Goal: Task Accomplishment & Management: Use online tool/utility

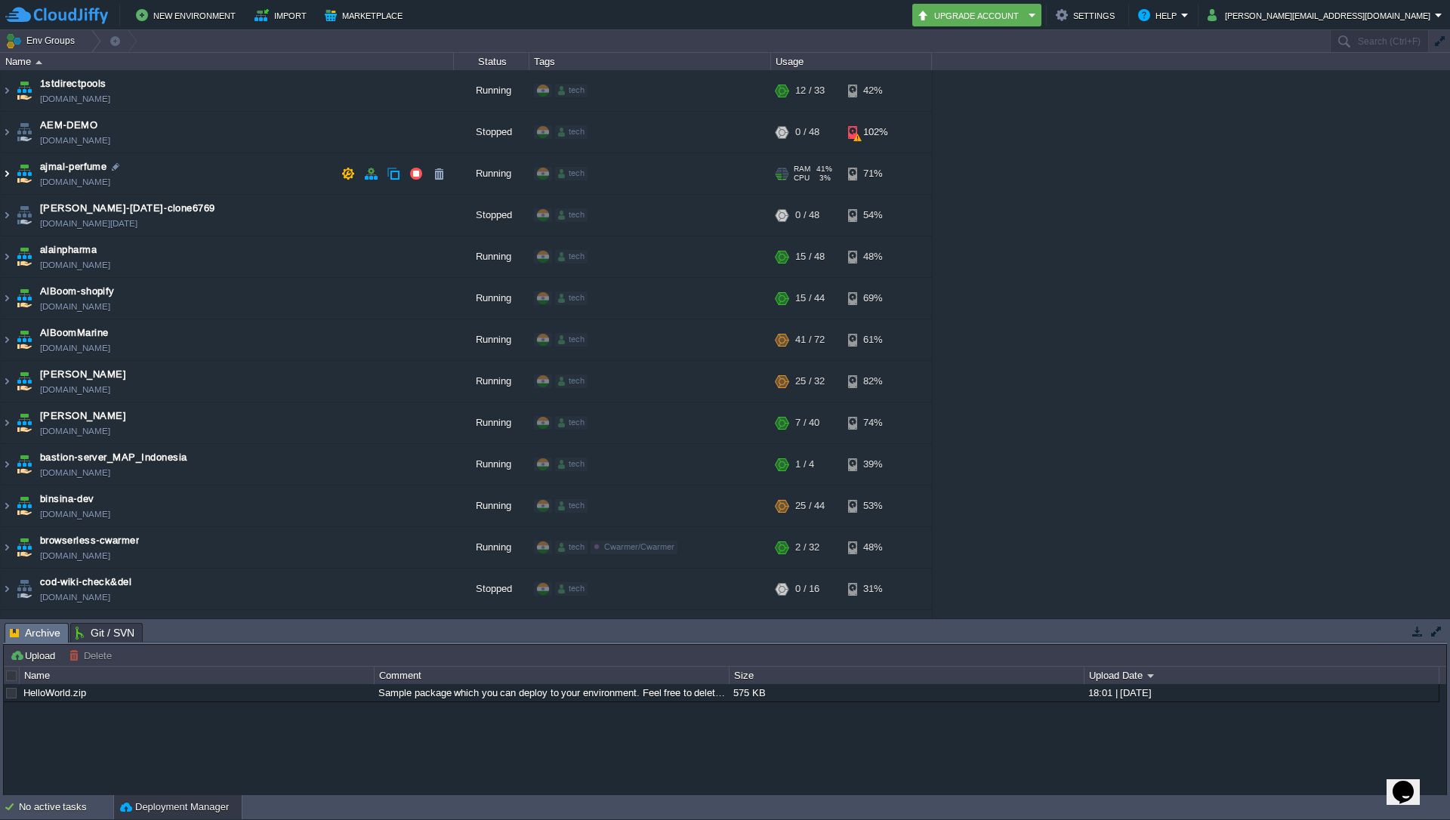
click at [4, 171] on img at bounding box center [7, 173] width 12 height 41
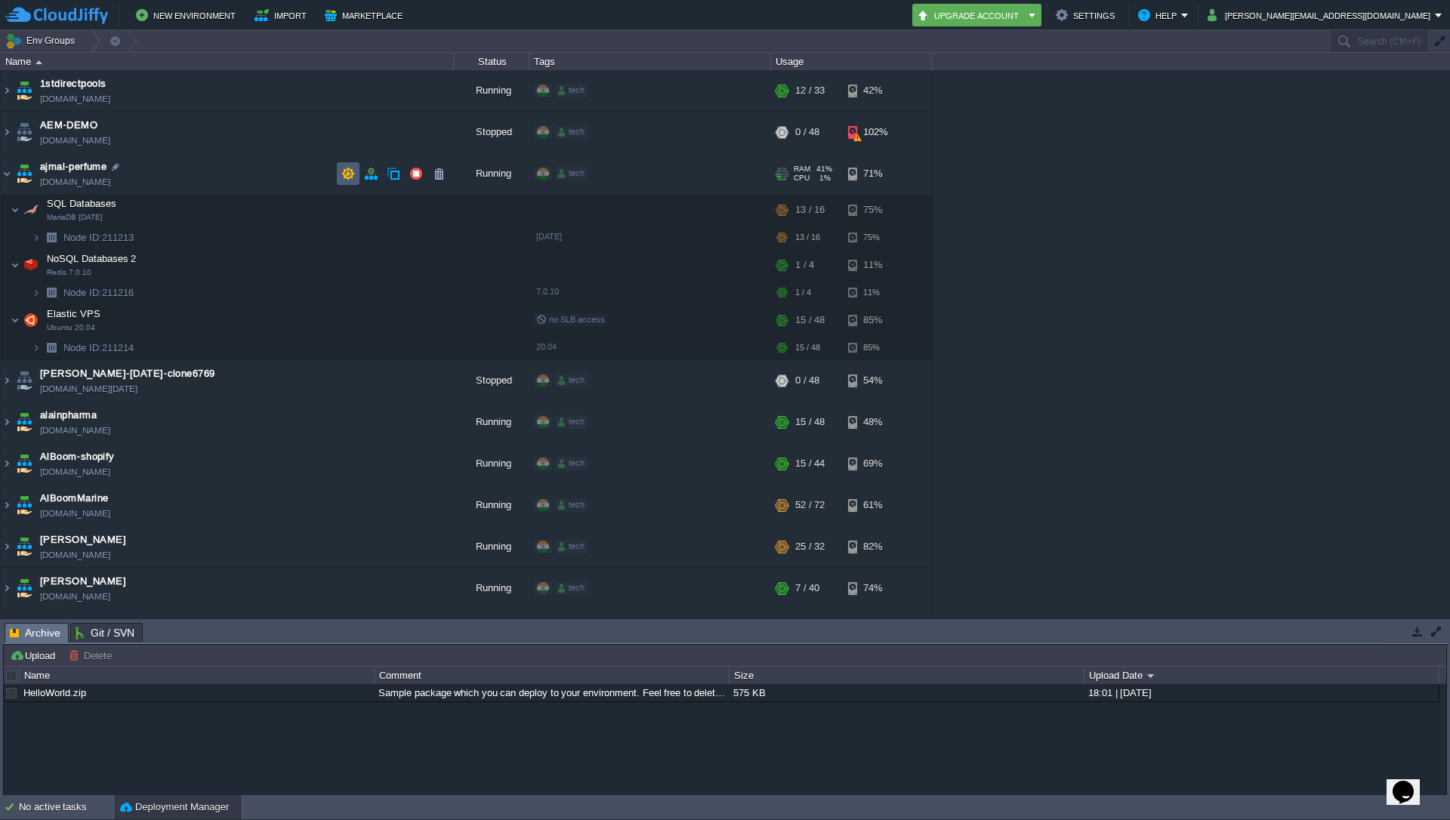
click at [347, 174] on button "button" at bounding box center [348, 174] width 14 height 14
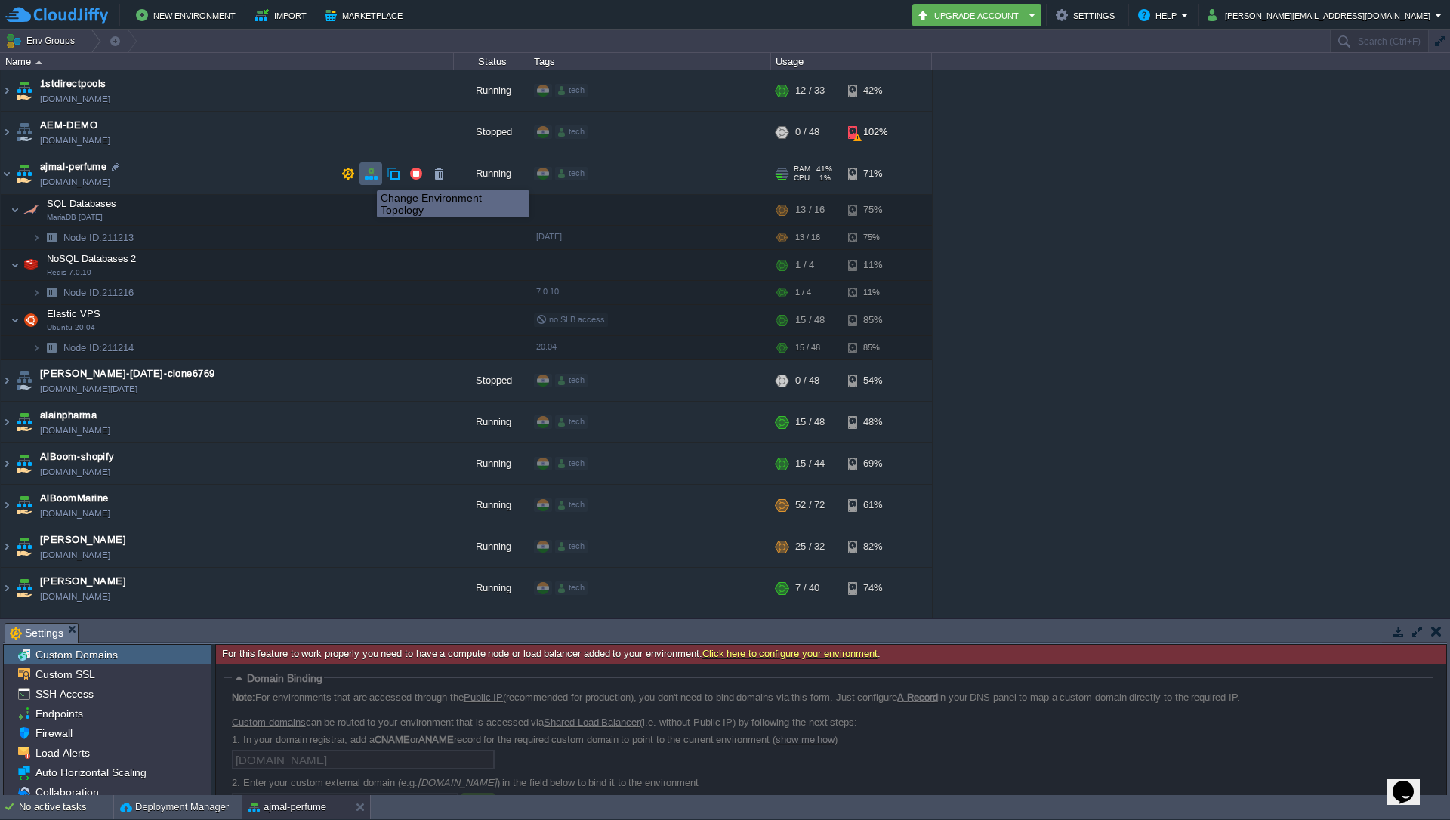
click at [373, 175] on button "button" at bounding box center [371, 174] width 14 height 14
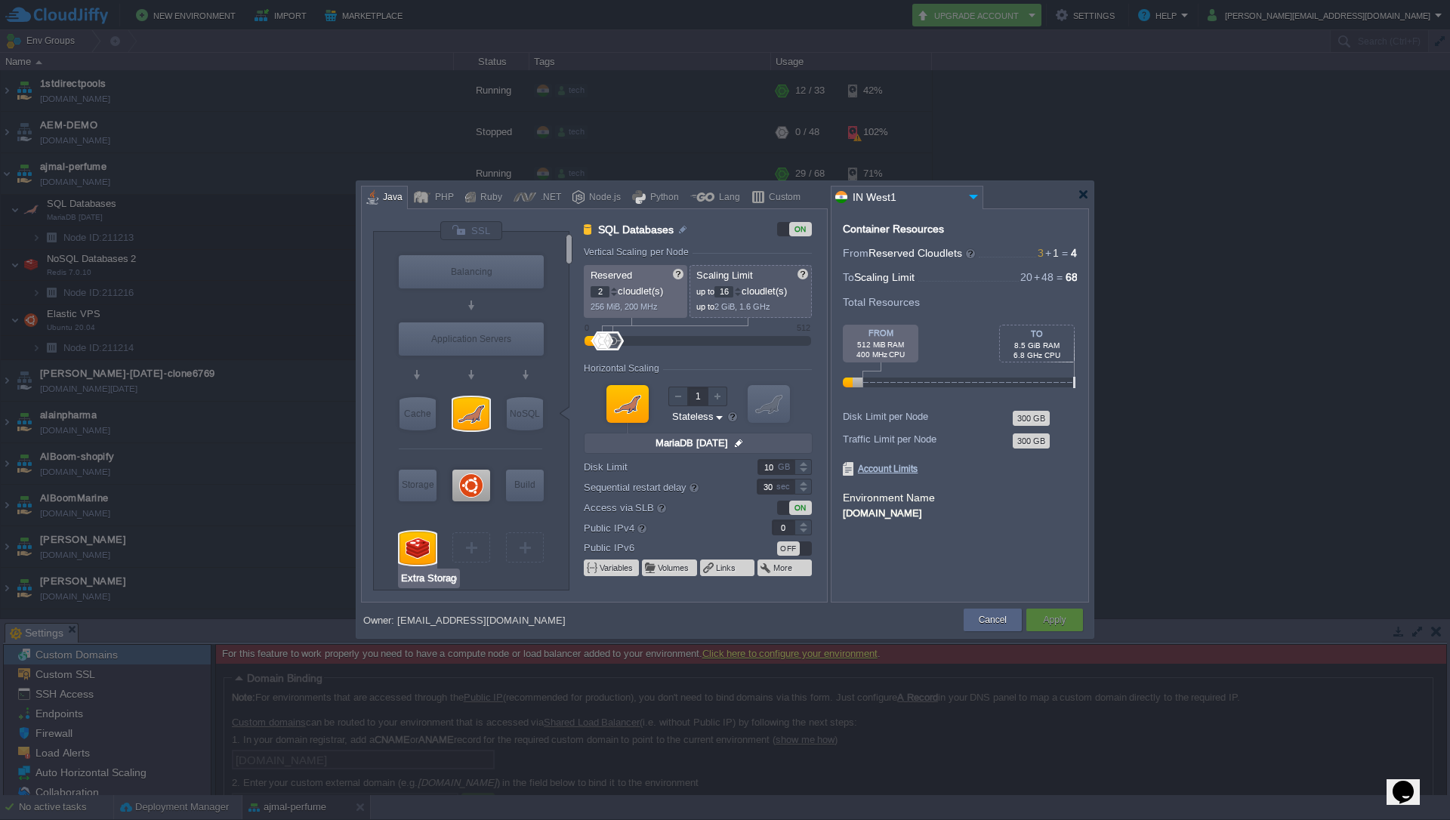
type input "Ubuntu 20.04"
click at [471, 549] on div at bounding box center [471, 547] width 2 height 11
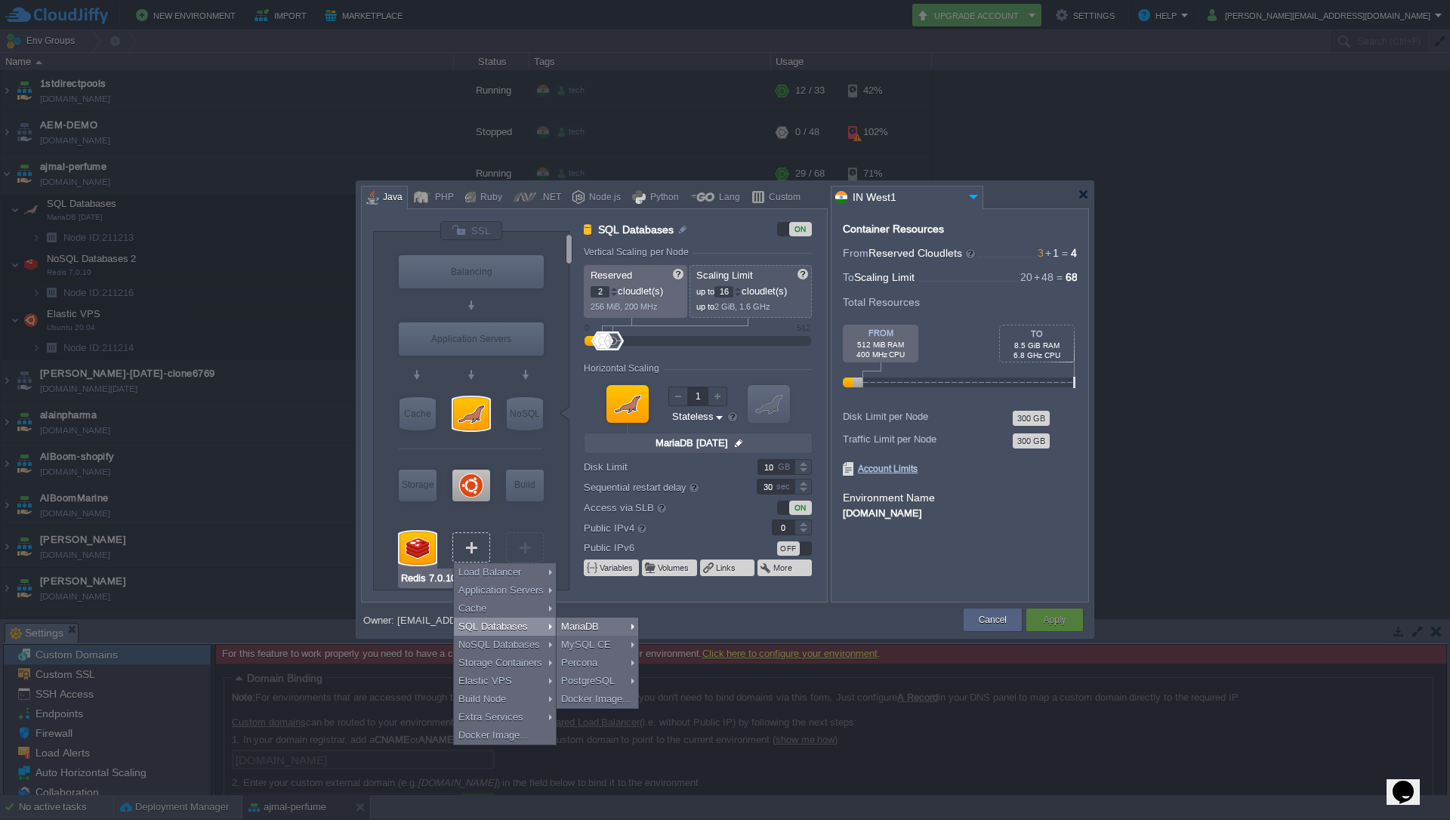
type input "Extra Storage 2.0-10.5"
type input "Select Image"
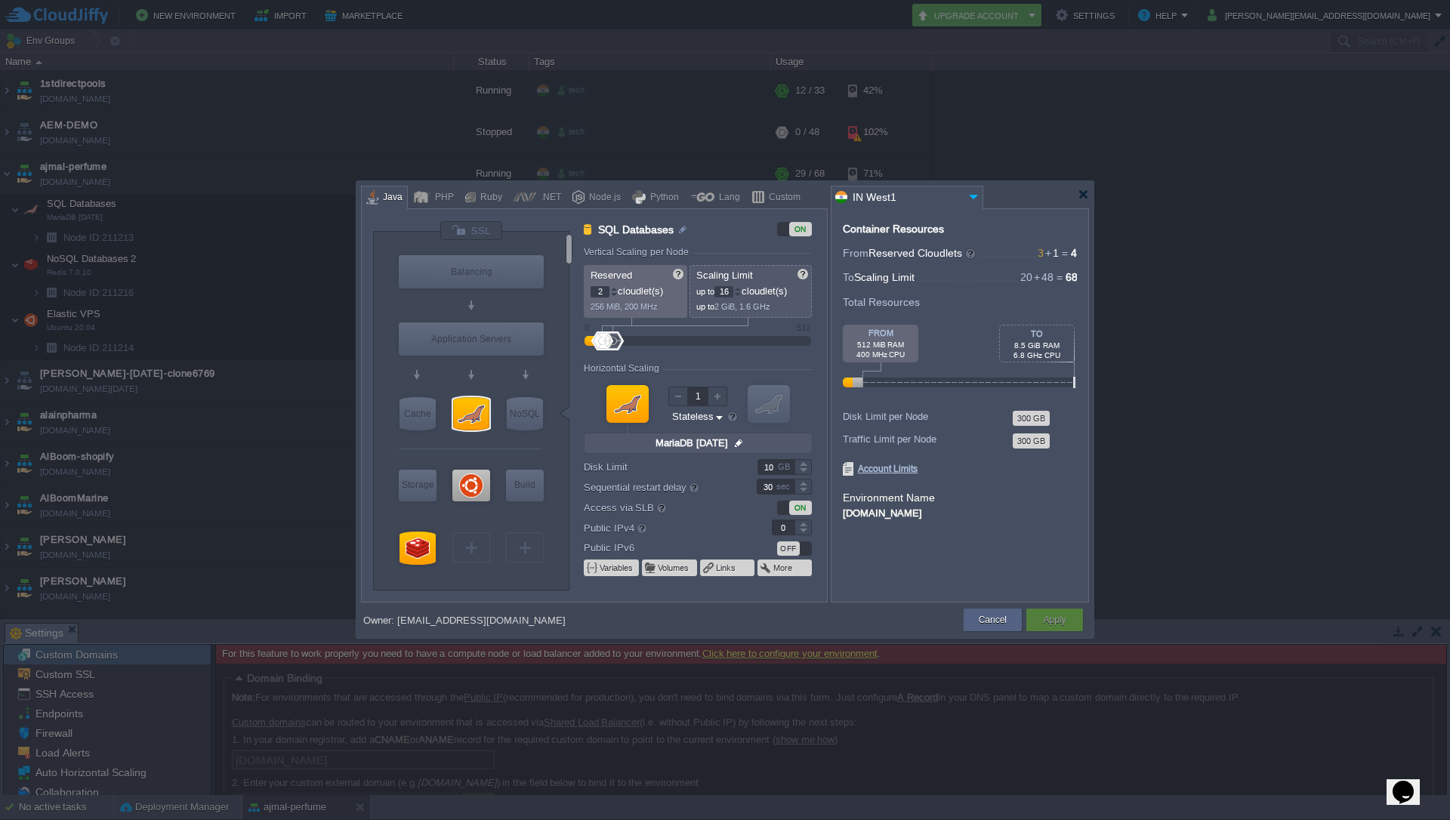
click at [387, 440] on div "VM Balancing VM Application Servers VM Cache VM SQL VM NoSQL VM Storage VM VPS …" at bounding box center [471, 411] width 196 height 359
click at [473, 548] on div at bounding box center [471, 547] width 2 height 11
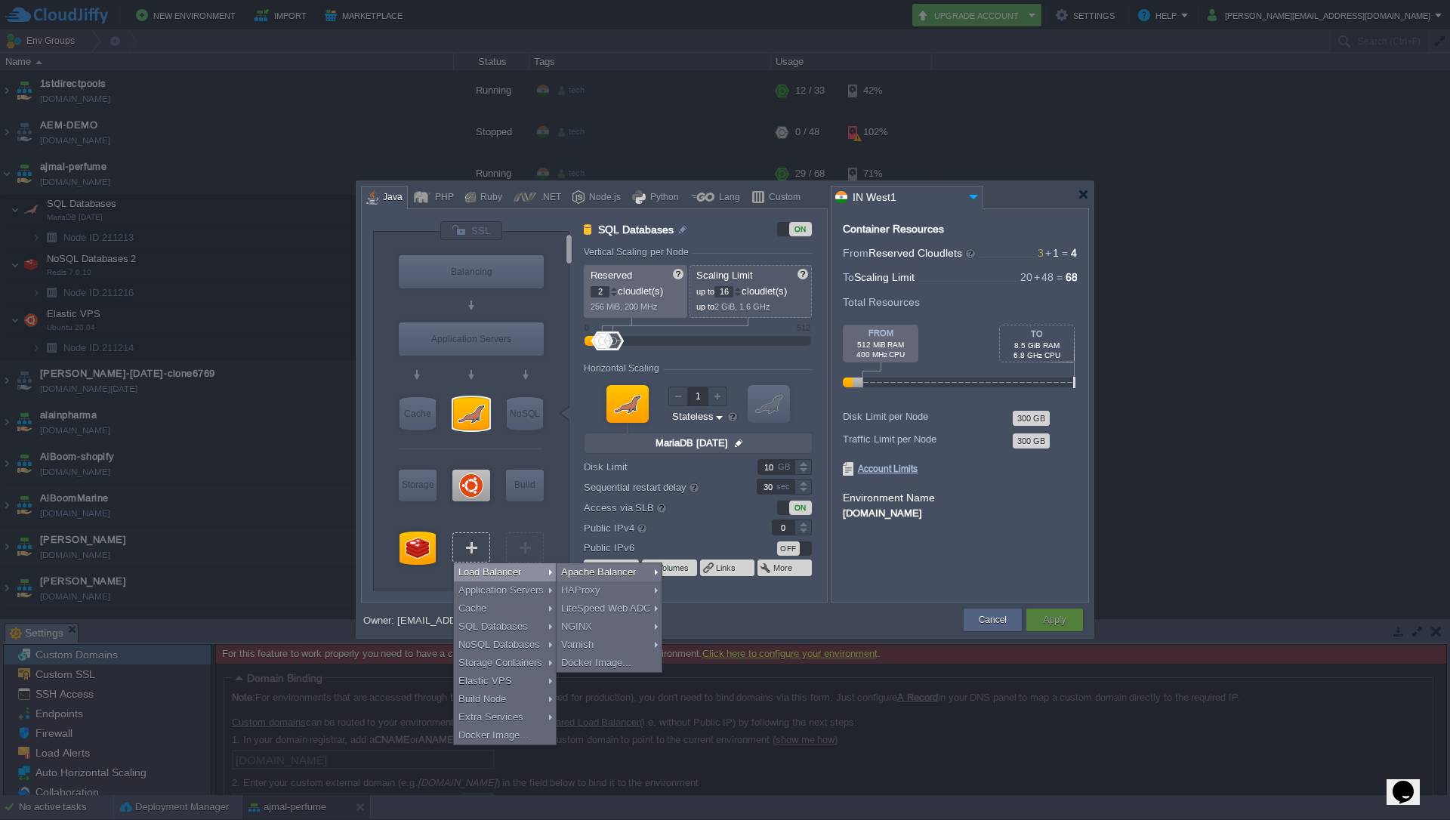
type input "Select Image"
click at [1006, 541] on div "Container Resources From Reserved Cloudlets 3 + 1 ... = 4 not added To Scaling …" at bounding box center [960, 405] width 258 height 394
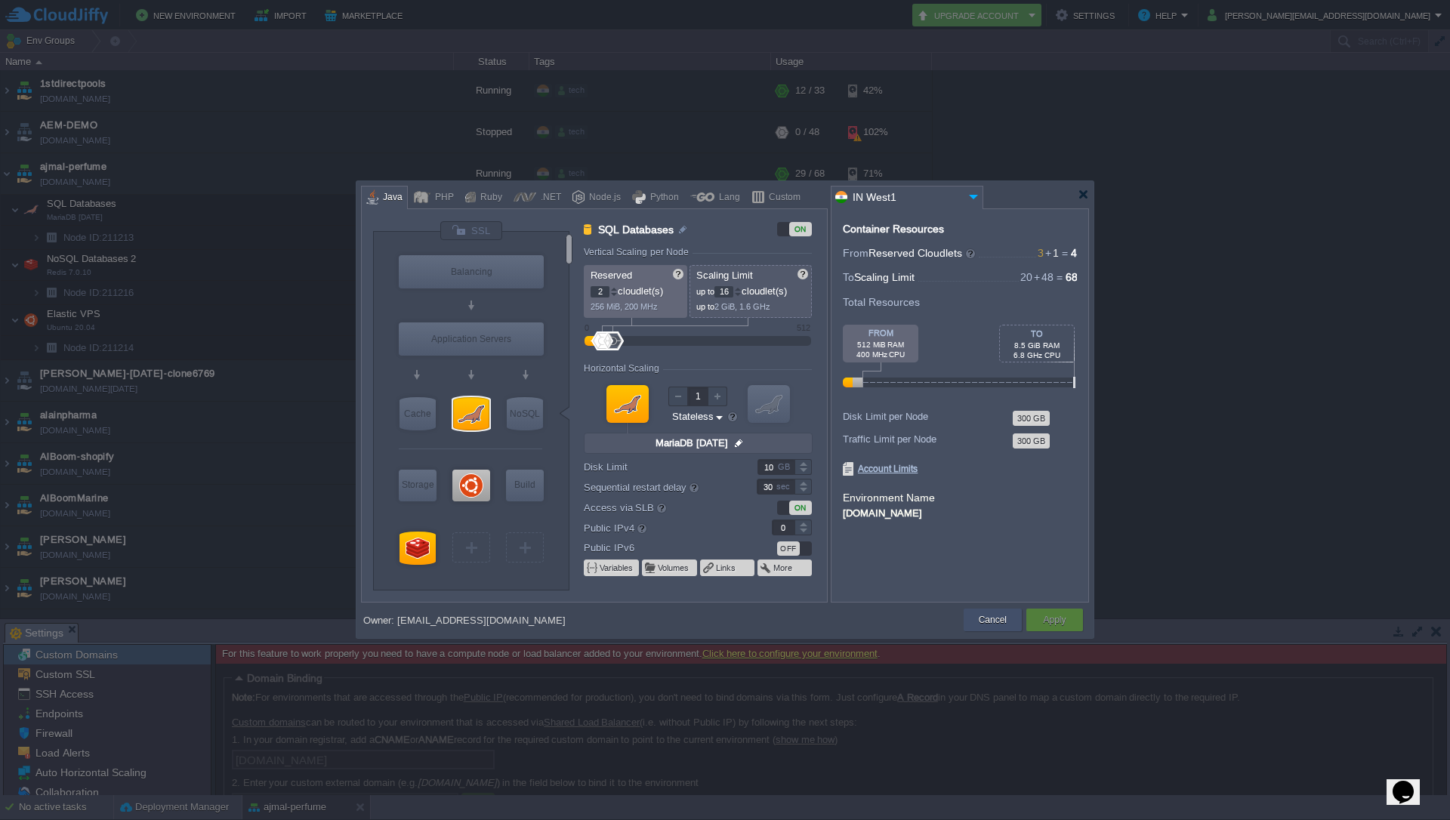
click at [994, 616] on button "Cancel" at bounding box center [993, 619] width 28 height 15
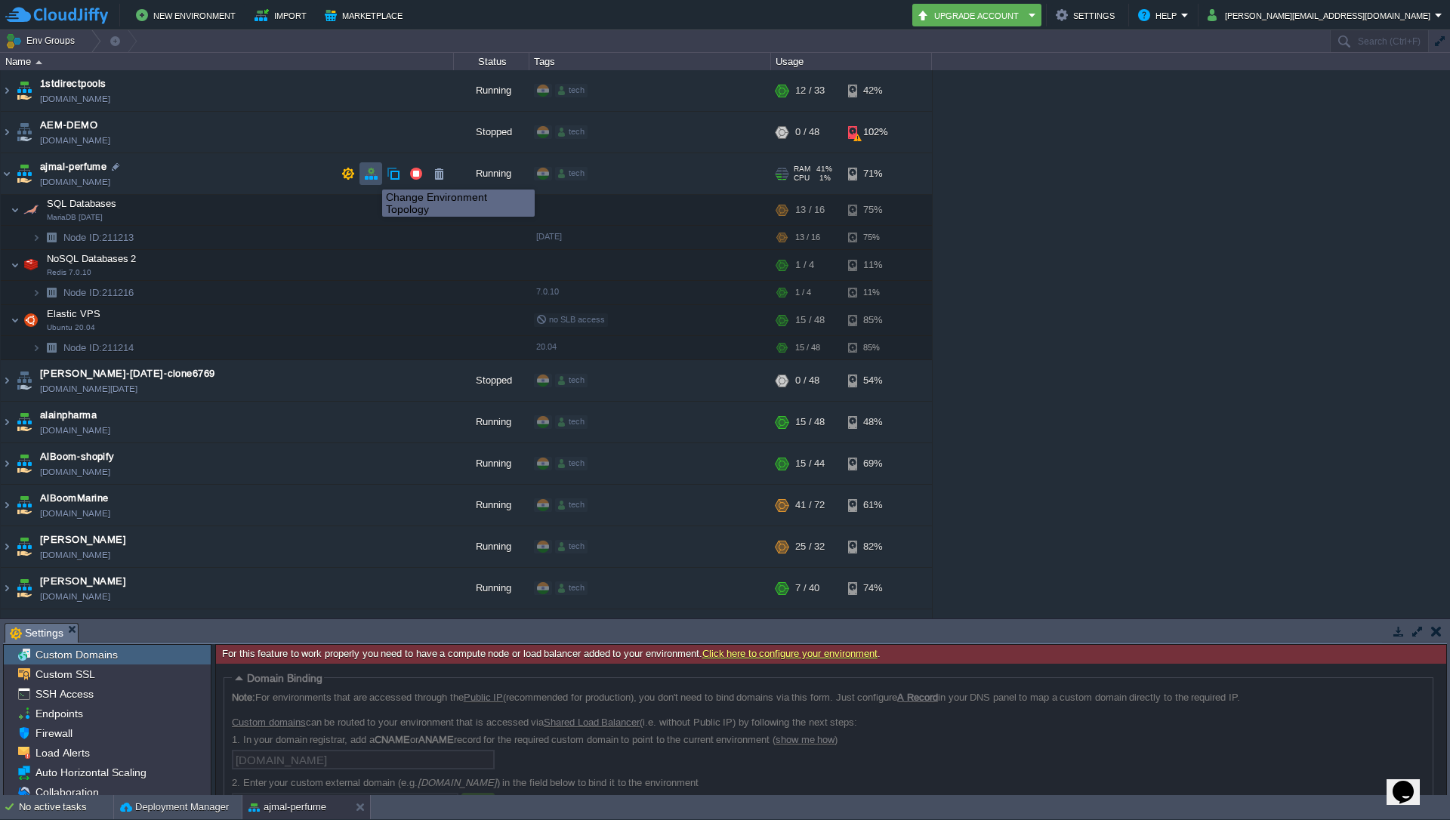
click at [371, 176] on button "button" at bounding box center [371, 174] width 14 height 14
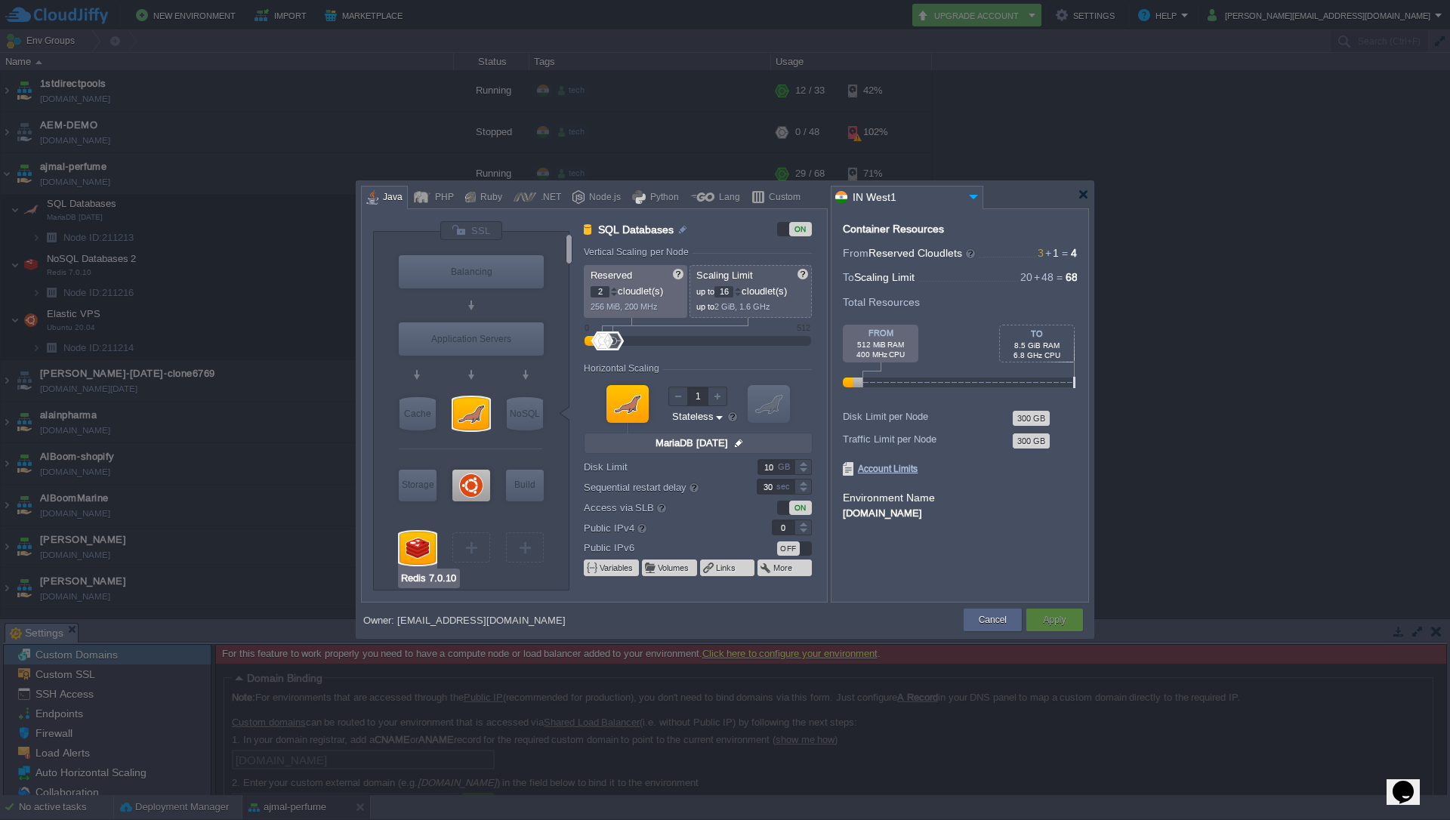
type input "Ubuntu 20.04"
click at [473, 540] on div "VM" at bounding box center [471, 547] width 38 height 30
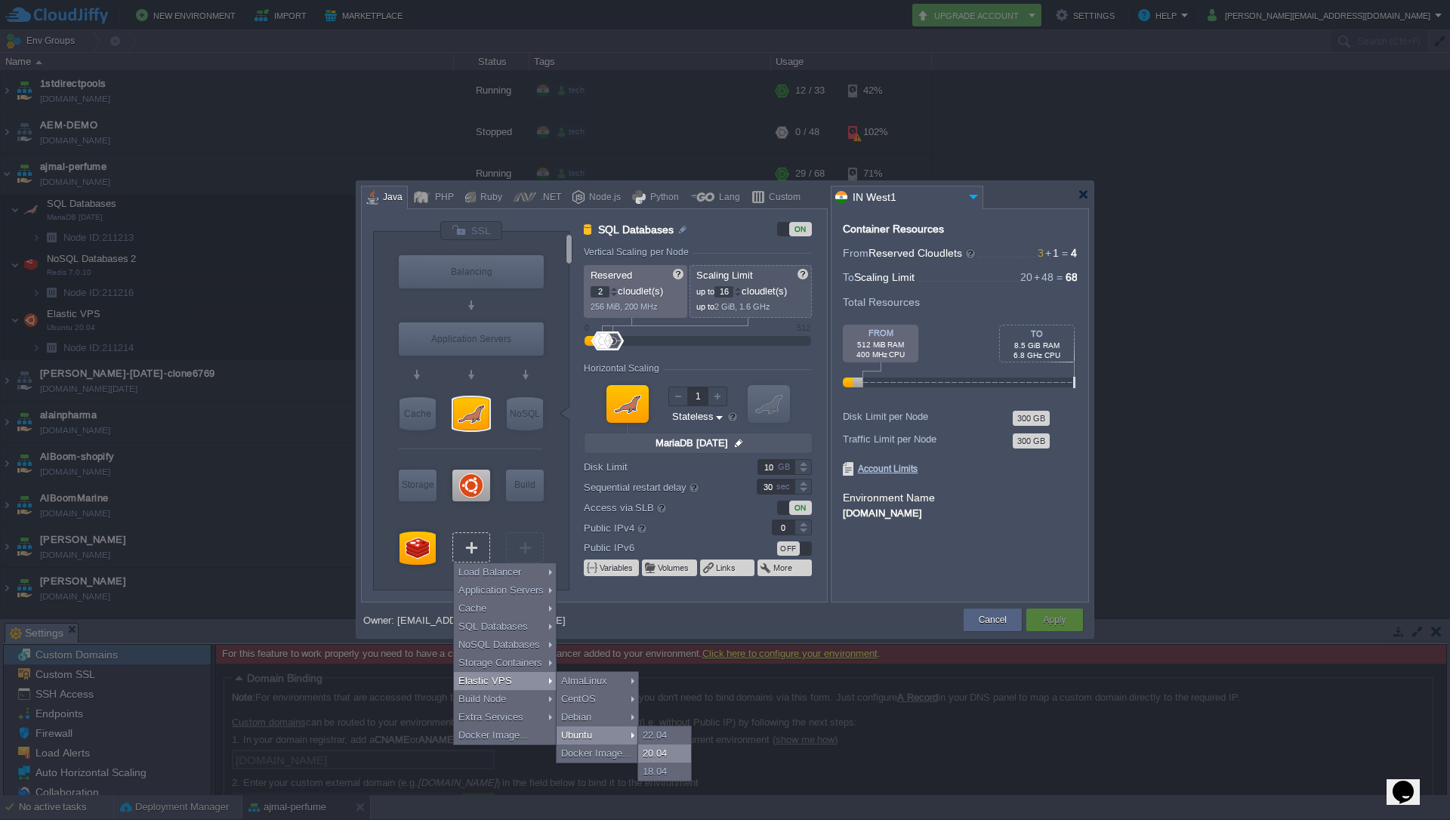
click at [662, 754] on div "20.04" at bounding box center [664, 753] width 53 height 18
type input "Elastic VPS 2"
type input "1"
type input "4"
type input "Ubuntu 20.04"
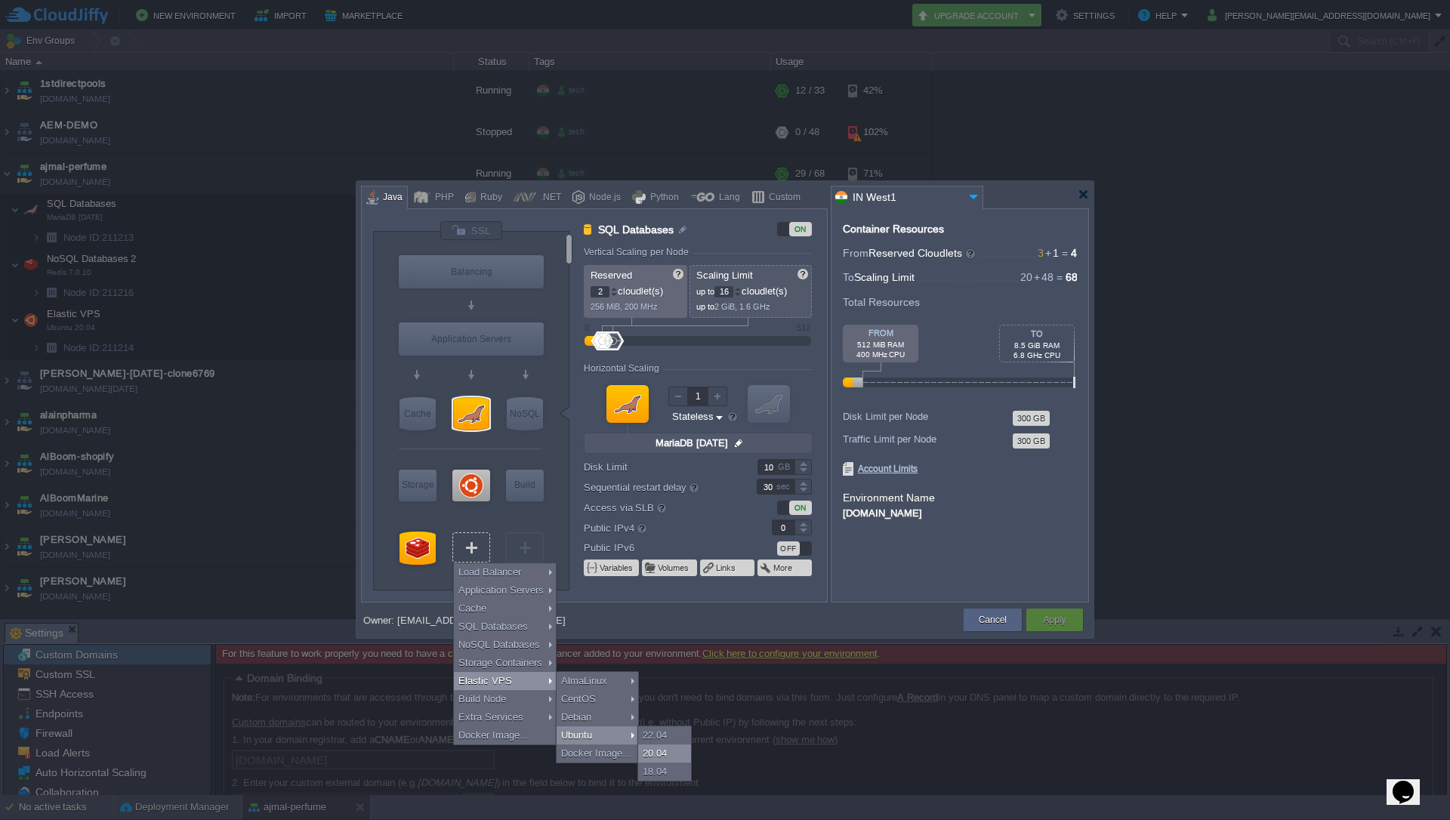
type input "20.04"
type input "Stateful"
type input "30"
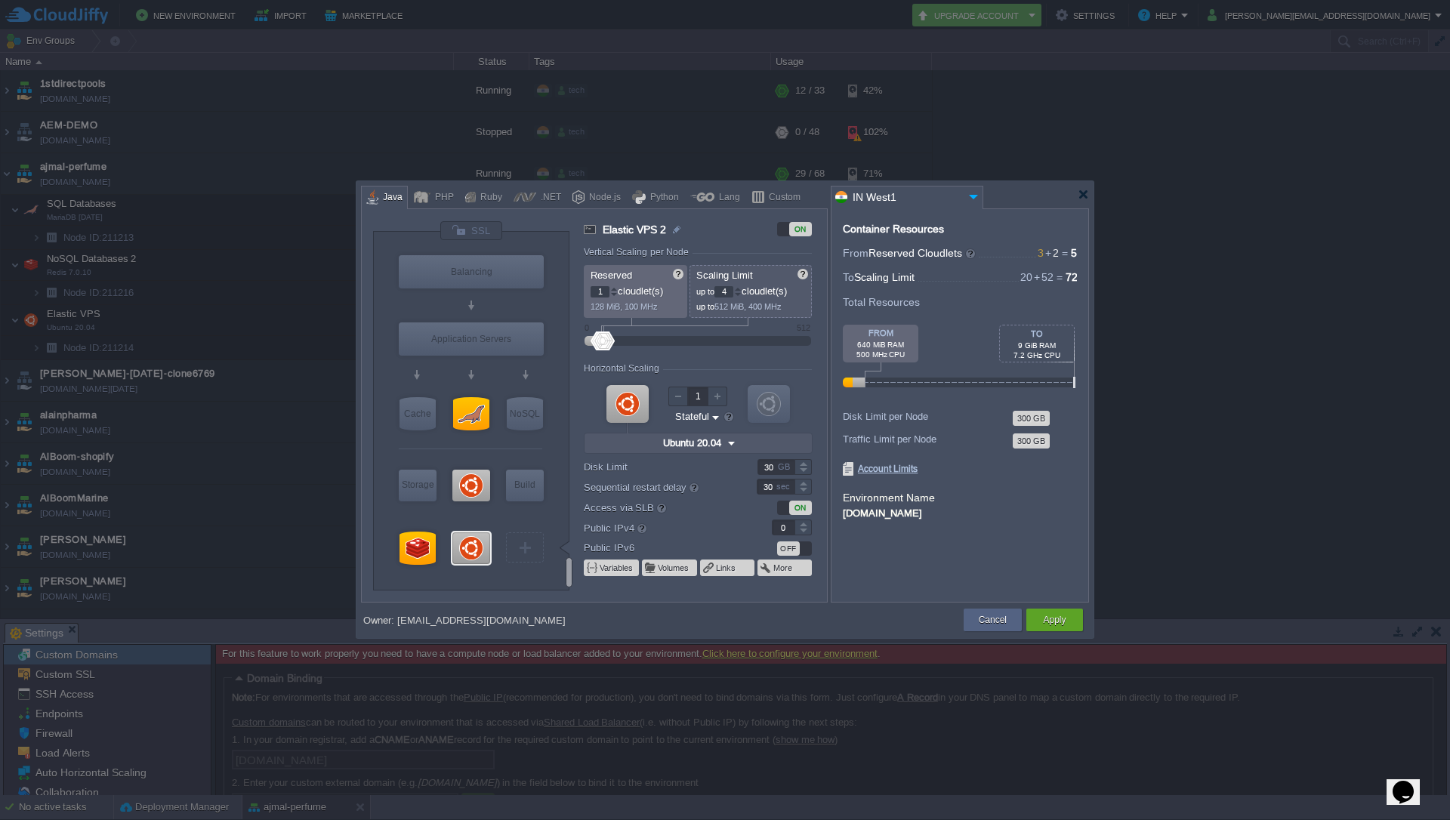
type input "Select Image"
click at [988, 530] on div "Container Resources From Reserved Cloudlets 3 + 2 ... = 5 not added To Scaling …" at bounding box center [960, 405] width 258 height 394
click at [998, 615] on button "Cancel" at bounding box center [993, 619] width 28 height 15
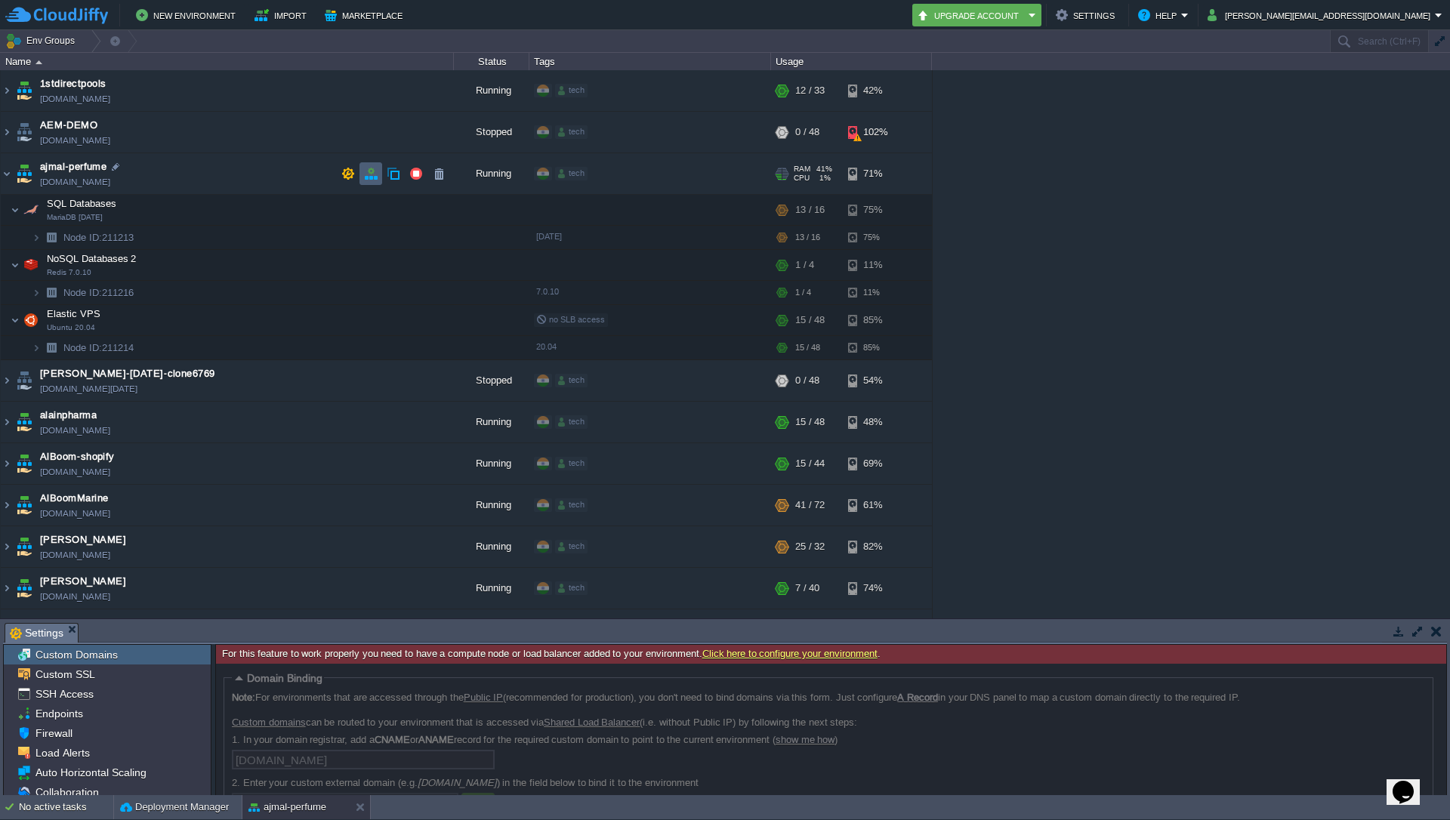
click at [365, 174] on button "button" at bounding box center [371, 174] width 14 height 14
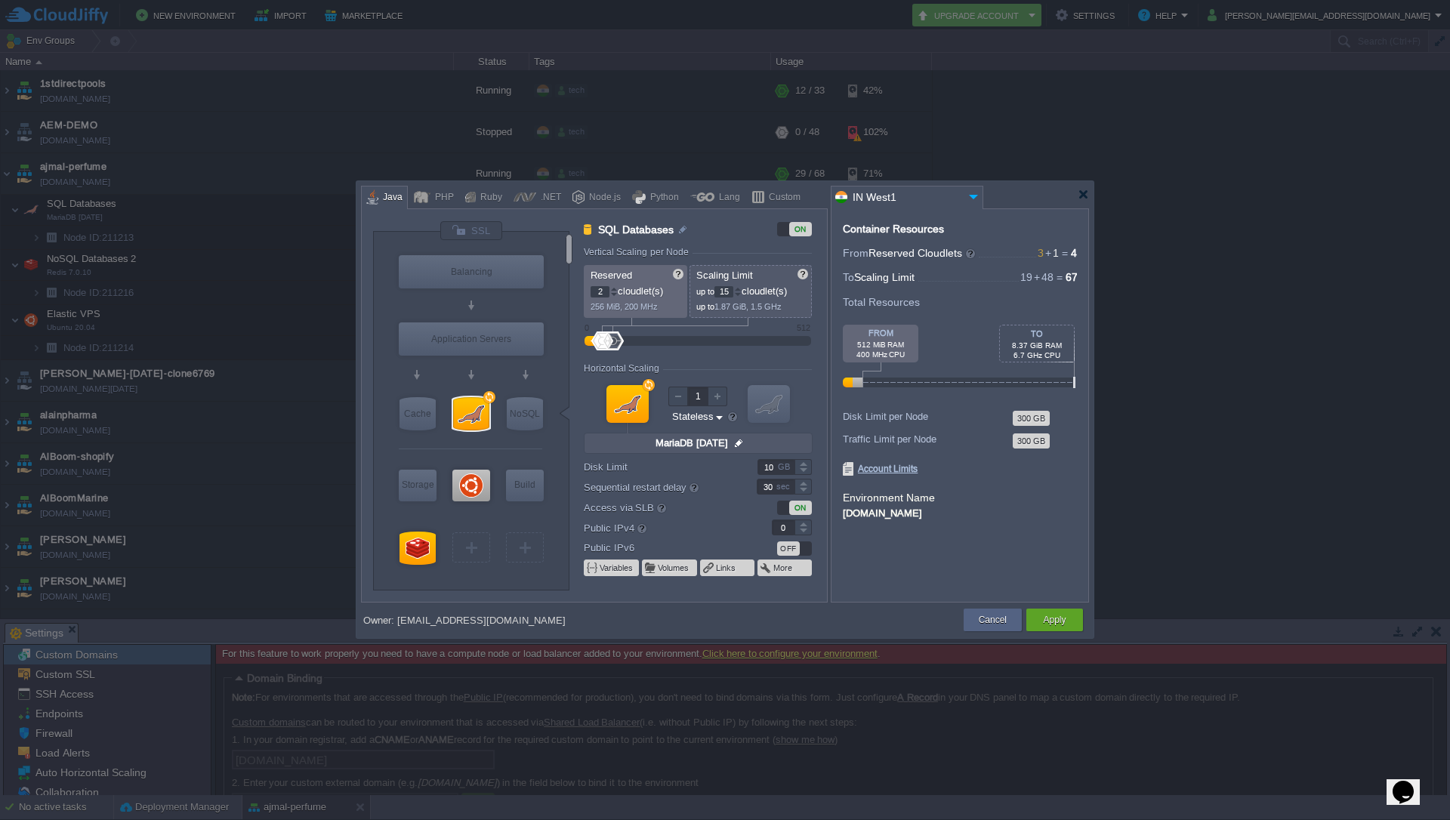
click at [740, 296] on div at bounding box center [738, 294] width 8 height 5
type input "11"
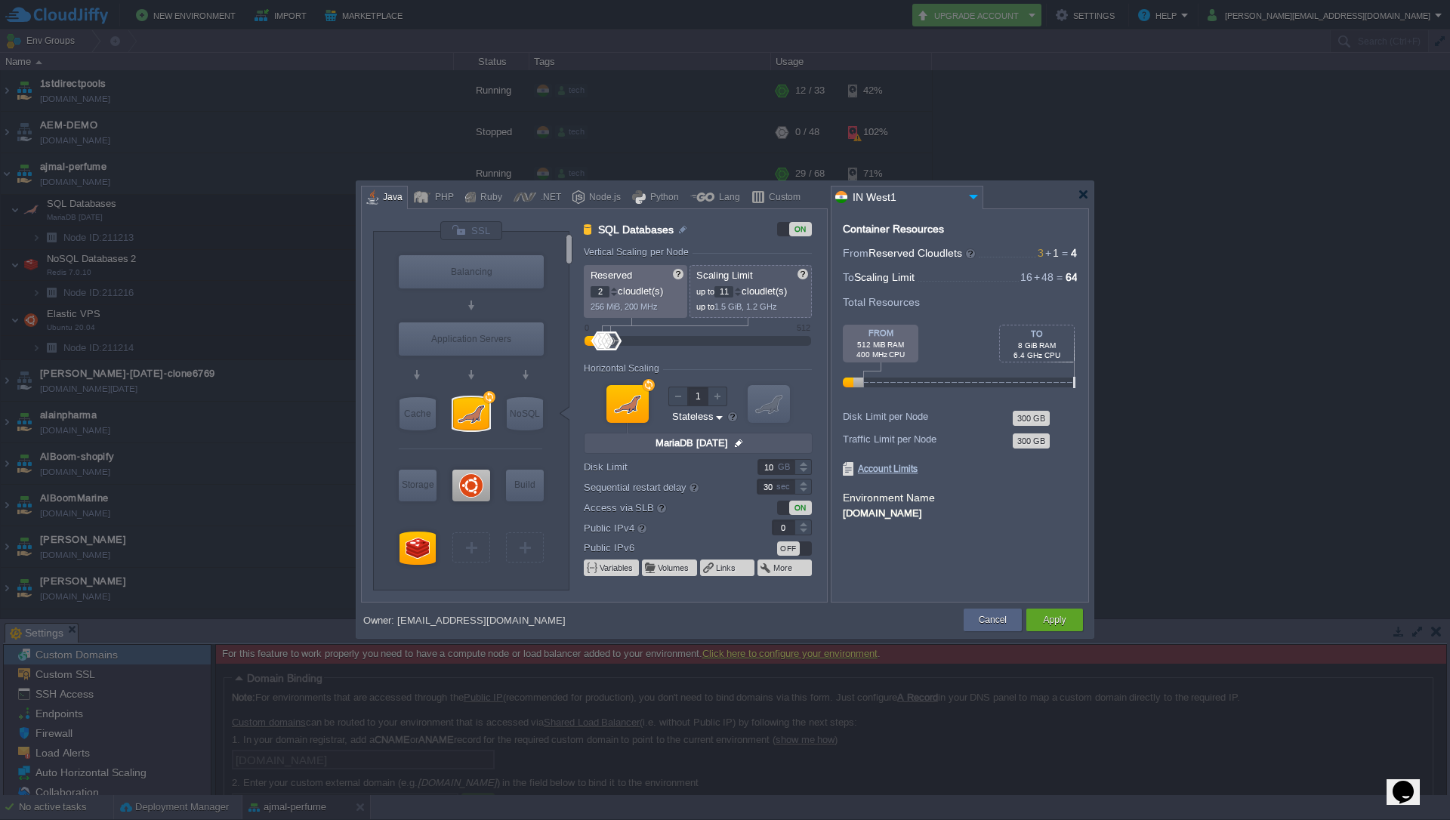
click at [740, 296] on div at bounding box center [738, 294] width 8 height 5
click at [1001, 626] on button "Cancel" at bounding box center [993, 619] width 28 height 15
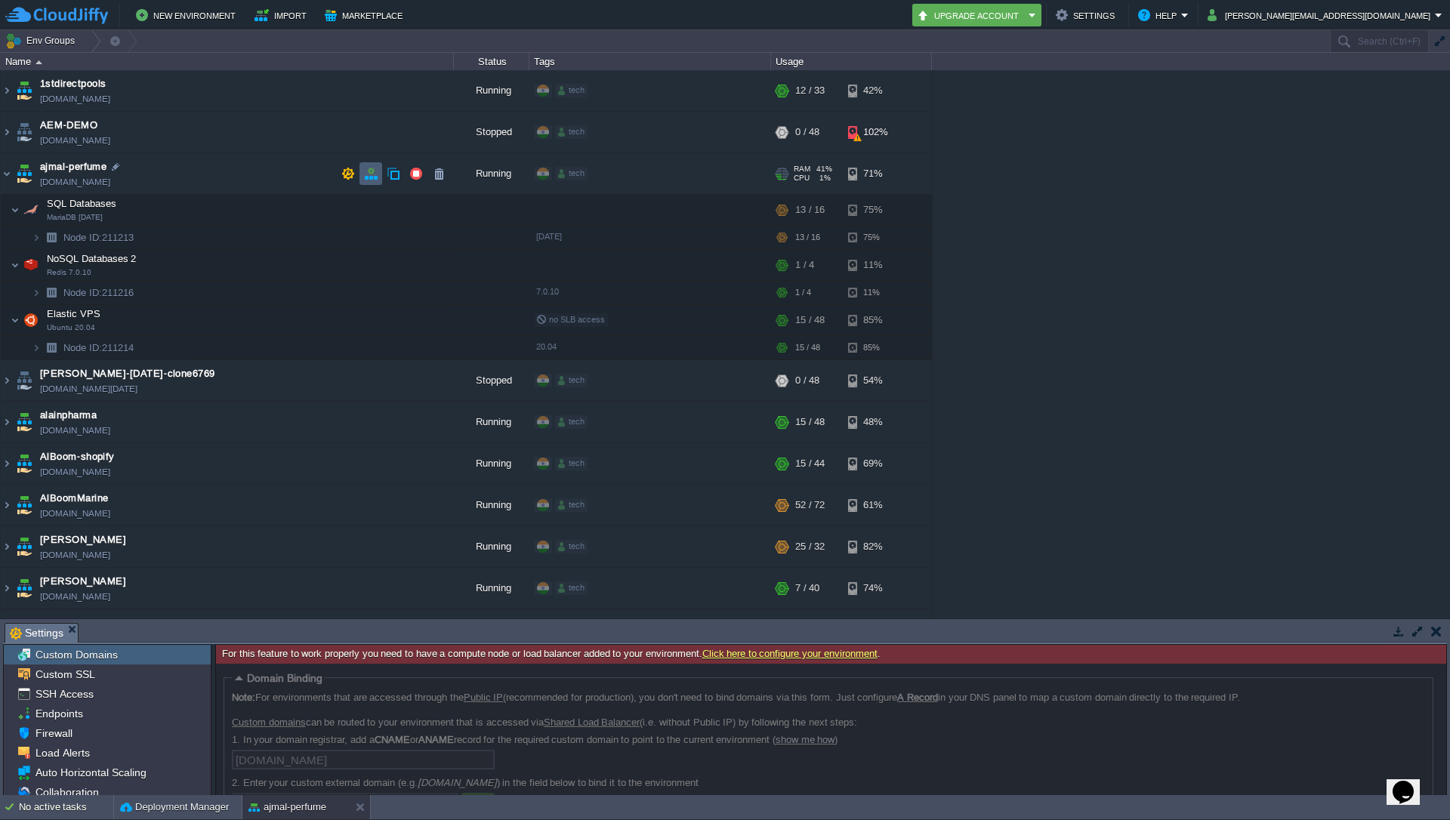
click at [368, 172] on button "button" at bounding box center [371, 174] width 14 height 14
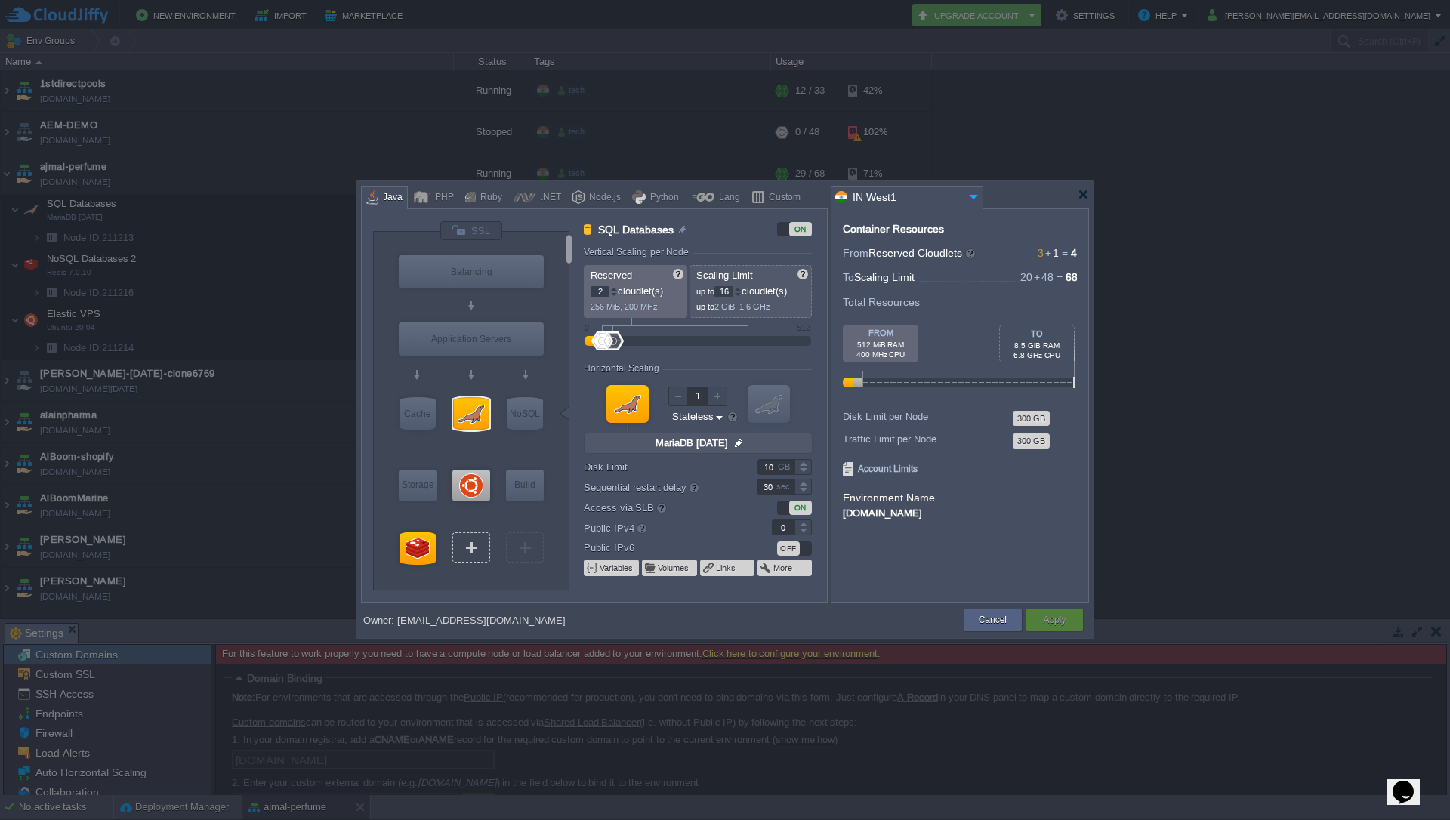
click at [476, 539] on div "VM" at bounding box center [471, 547] width 38 height 30
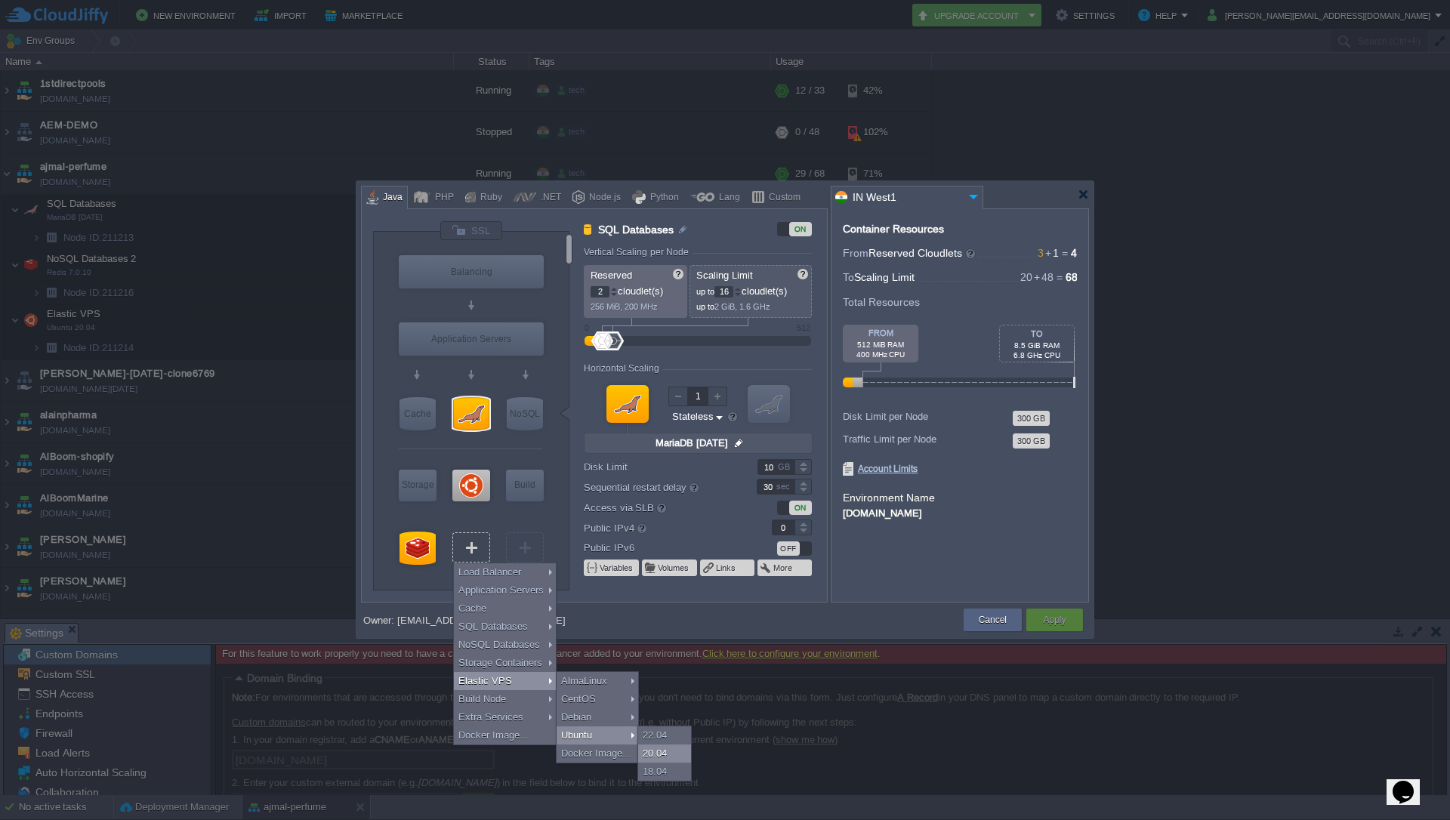
click at [658, 754] on div "20.04" at bounding box center [664, 753] width 53 height 18
type input "Elastic VPS 2"
type input "1"
type input "4"
type input "Ubuntu 20.04"
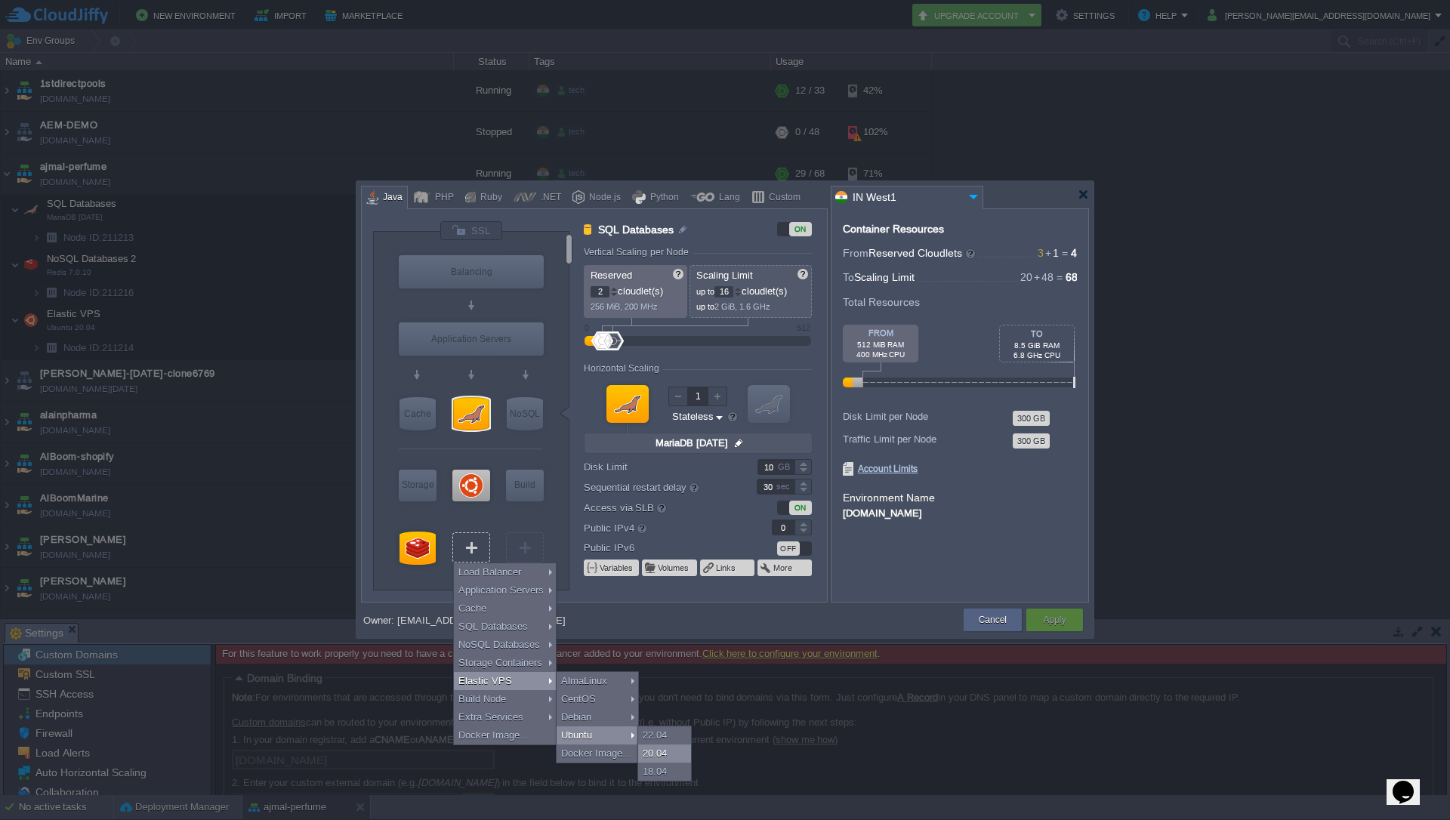
type input "20.04"
type input "Stateful"
type input "30"
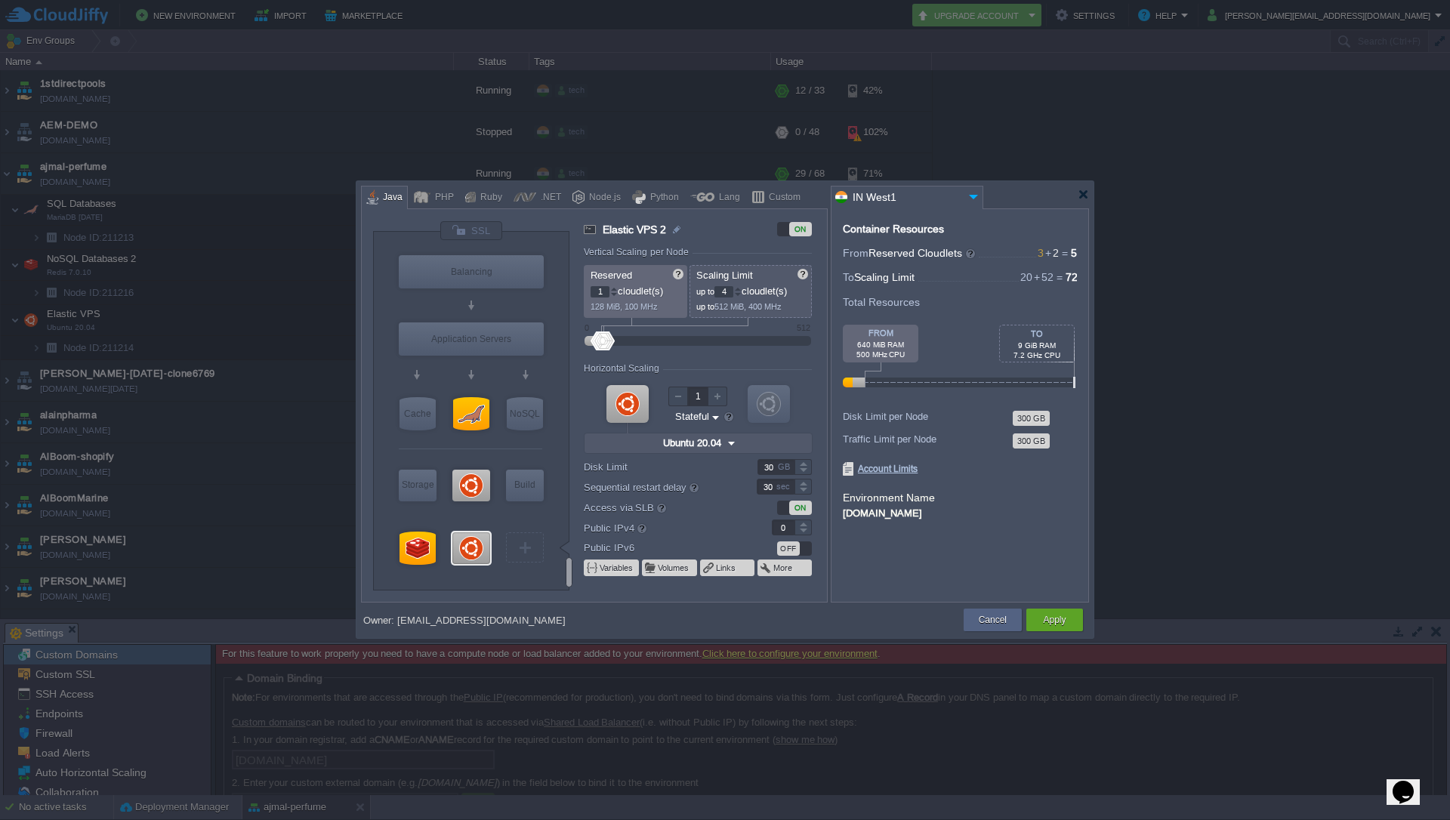
type input "Redis 7.2.4"
type input "5"
type input "Select Image"
click at [741, 289] on div at bounding box center [738, 288] width 8 height 5
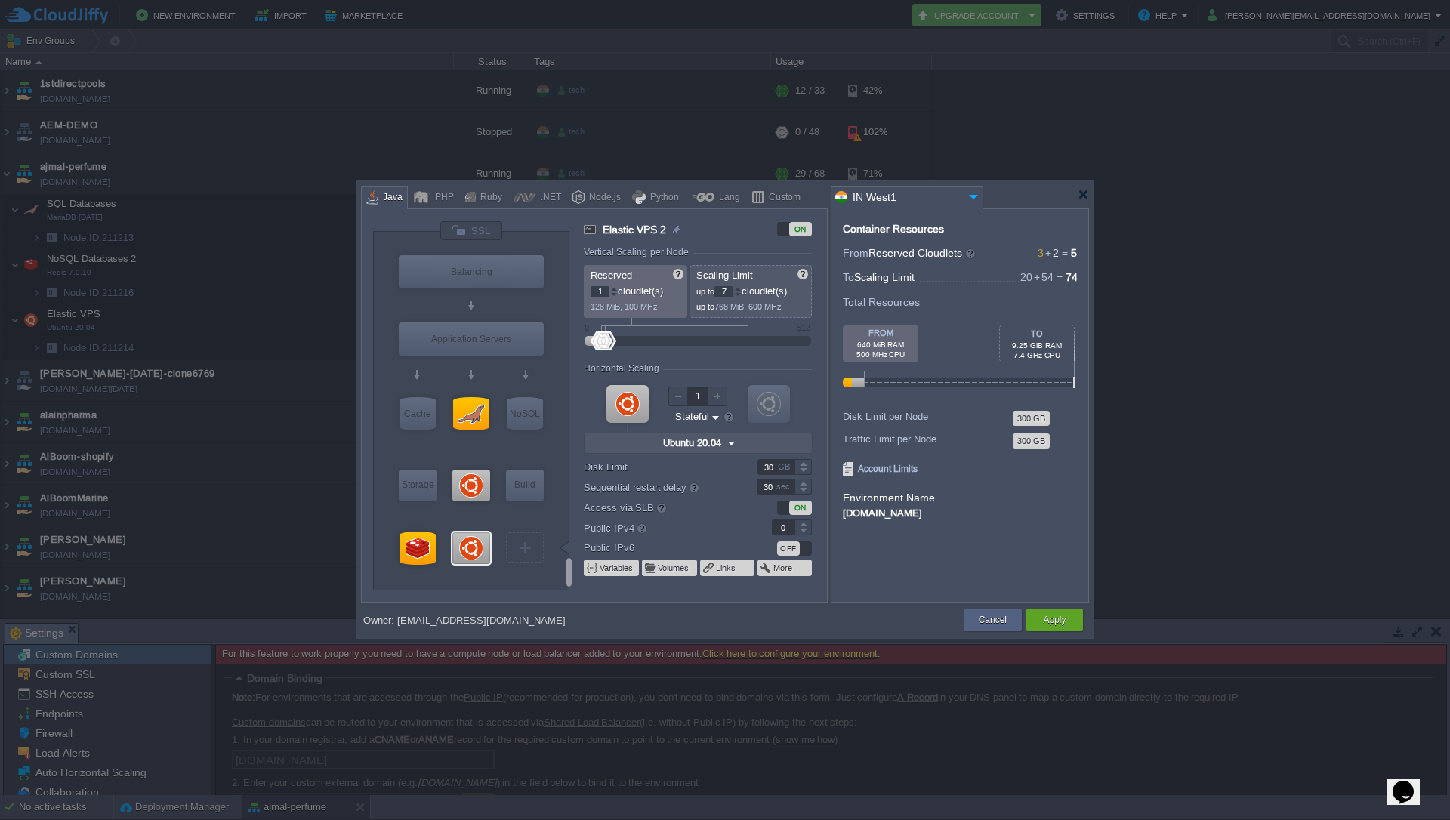
click at [741, 289] on div at bounding box center [738, 288] width 8 height 5
click at [740, 287] on div at bounding box center [738, 288] width 8 height 5
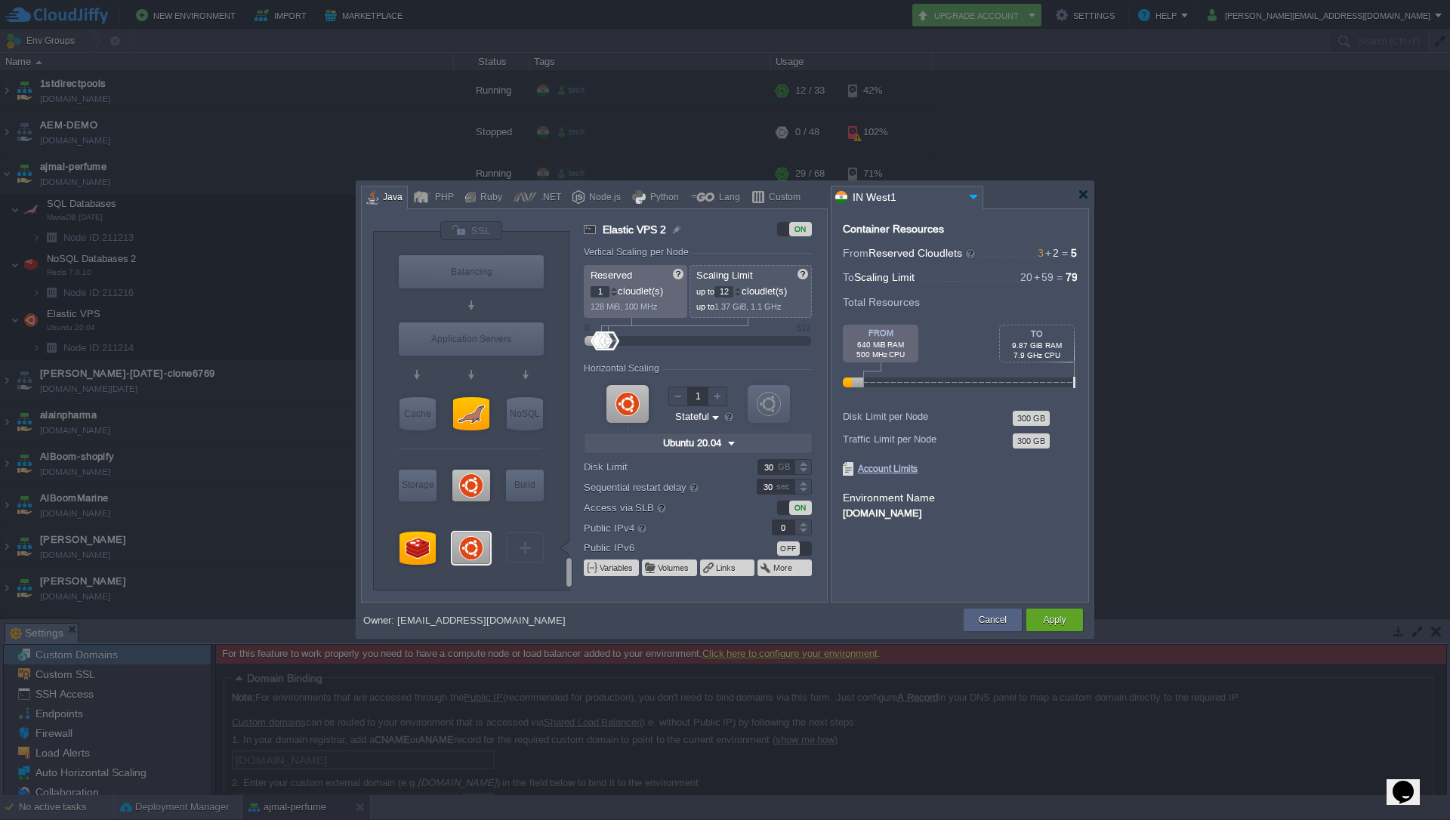
click at [740, 287] on div at bounding box center [738, 288] width 8 height 5
type input "12"
click at [740, 297] on div at bounding box center [738, 291] width 8 height 11
type input "Ubuntu 20.04"
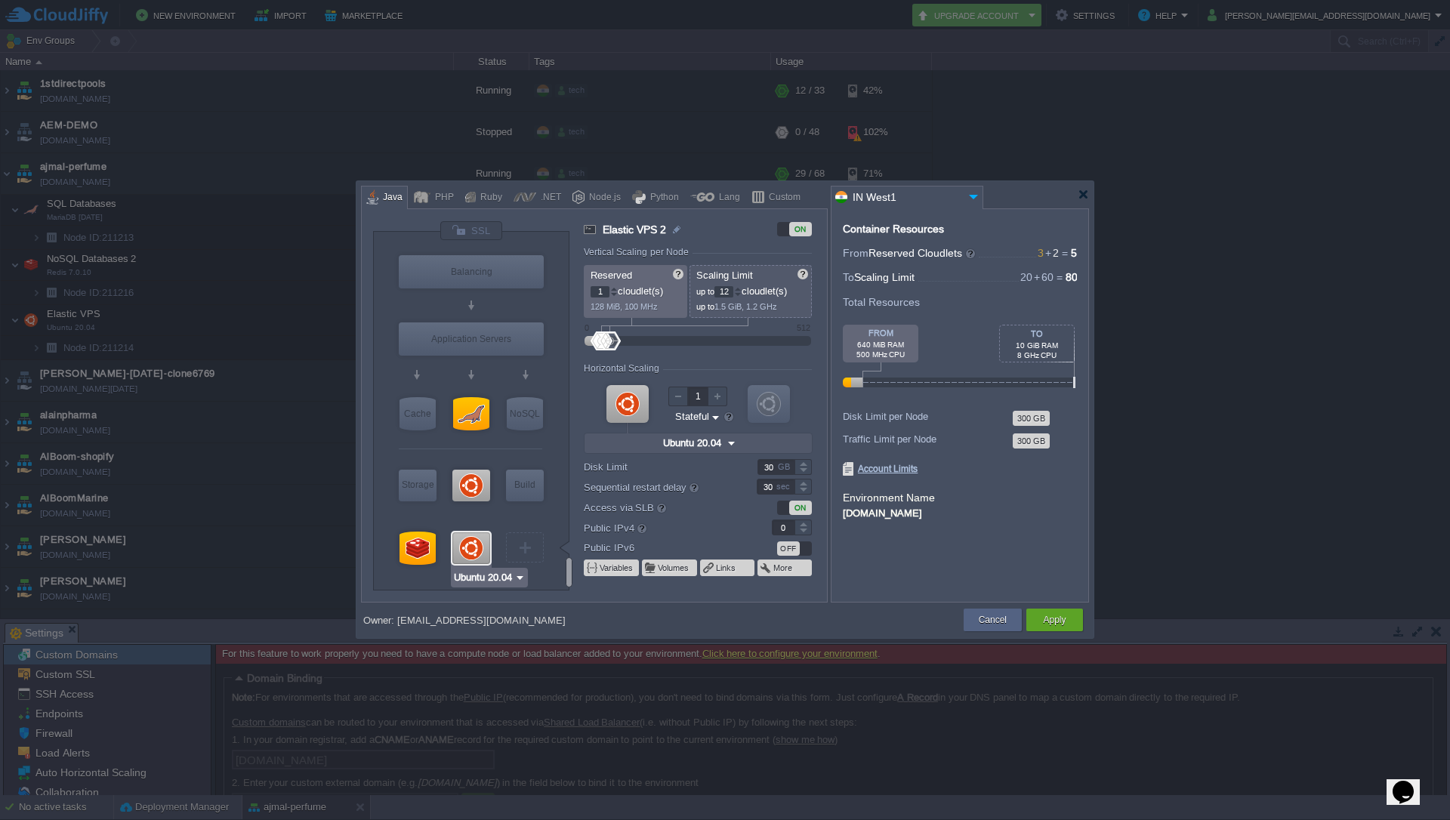
click at [490, 583] on input "Ubuntu 20.04" at bounding box center [483, 577] width 61 height 15
click at [556, 601] on div "22.04" at bounding box center [563, 597] width 53 height 18
type input "4"
type input "Ubuntu 22.04"
type input "22.04"
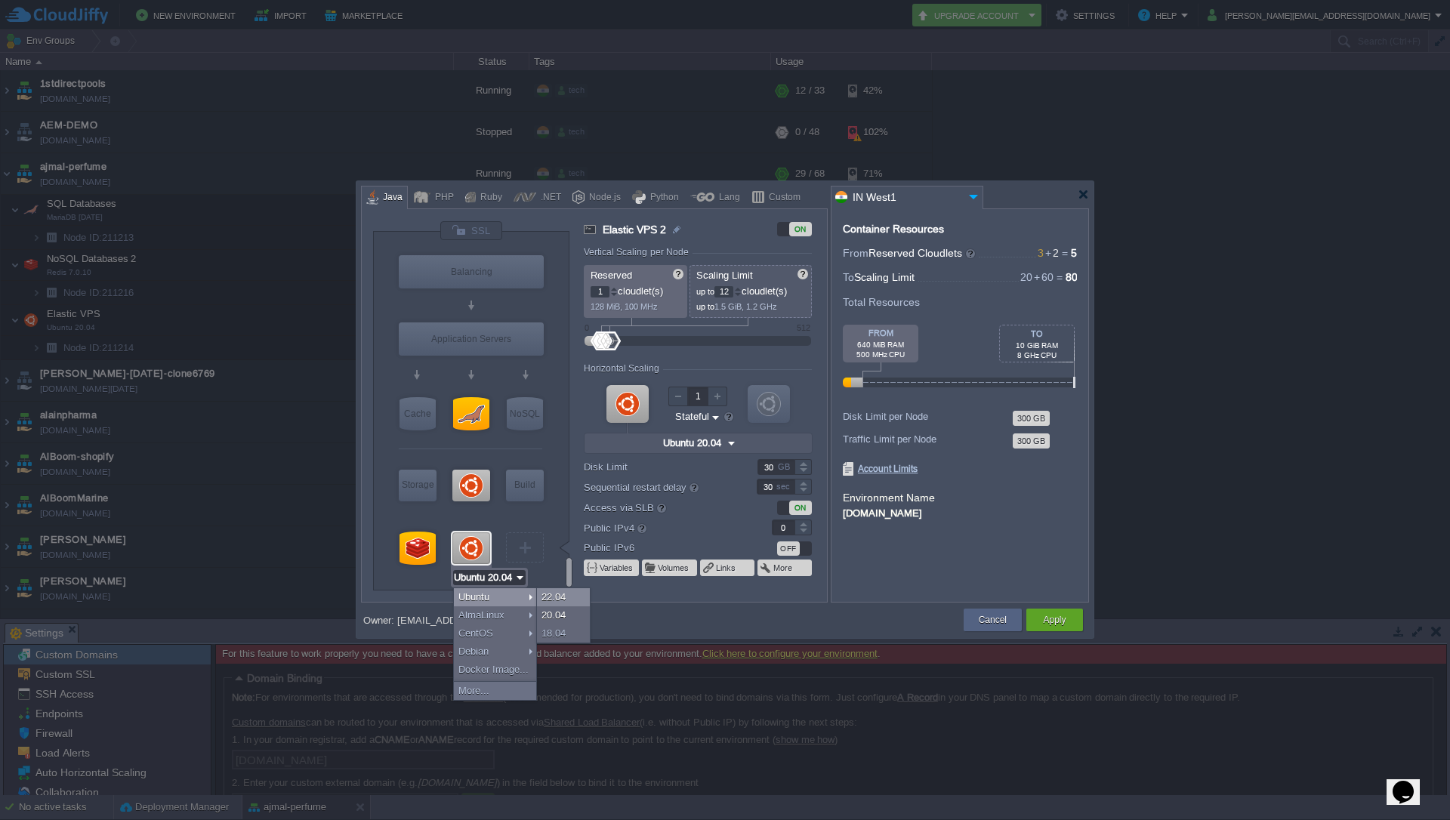
type input "Ubuntu 22.04"
type input "5"
click at [740, 289] on div at bounding box center [738, 288] width 8 height 5
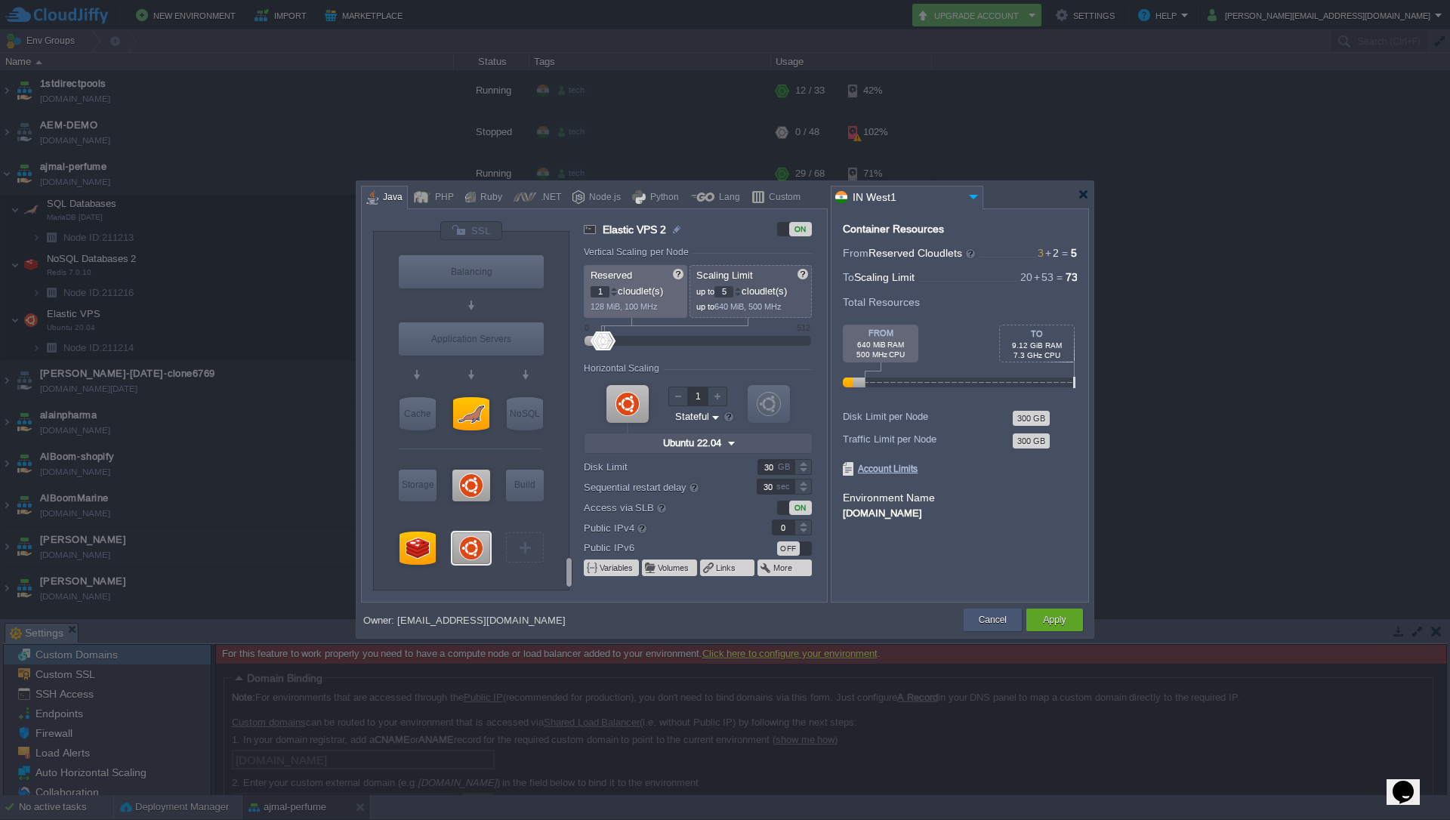
click at [988, 618] on button "Cancel" at bounding box center [993, 619] width 28 height 15
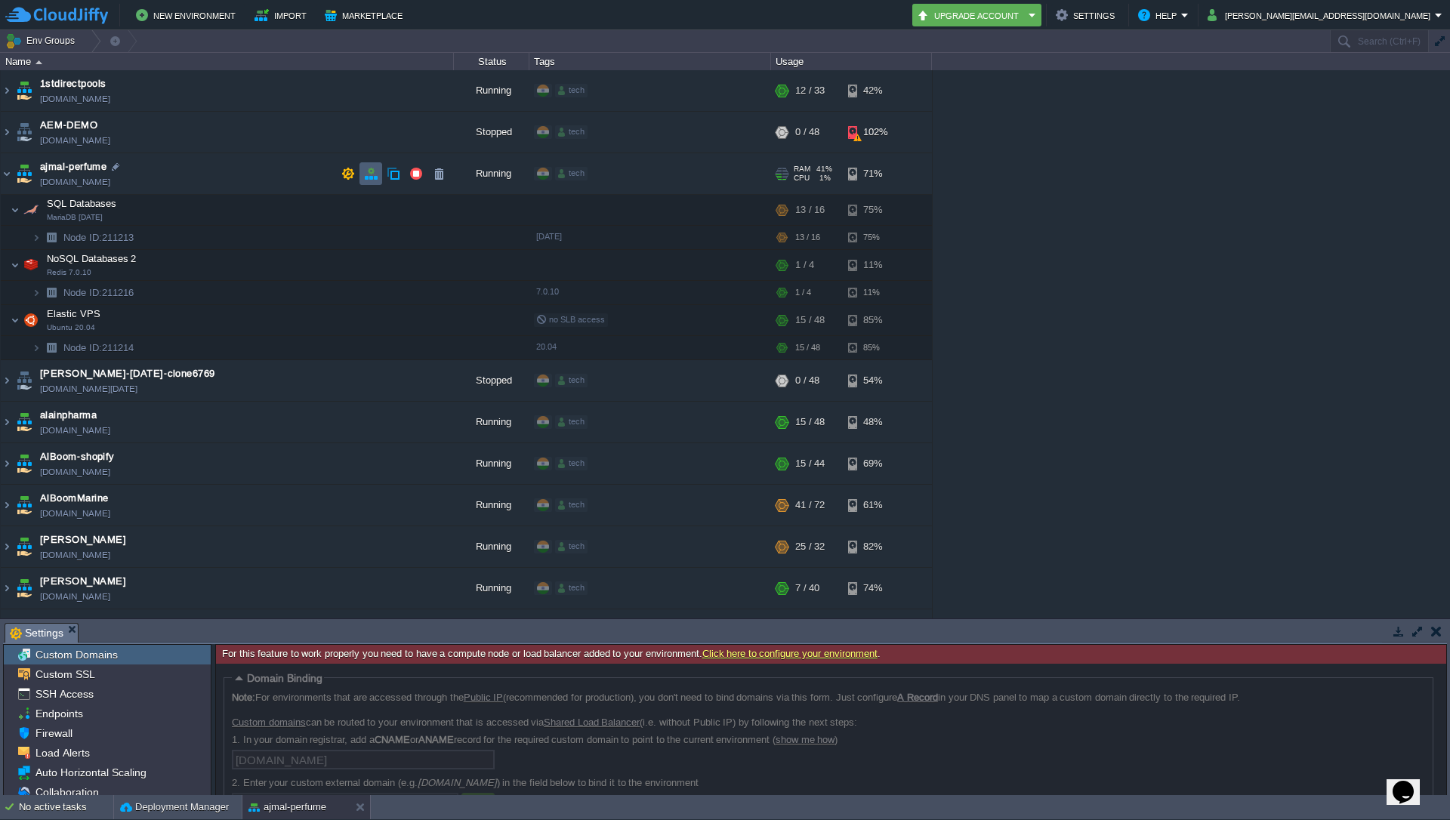
click at [373, 173] on button "button" at bounding box center [371, 174] width 14 height 14
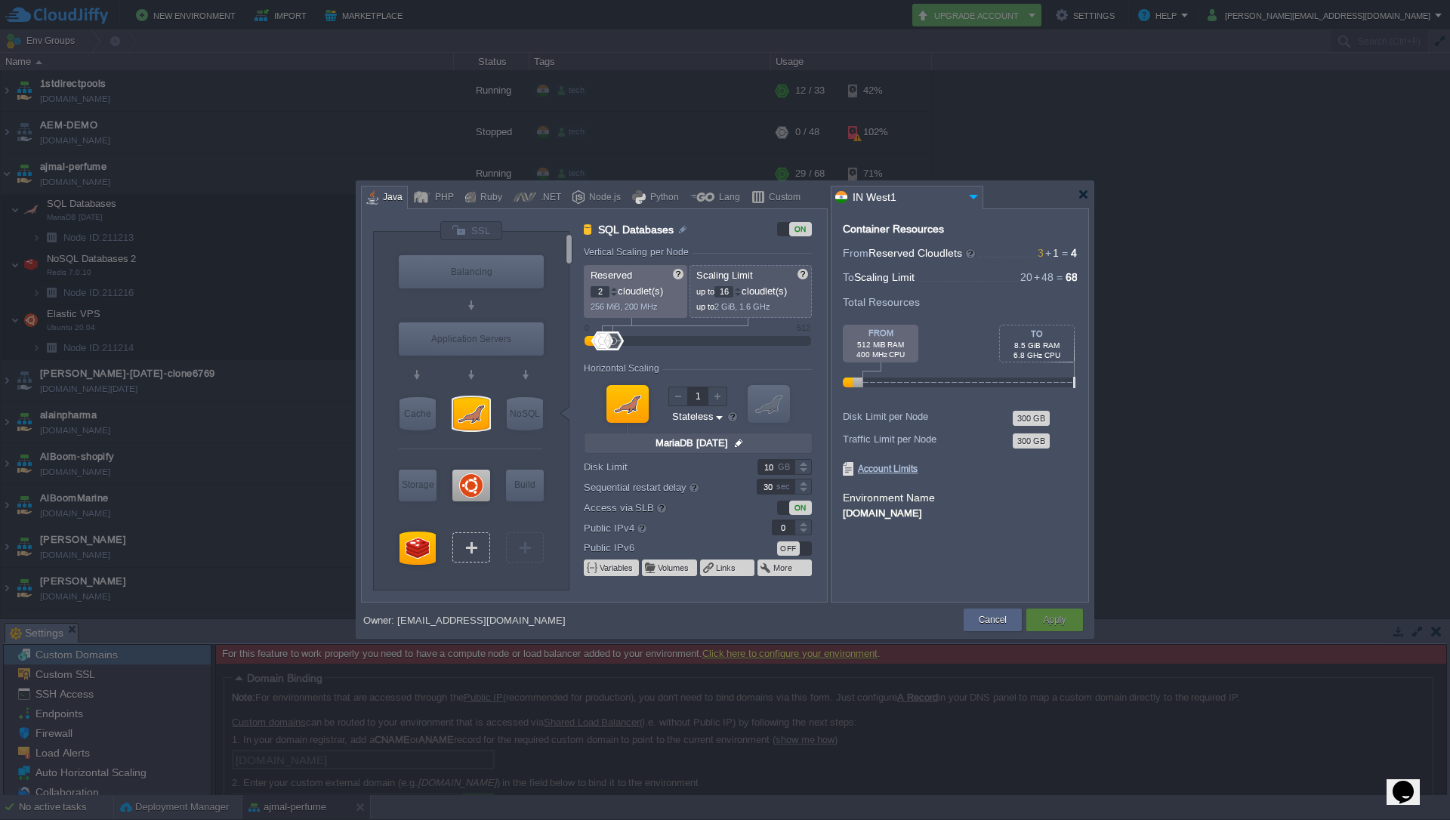
click at [479, 560] on div "VM" at bounding box center [471, 547] width 38 height 30
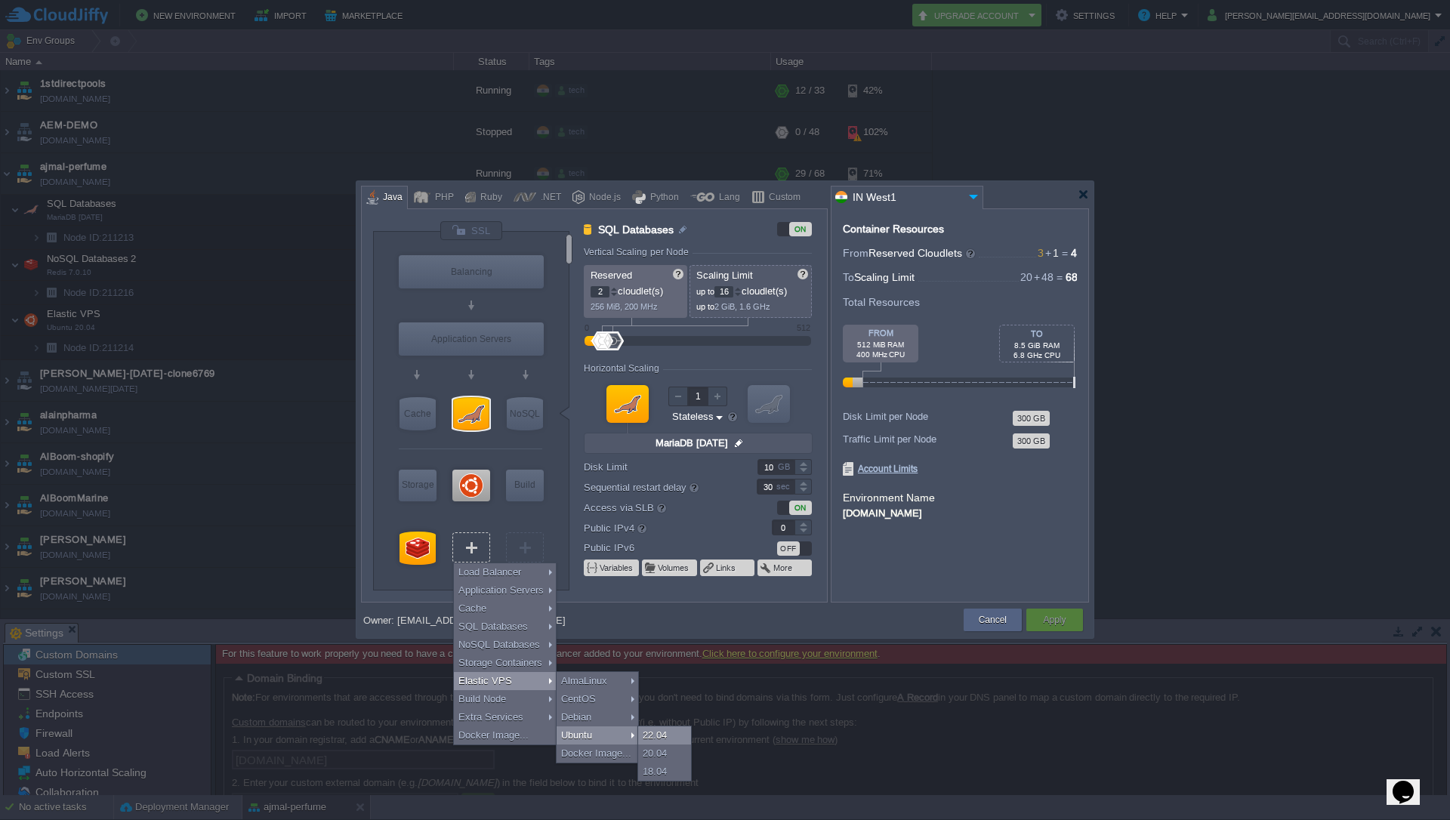
click at [653, 734] on div "22.04" at bounding box center [664, 735] width 53 height 18
type input "Elastic VPS 2"
type input "1"
type input "4"
type input "Ubuntu 22.04"
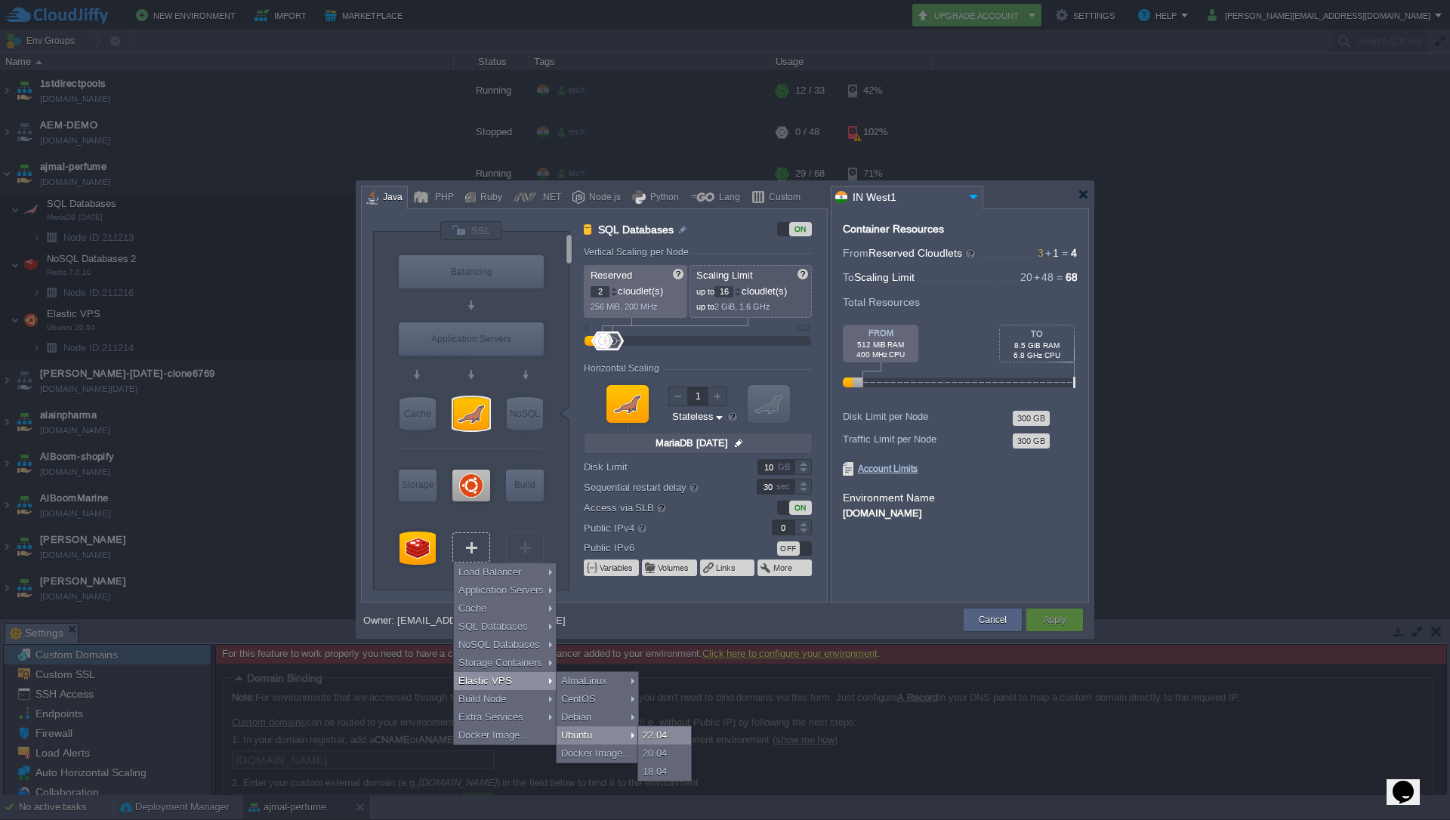
type input "22.04"
type input "Stateful"
type input "30"
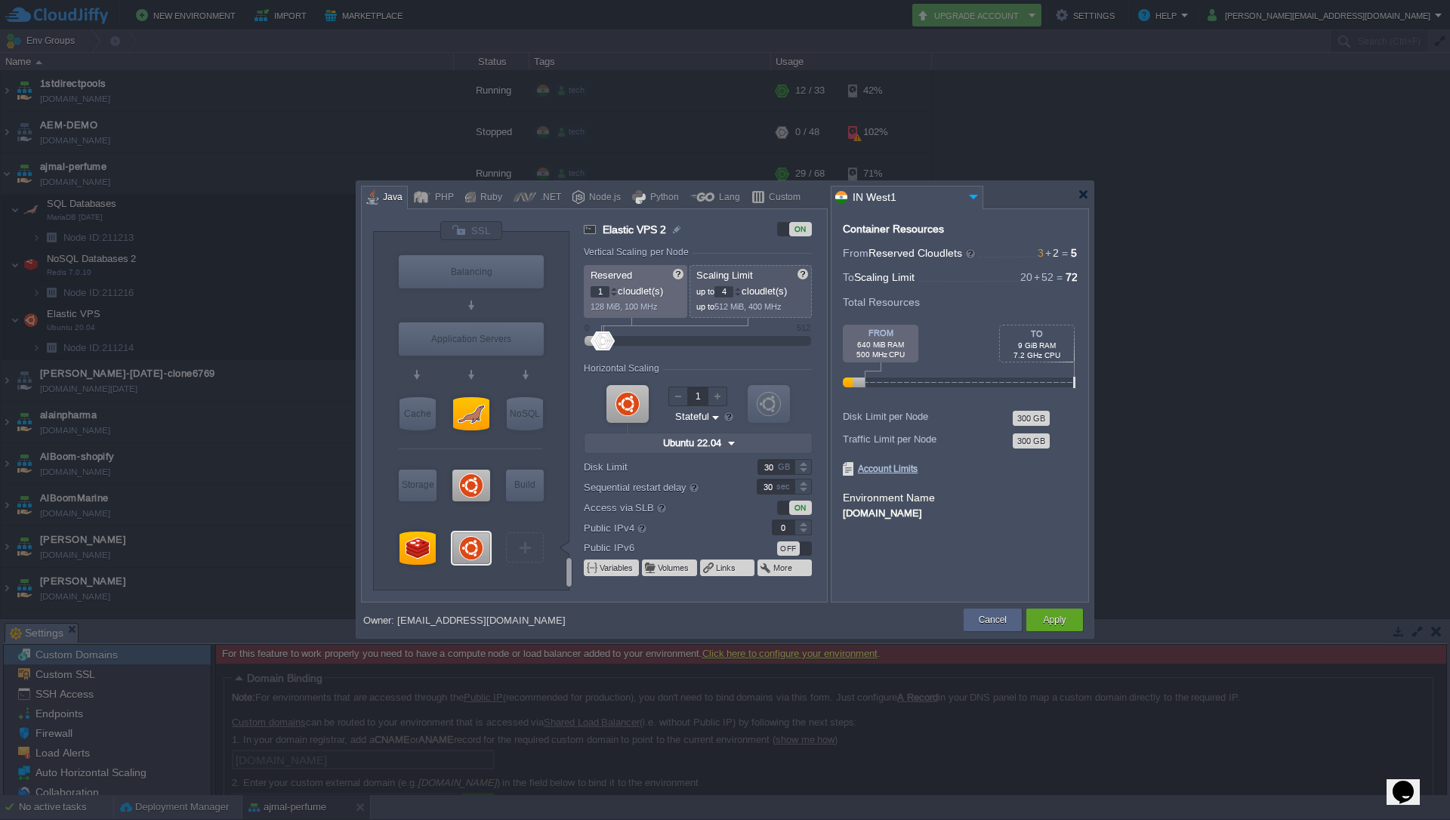
type input "Ubuntu 22.04"
type input "Select Image"
click at [468, 553] on div at bounding box center [471, 548] width 38 height 32
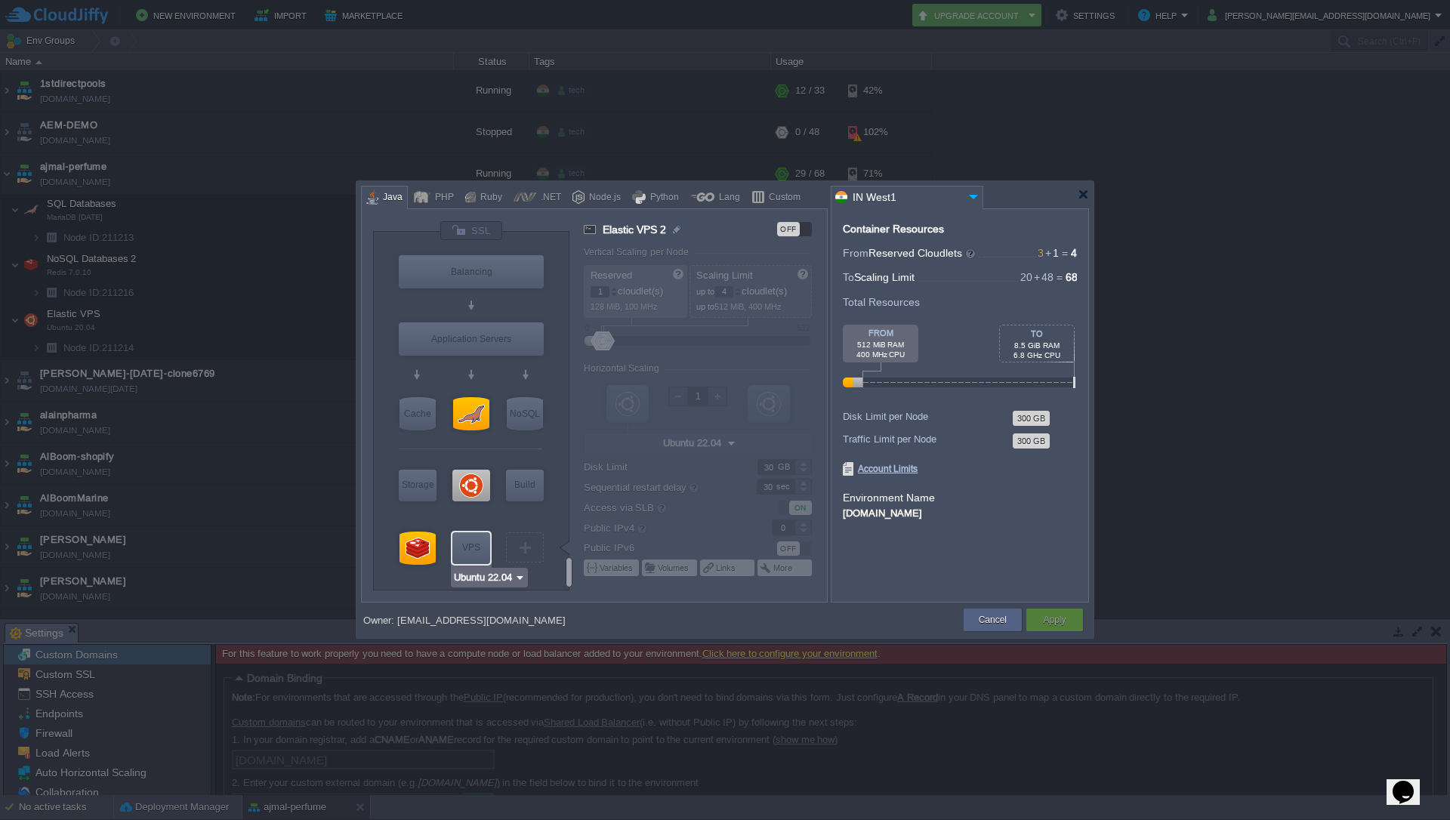
click at [468, 553] on div "VPS" at bounding box center [471, 547] width 38 height 30
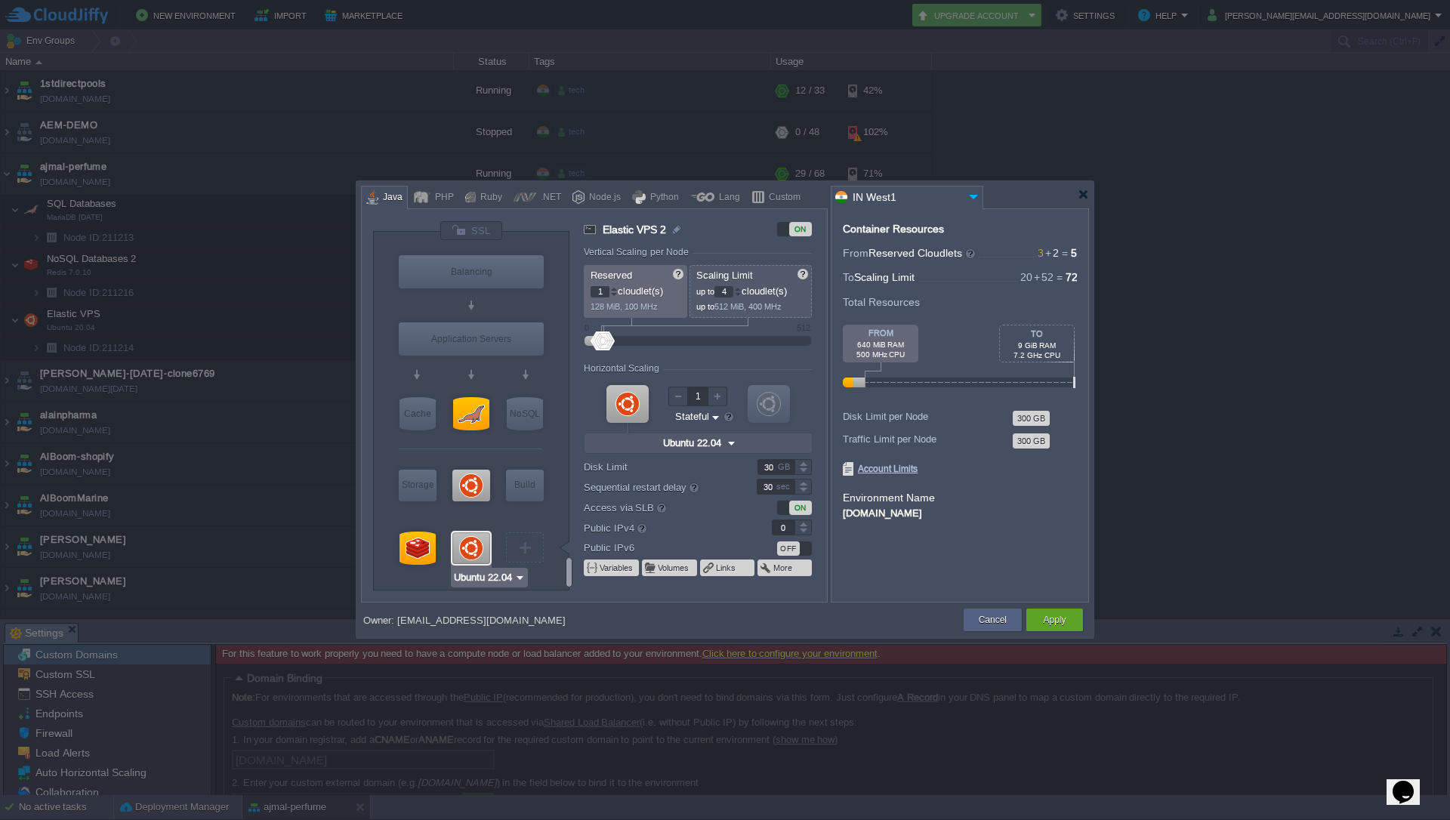
type input "Ubuntu 20.04"
click at [741, 291] on div at bounding box center [738, 291] width 7 height 1
click at [738, 286] on div at bounding box center [738, 288] width 8 height 5
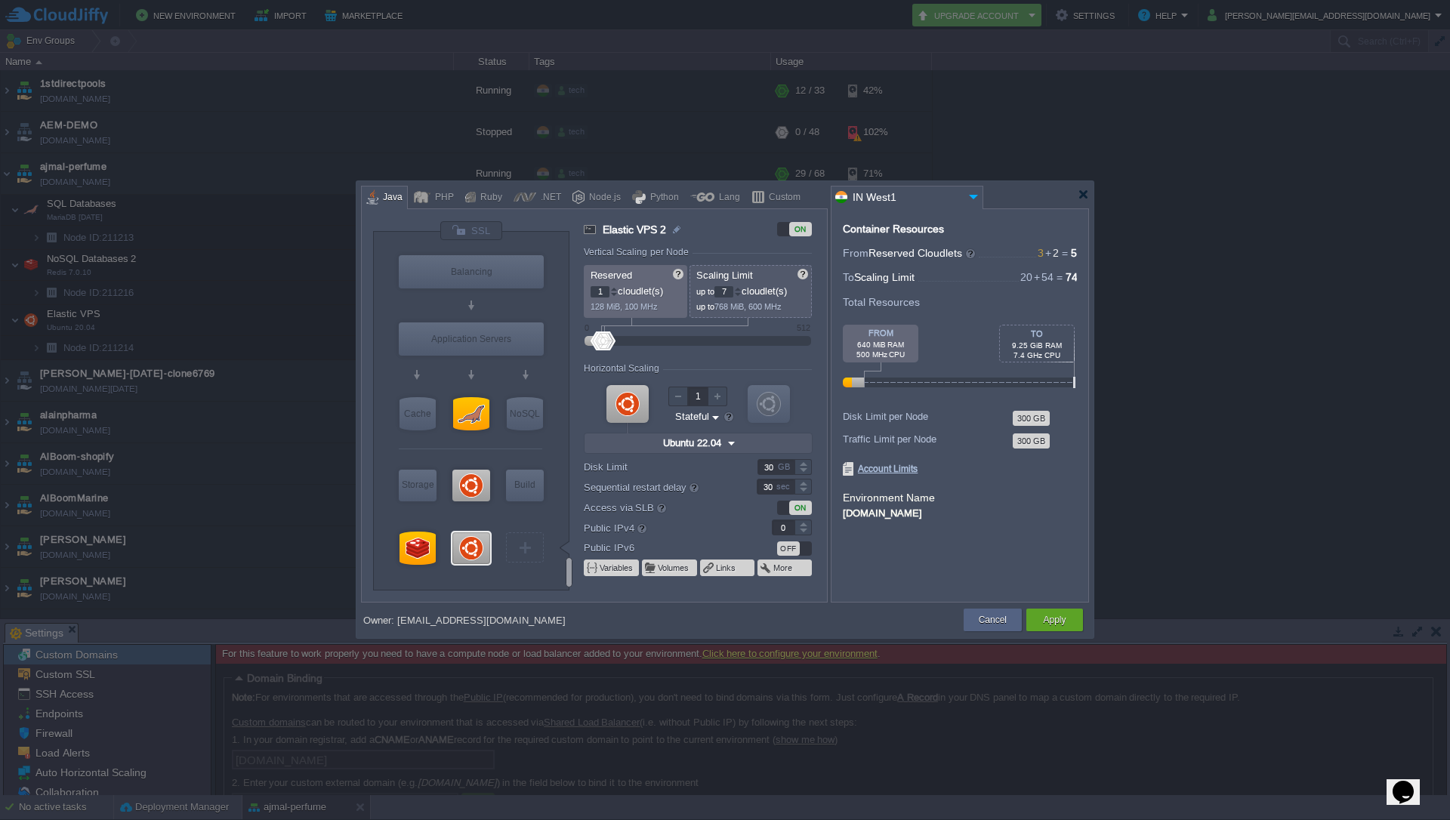
click at [738, 286] on div at bounding box center [738, 288] width 8 height 5
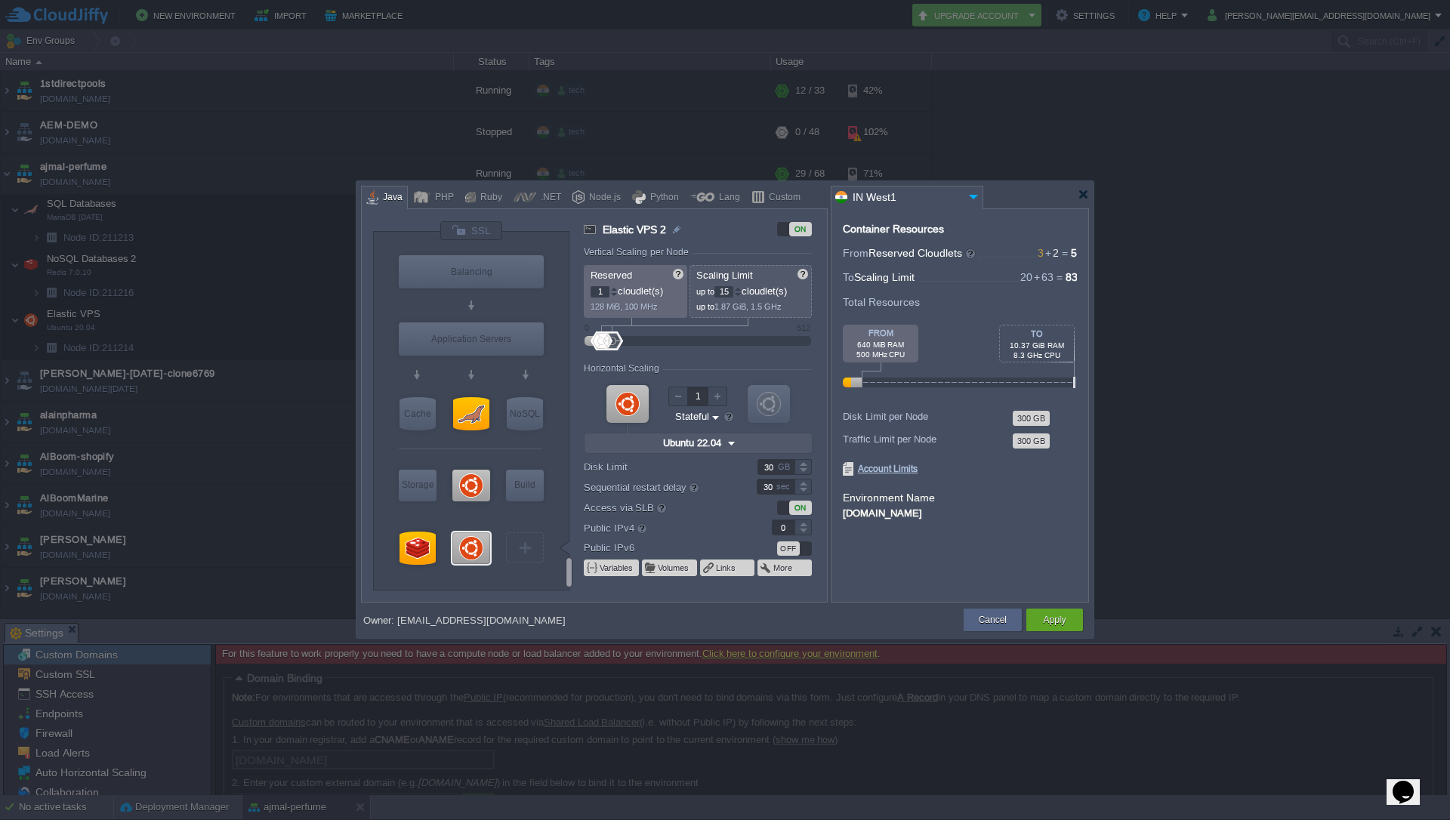
click at [741, 291] on div at bounding box center [738, 291] width 7 height 1
click at [741, 299] on p "up to 1.87 GiB, 1.5 GHz" at bounding box center [751, 304] width 110 height 14
click at [741, 296] on div at bounding box center [738, 294] width 8 height 5
type input "12"
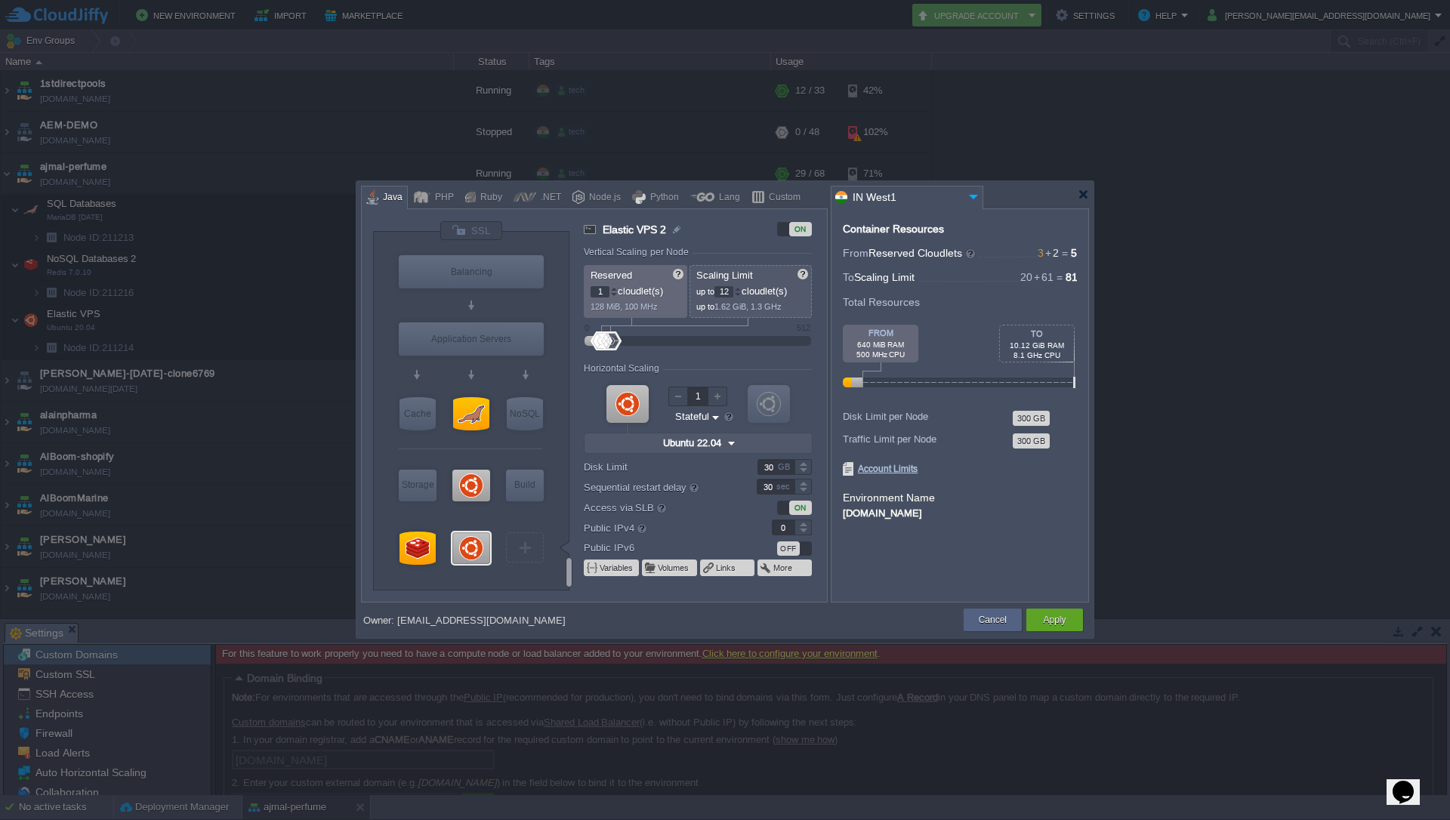
click at [741, 296] on div at bounding box center [738, 294] width 8 height 5
click at [1020, 548] on div "Container Resources From Reserved Cloudlets 3 + 2 ... = 5 not added To Scaling …" at bounding box center [960, 405] width 258 height 394
click at [1059, 621] on button "Apply" at bounding box center [1054, 619] width 23 height 15
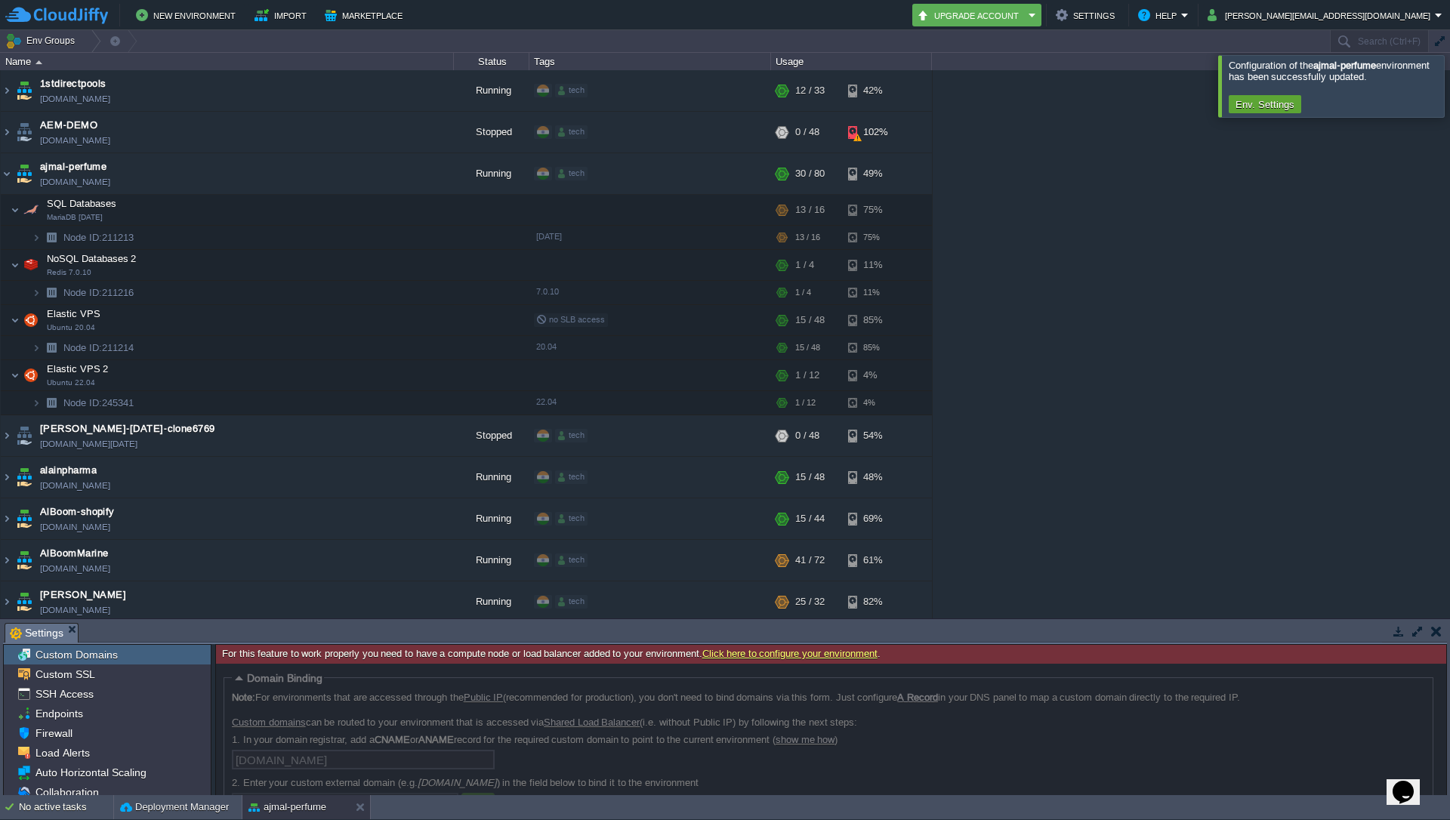
click at [1431, 632] on button "button" at bounding box center [1436, 631] width 11 height 14
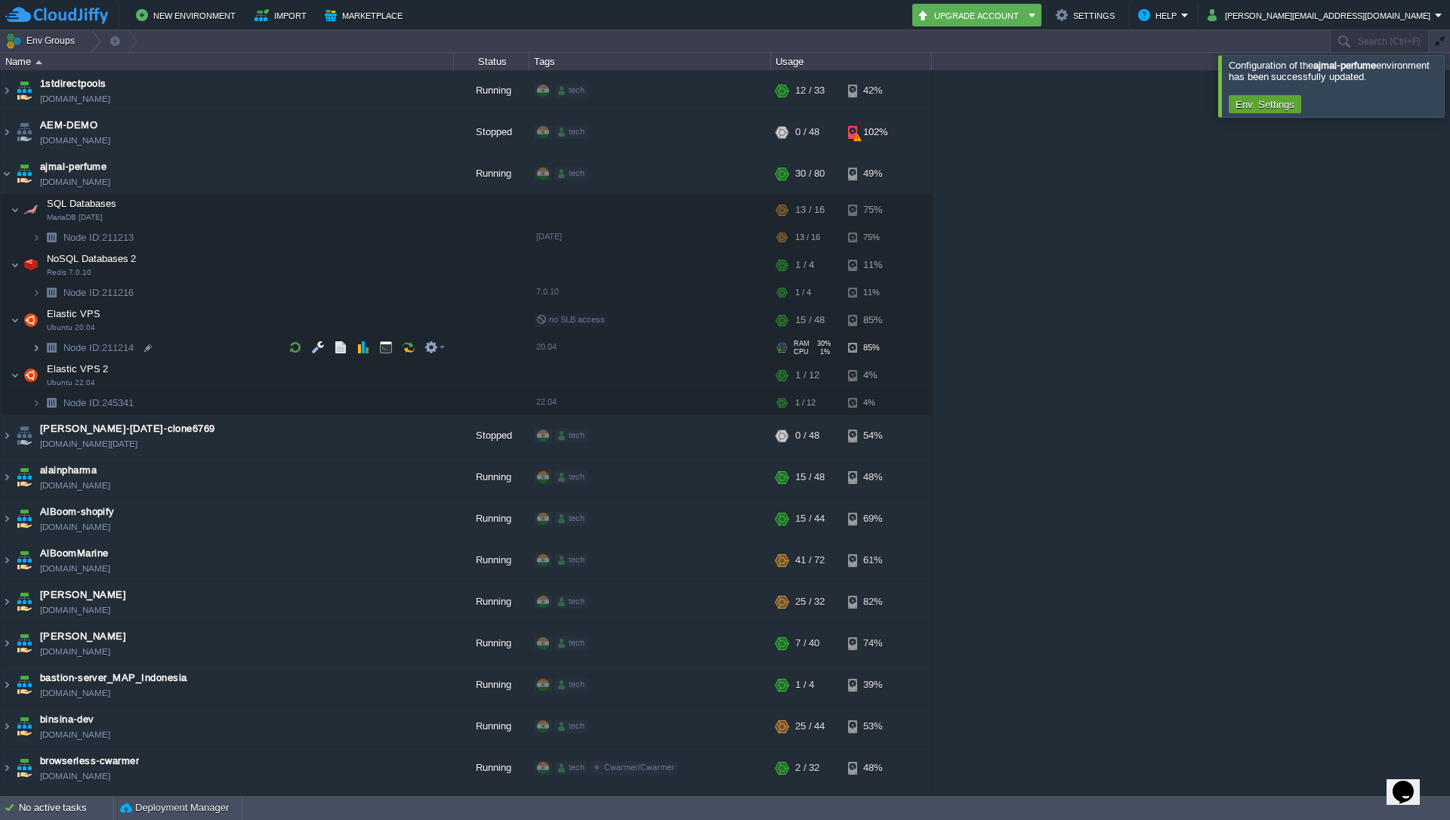
click at [39, 348] on img at bounding box center [36, 347] width 9 height 23
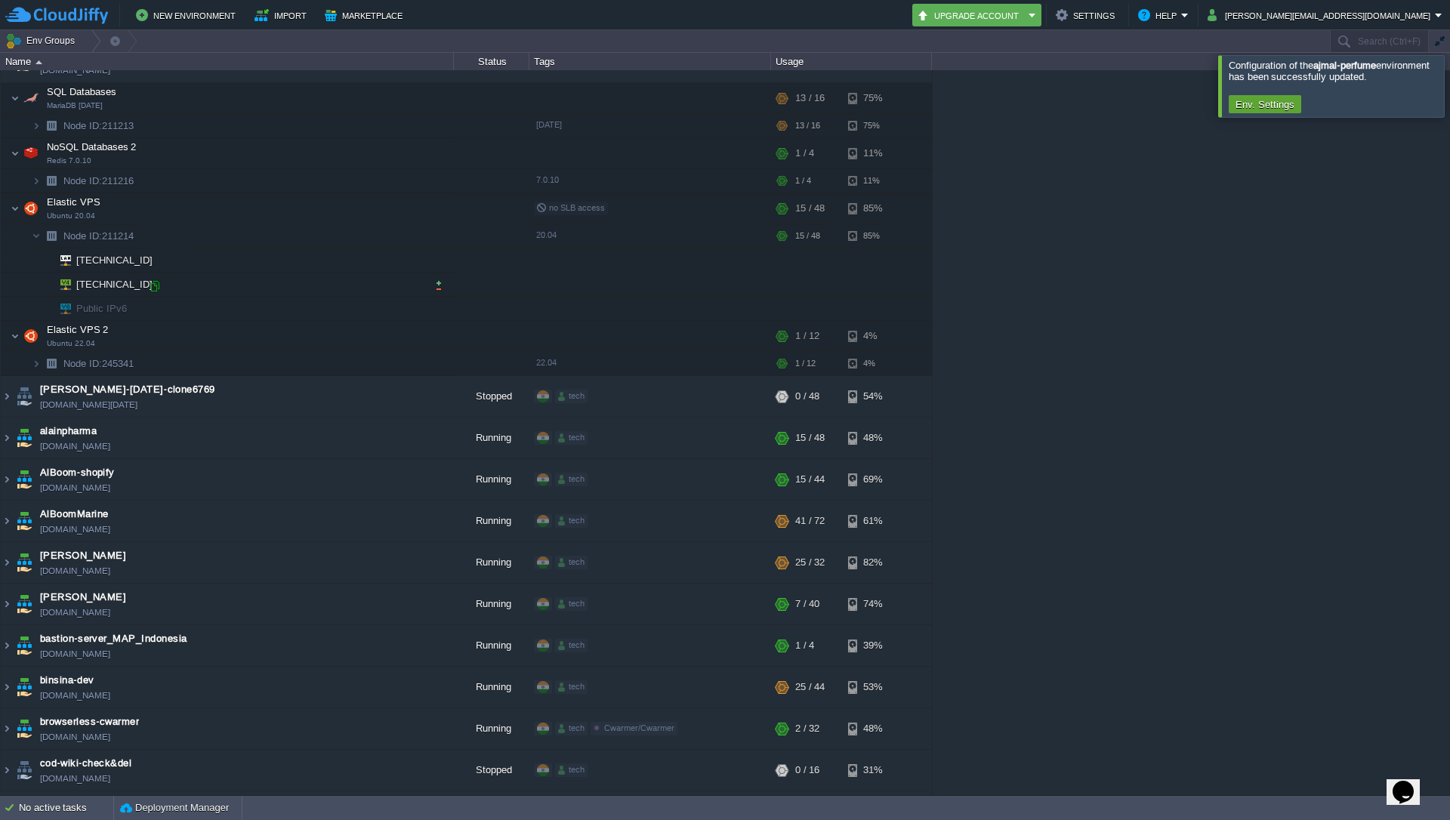
scroll to position [91, 0]
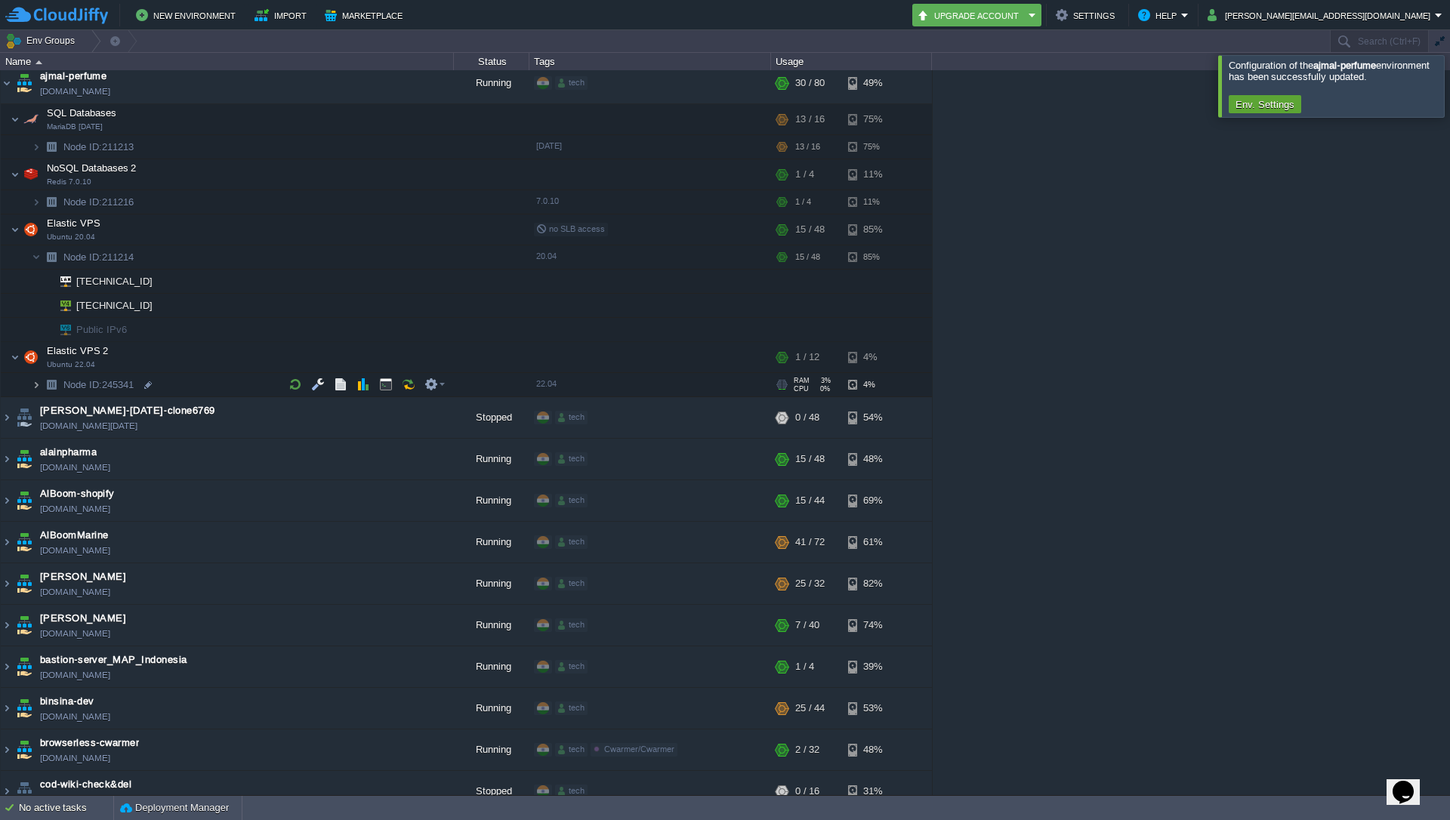
click at [35, 383] on img at bounding box center [36, 384] width 9 height 23
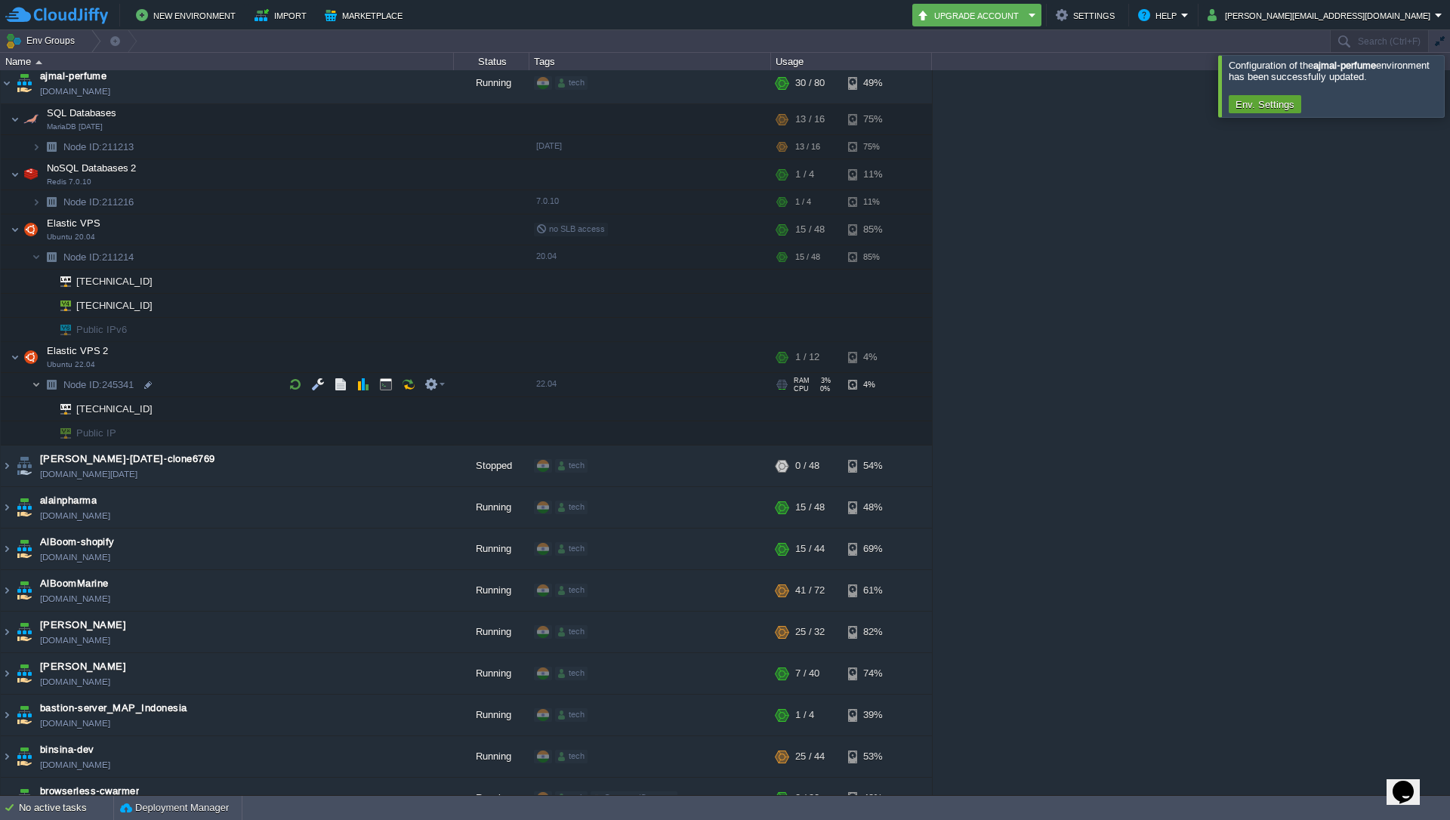
click at [39, 386] on img at bounding box center [36, 384] width 9 height 23
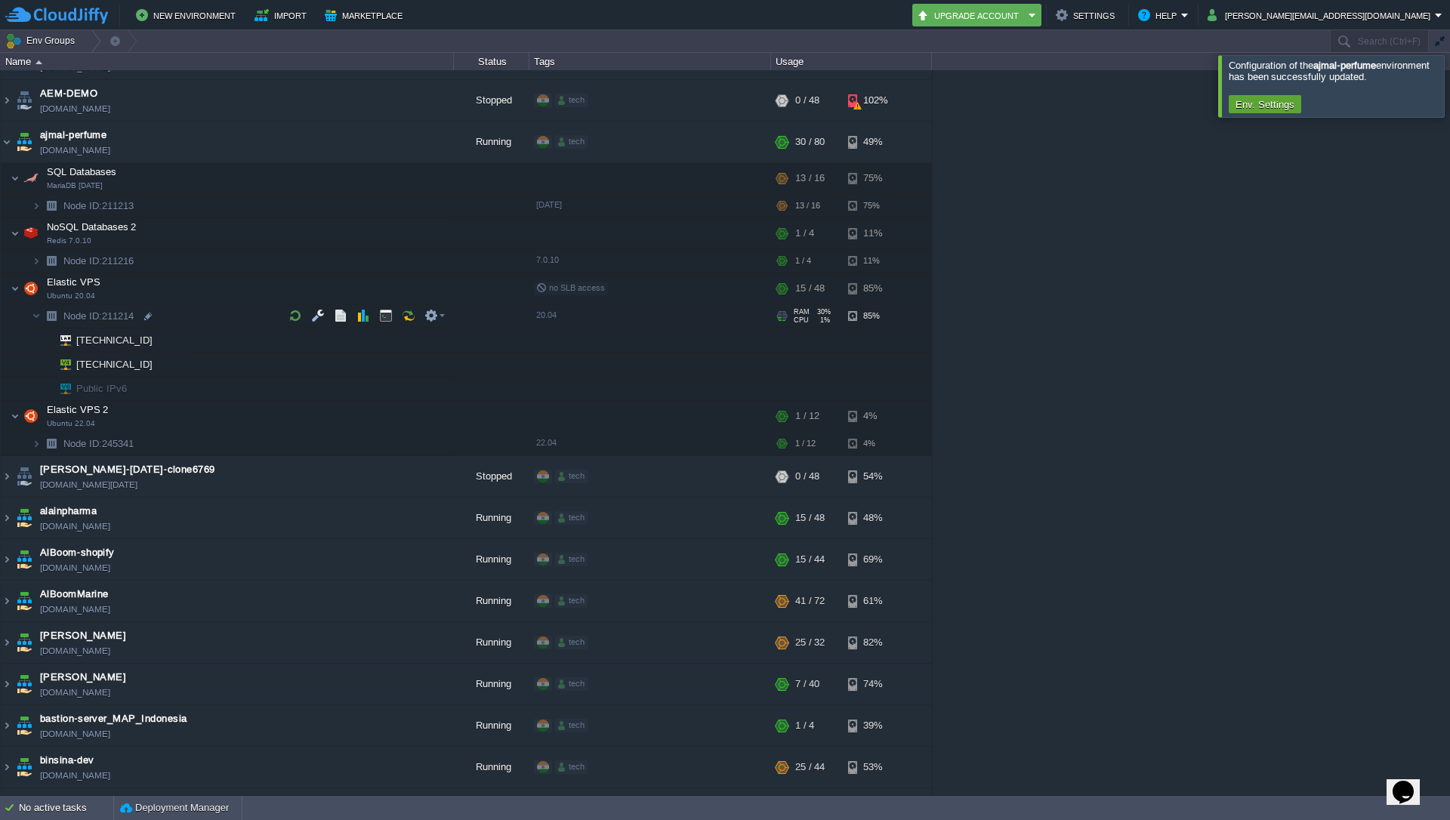
scroll to position [0, 0]
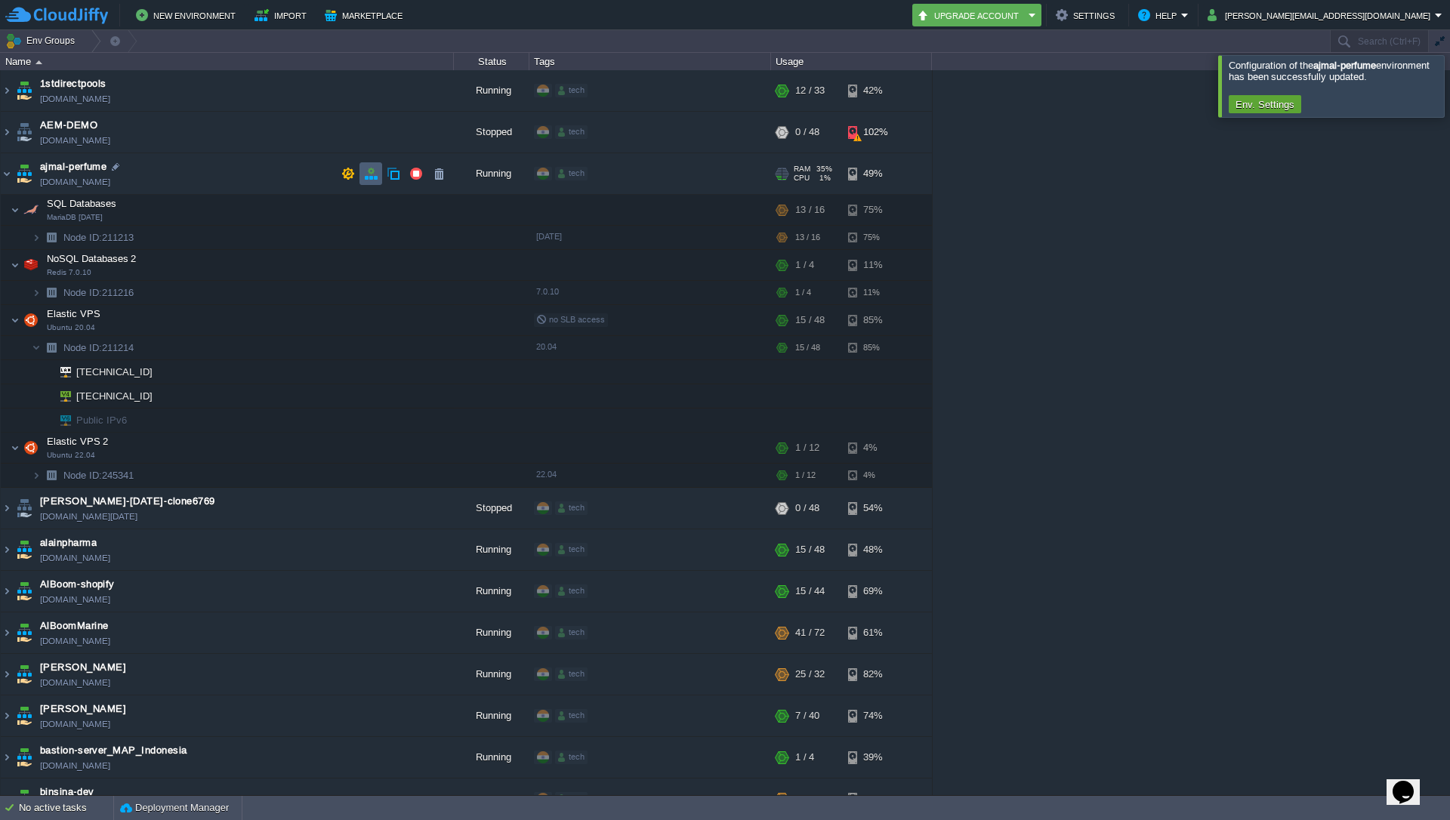
click at [367, 175] on button "button" at bounding box center [371, 174] width 14 height 14
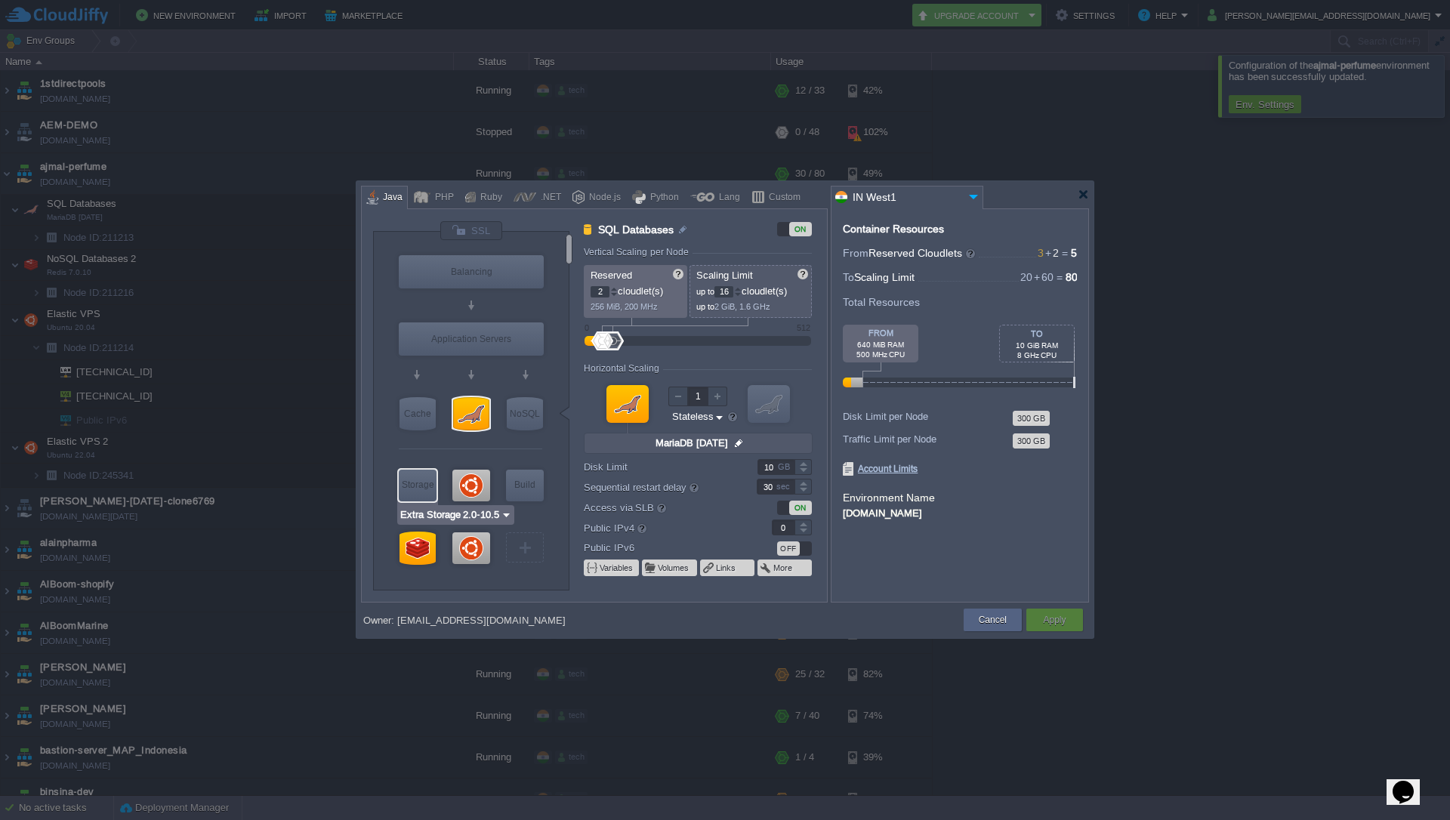
type input "Ubuntu 22.04"
click at [472, 543] on div at bounding box center [471, 548] width 38 height 32
type input "Elastic VPS 2"
type input "1"
type input "12"
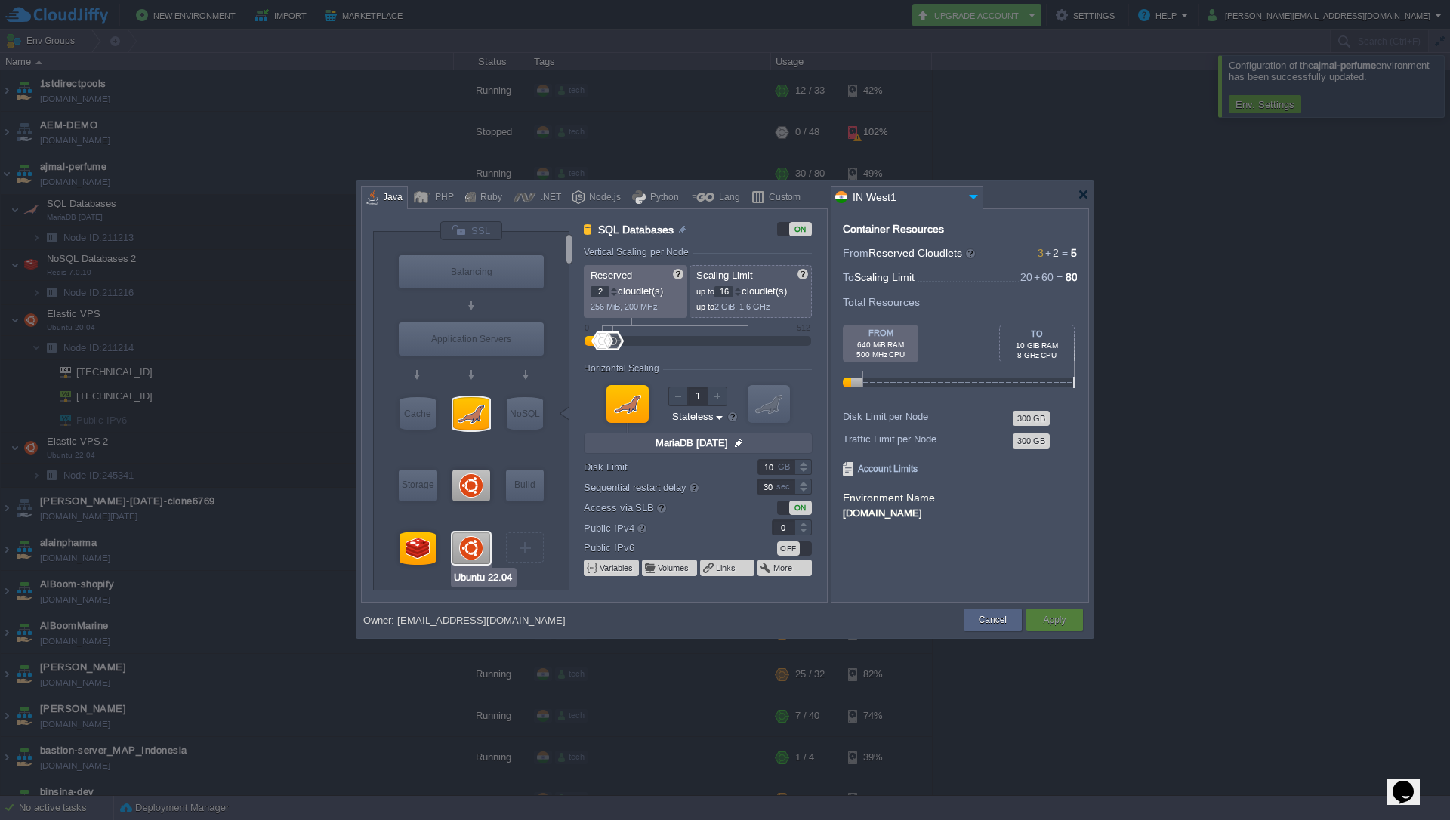
type input "Ubuntu 22.04"
type input "null"
type input "22.04"
type input "Stateful"
type input "30"
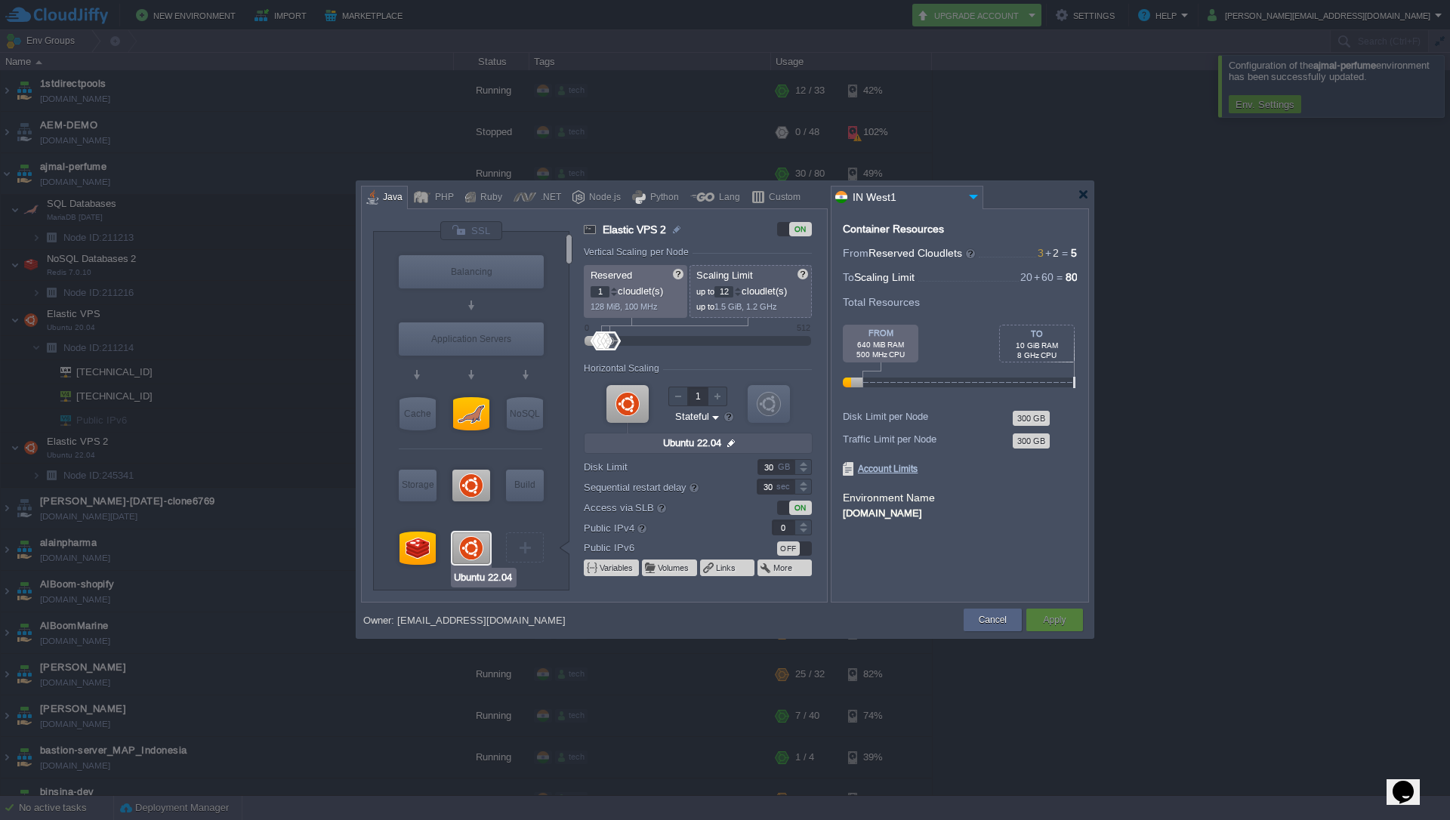
click at [472, 543] on div at bounding box center [471, 548] width 38 height 32
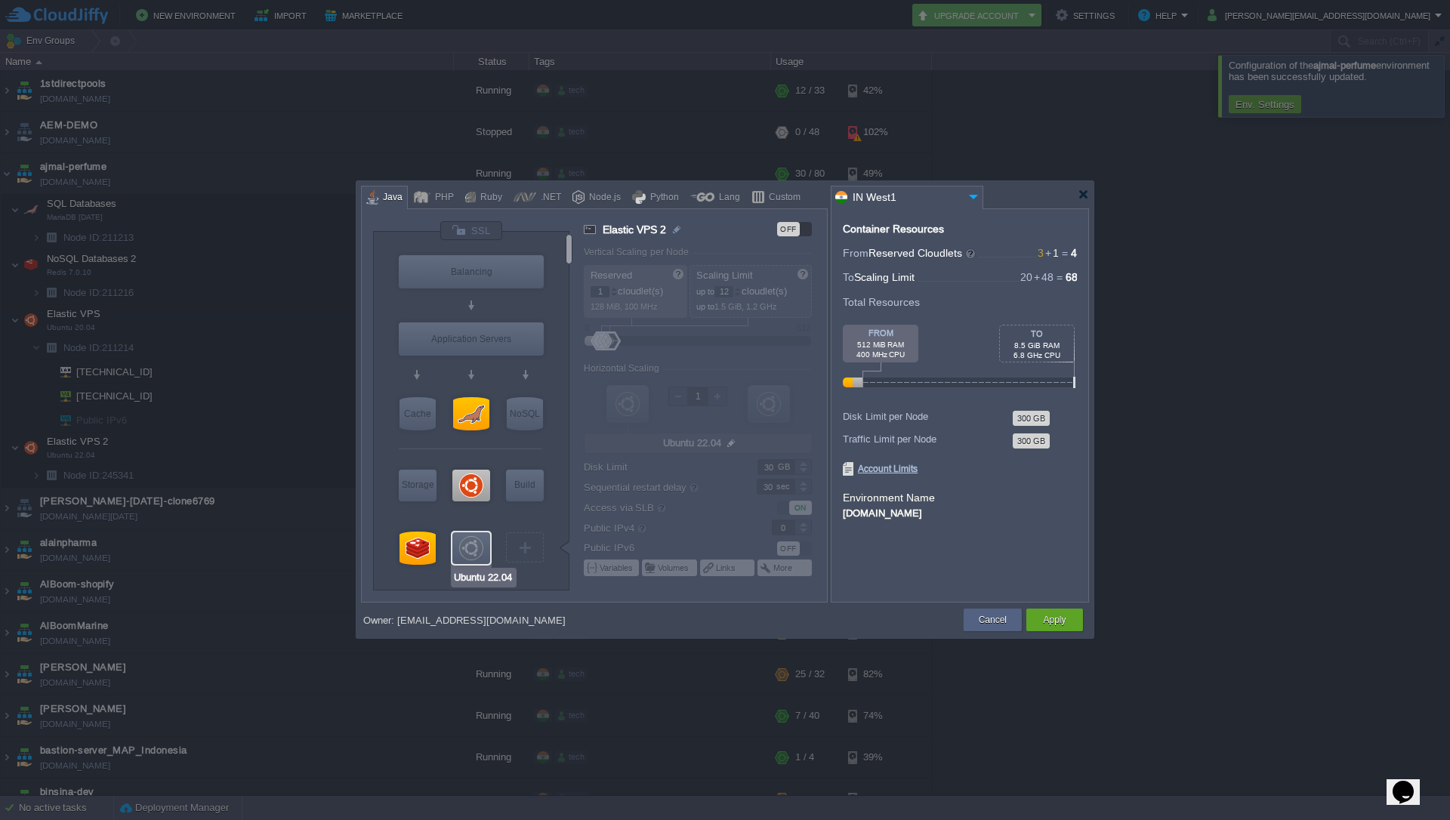
click at [472, 543] on div at bounding box center [471, 548] width 38 height 32
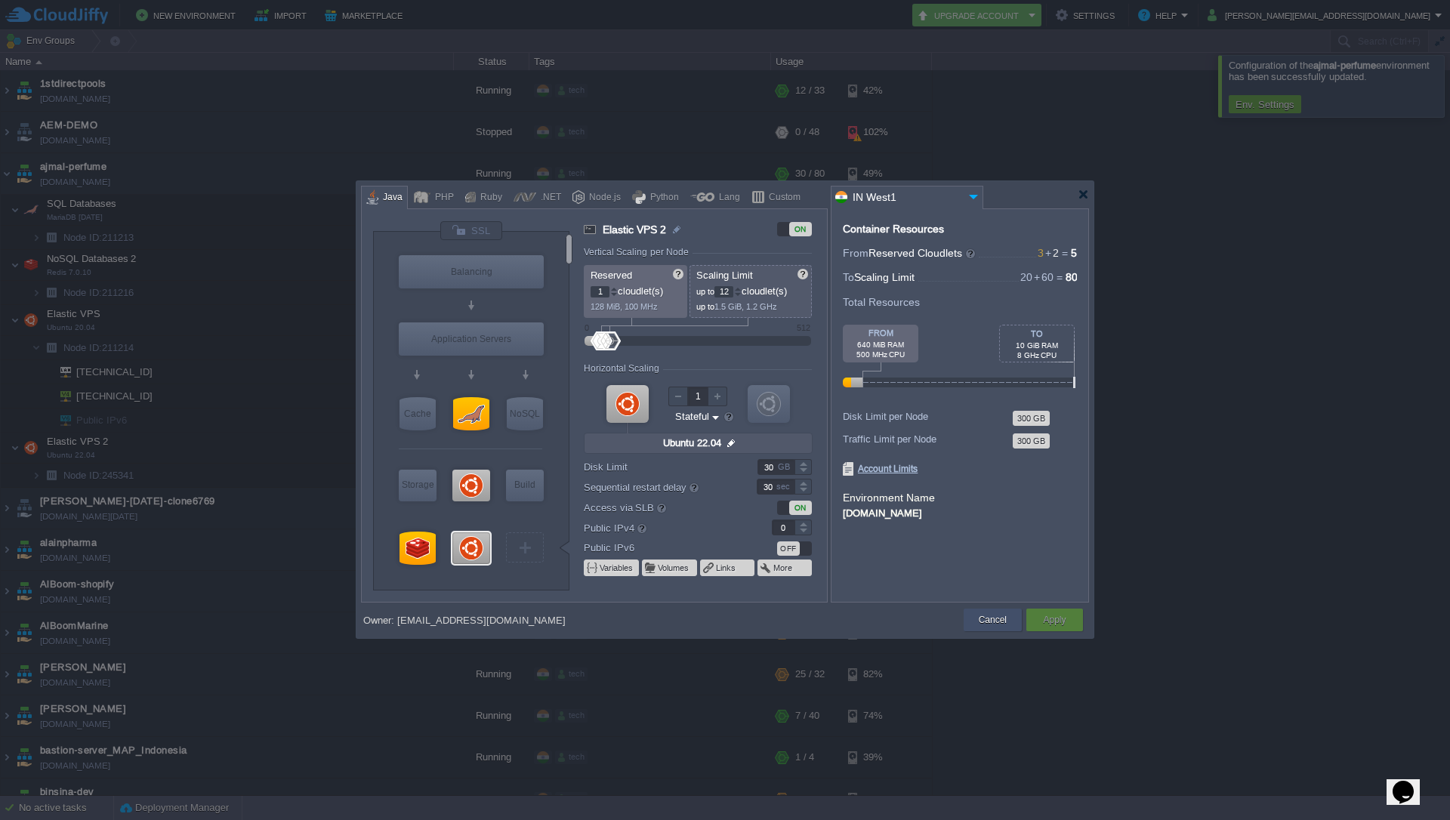
click at [1003, 616] on button "Cancel" at bounding box center [993, 619] width 28 height 15
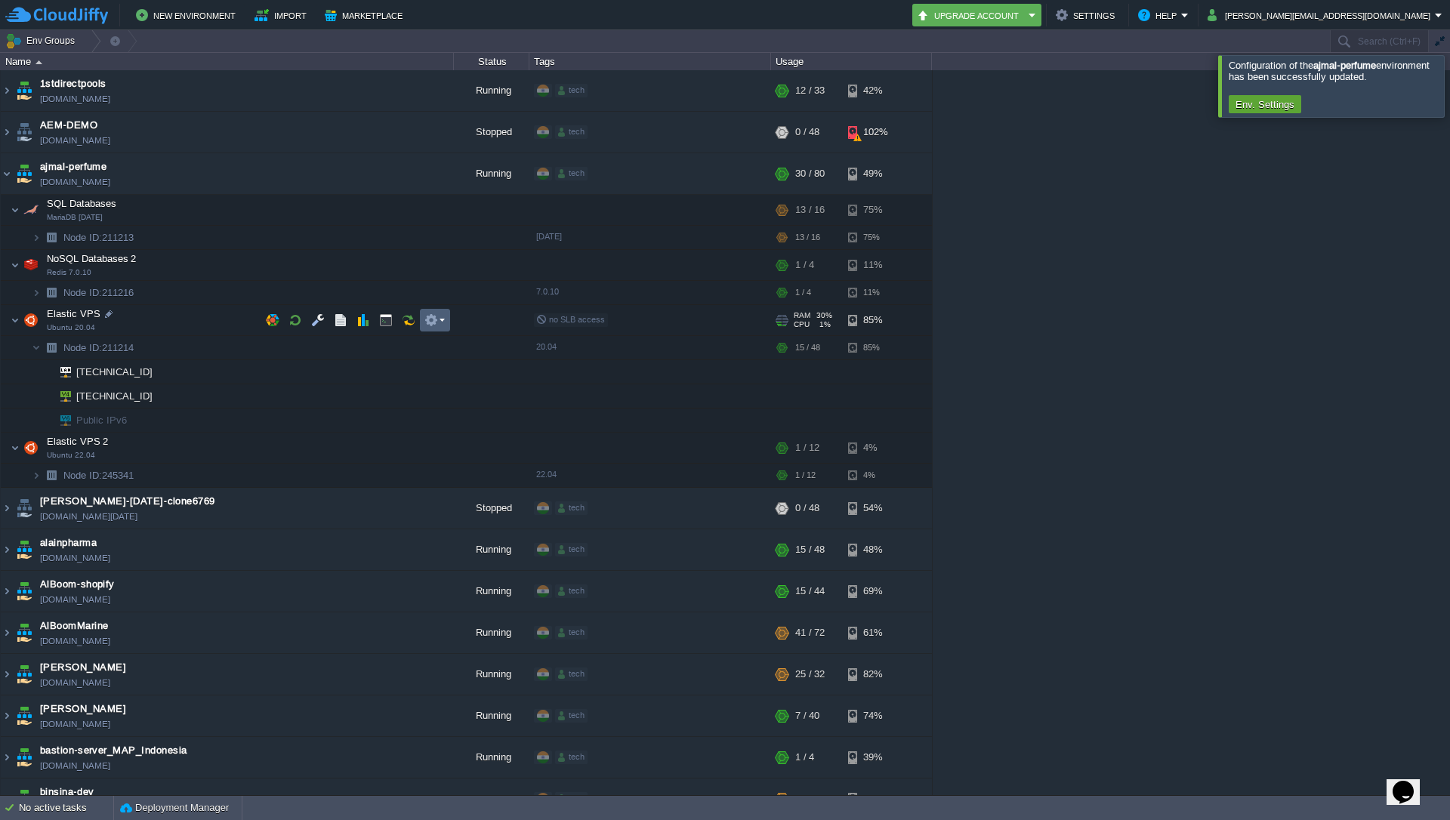
click at [443, 322] on em at bounding box center [434, 320] width 20 height 14
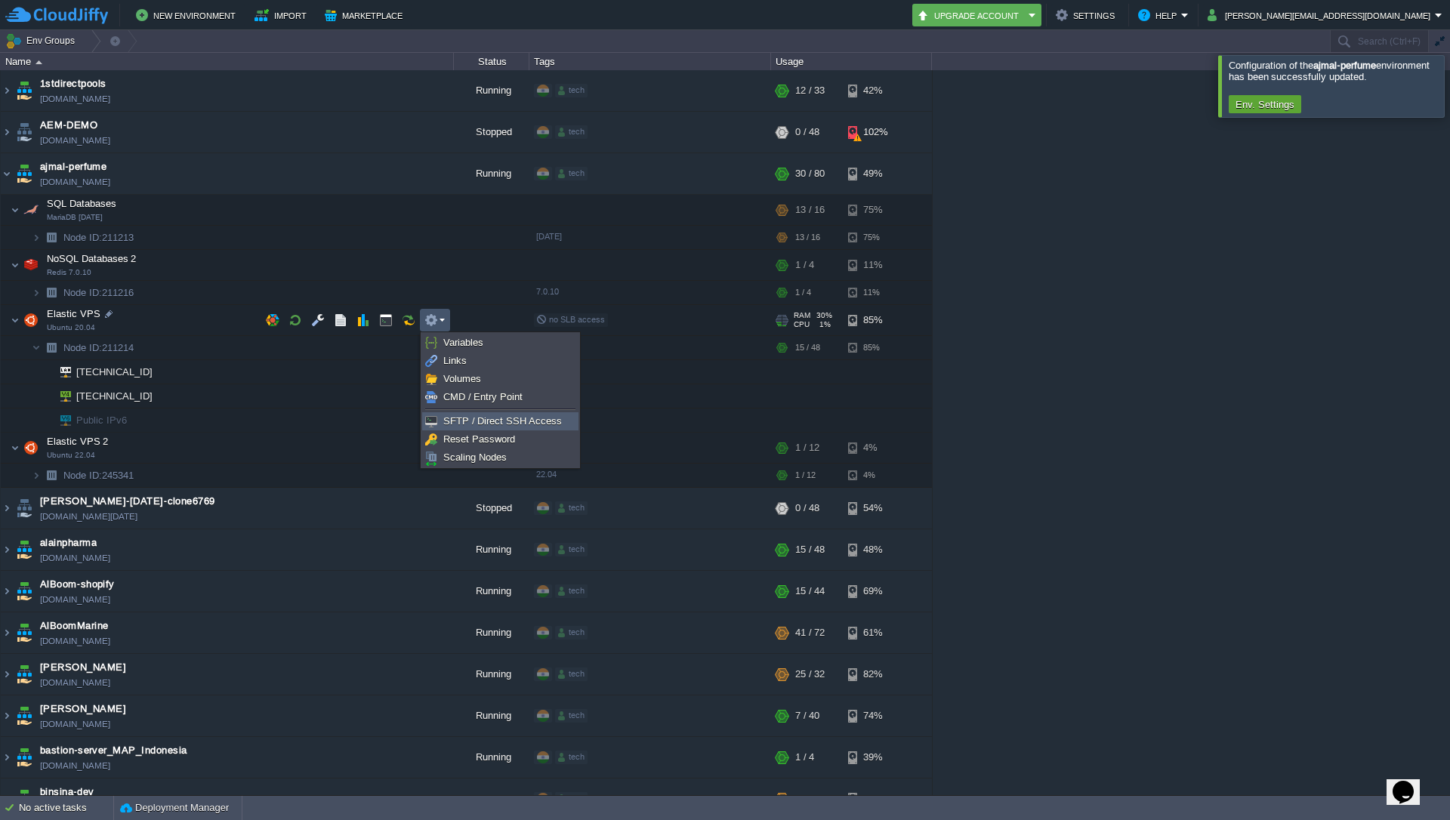
click at [485, 423] on span "SFTP / Direct SSH Access" at bounding box center [502, 420] width 119 height 11
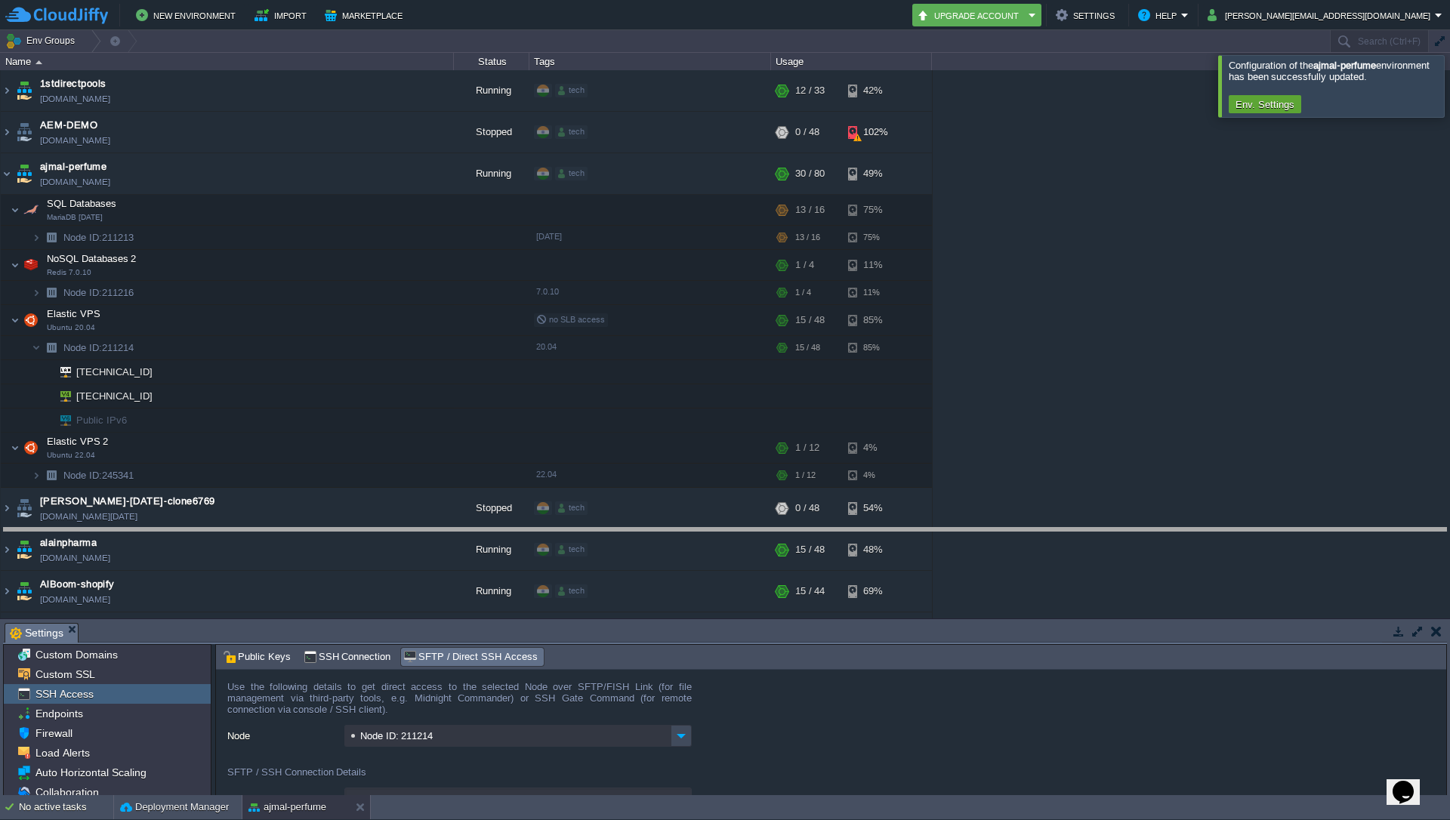
drag, startPoint x: 1050, startPoint y: 626, endPoint x: 1074, endPoint y: 527, distance: 101.8
click at [1074, 527] on body "New Environment Import Marketplace Bonus ₹0.00 Upgrade Account Settings Help [P…" at bounding box center [725, 410] width 1450 height 820
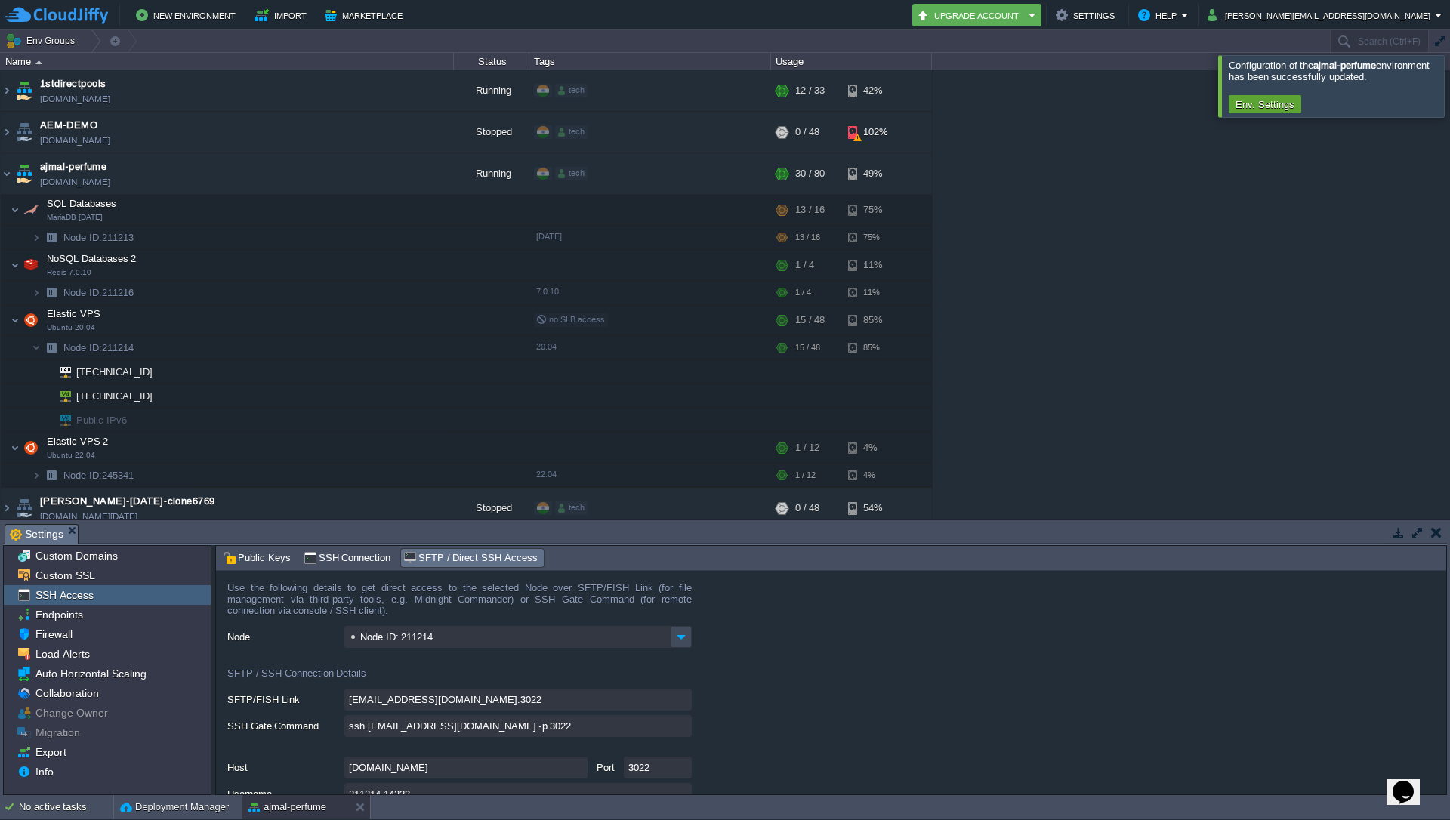
click at [682, 729] on input "ssh [EMAIL_ADDRESS][DOMAIN_NAME] -p 3022" at bounding box center [517, 726] width 347 height 22
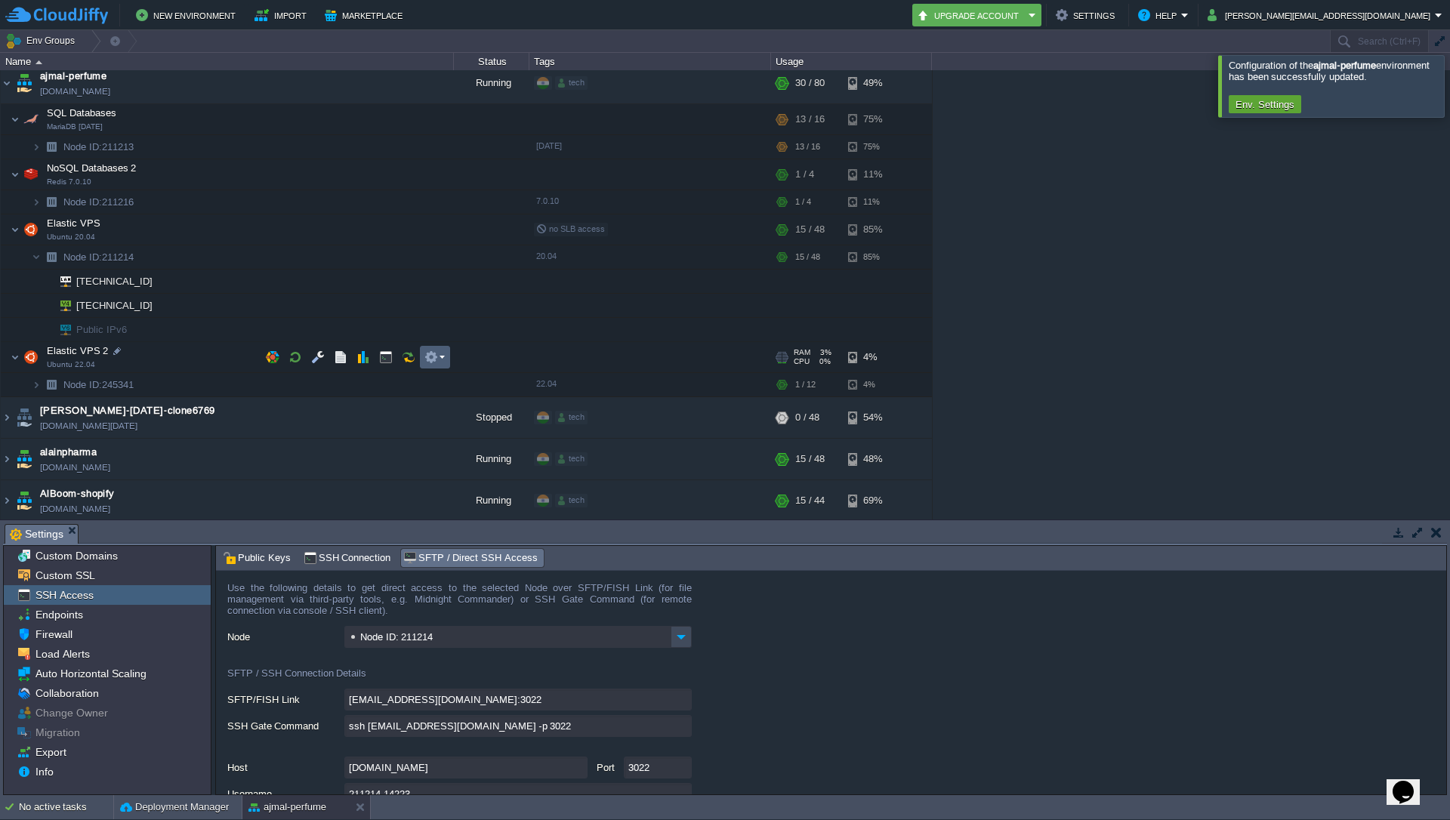
click at [430, 355] on button "button" at bounding box center [431, 357] width 14 height 14
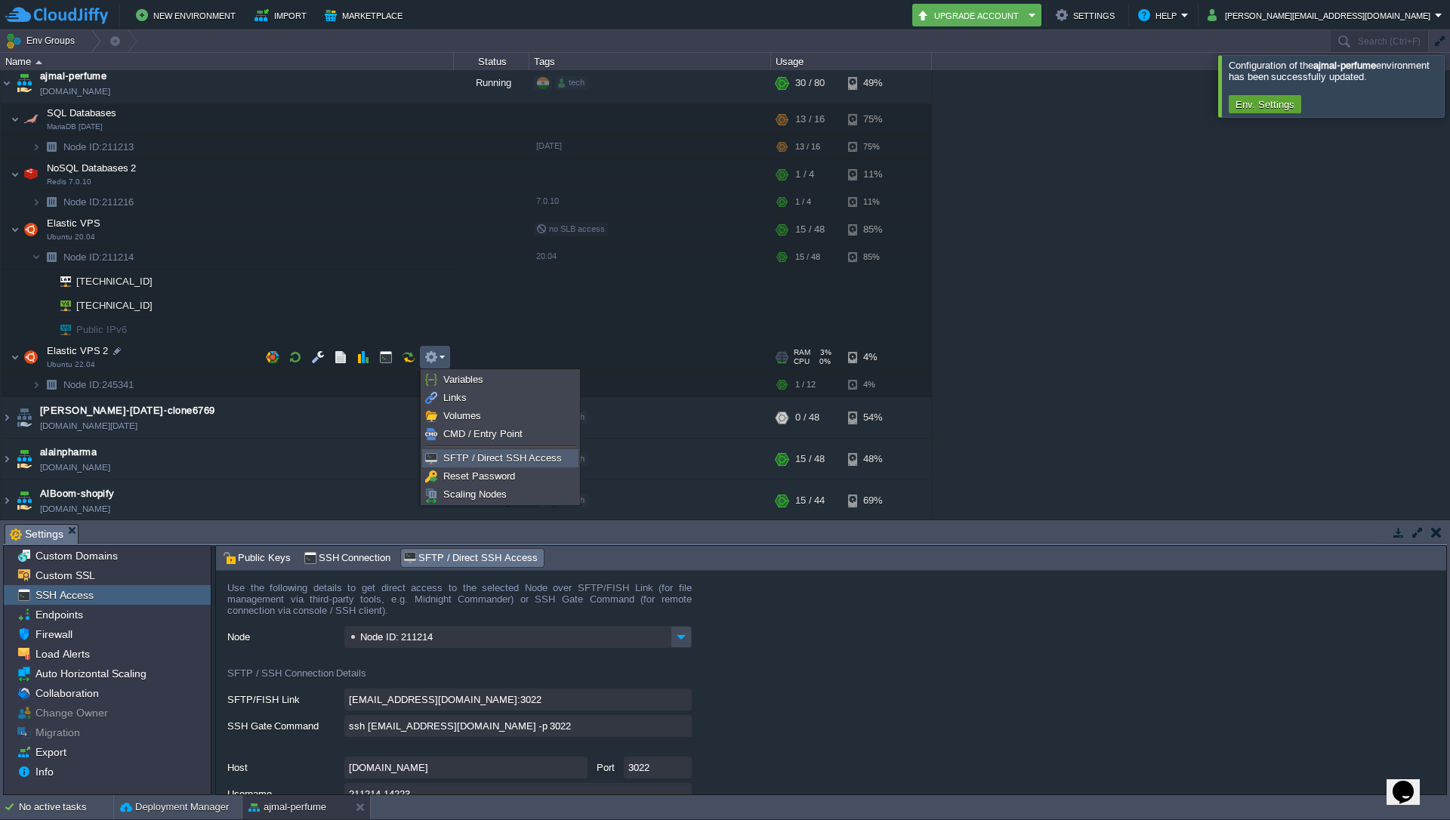
click at [469, 462] on span "SFTP / Direct SSH Access" at bounding box center [502, 457] width 119 height 11
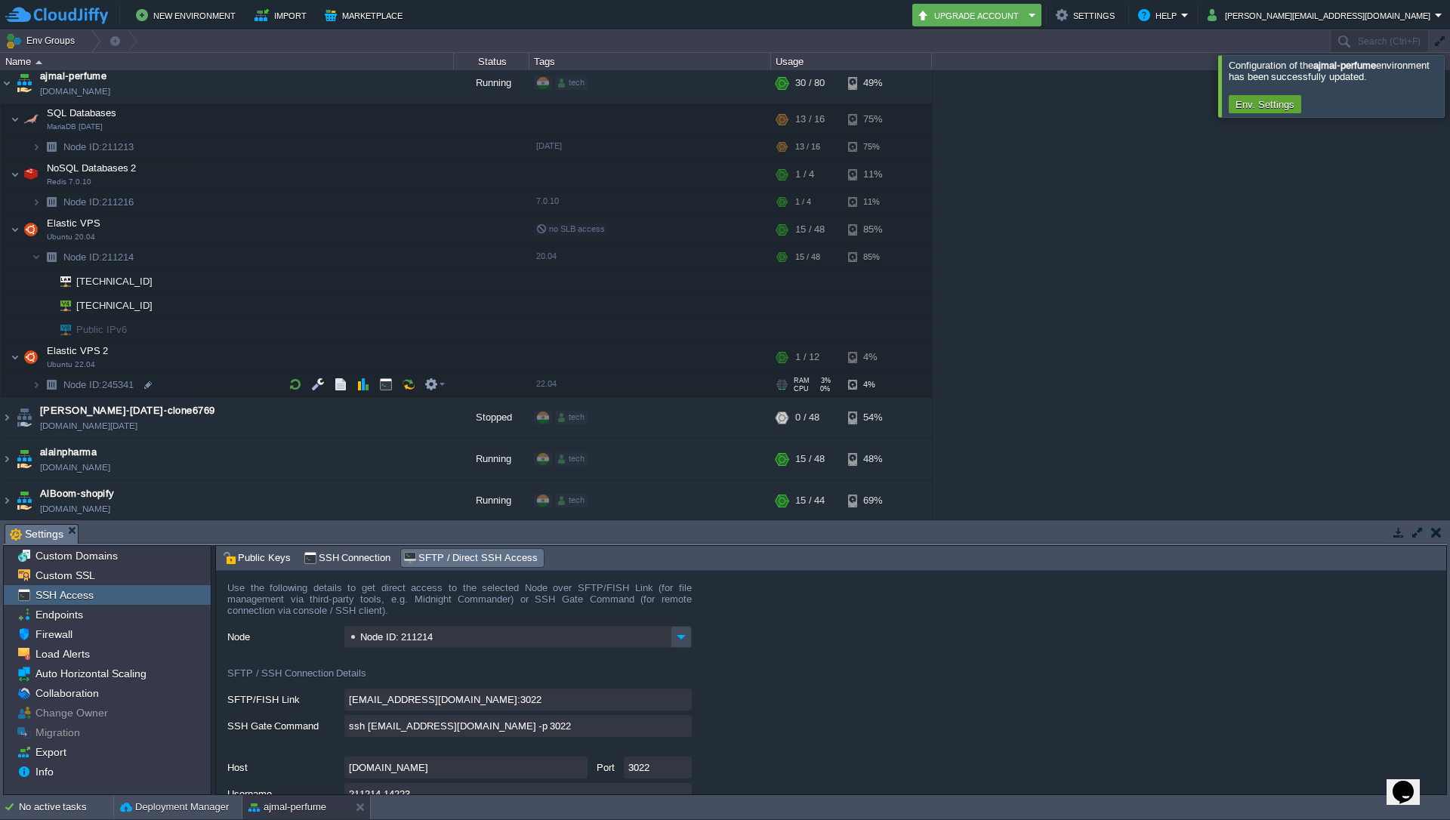
click at [42, 384] on img at bounding box center [51, 384] width 21 height 23
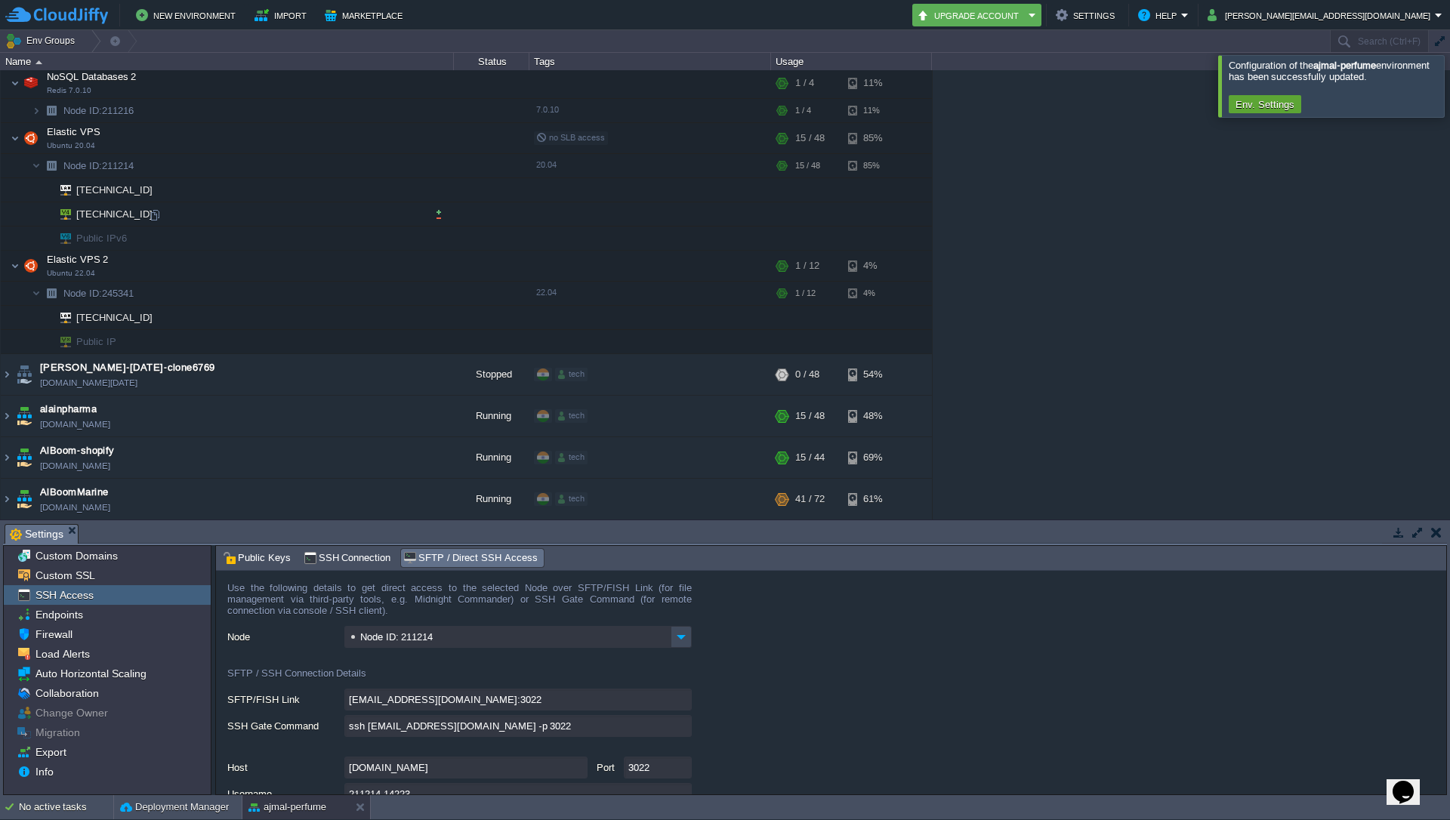
scroll to position [0, 0]
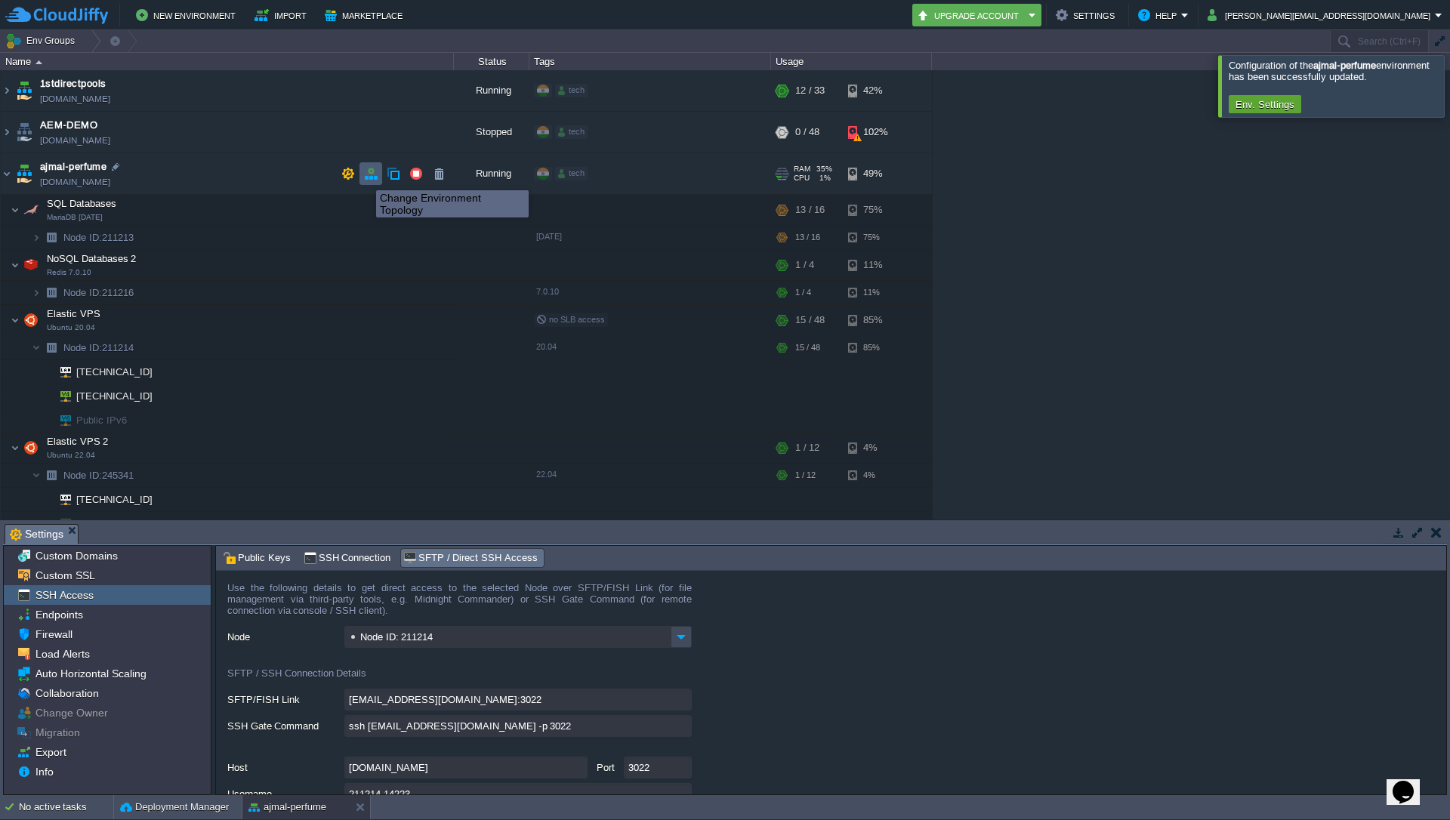
click at [368, 177] on button "button" at bounding box center [371, 174] width 14 height 14
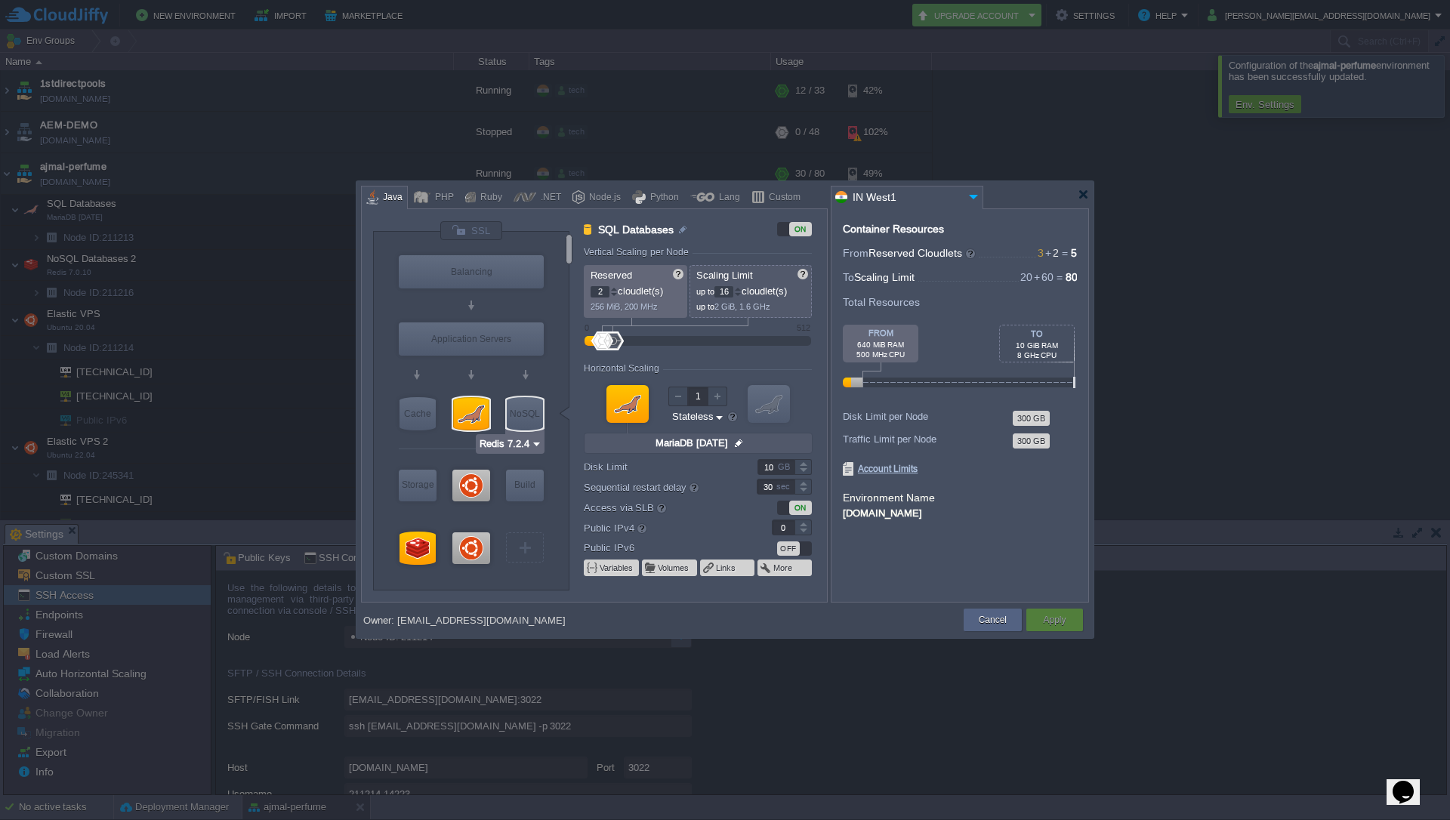
type input "Ubuntu 20.04"
click at [474, 480] on div at bounding box center [471, 486] width 38 height 32
type input "Elastic VPS"
type input "1"
type input "48"
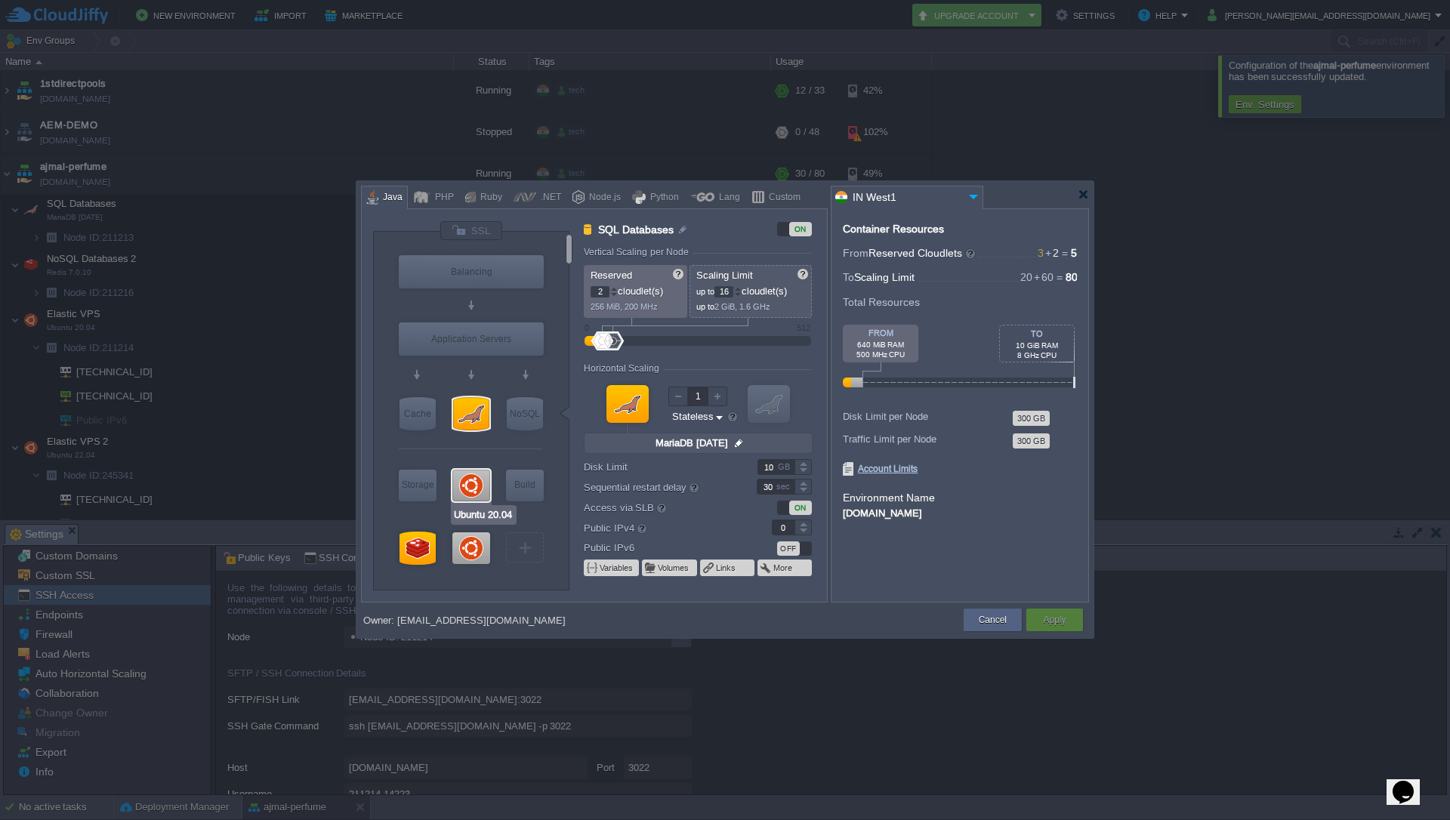
type input "Ubuntu 20.04"
type input "null"
type input "20.04"
type input "Stateful"
type input "40"
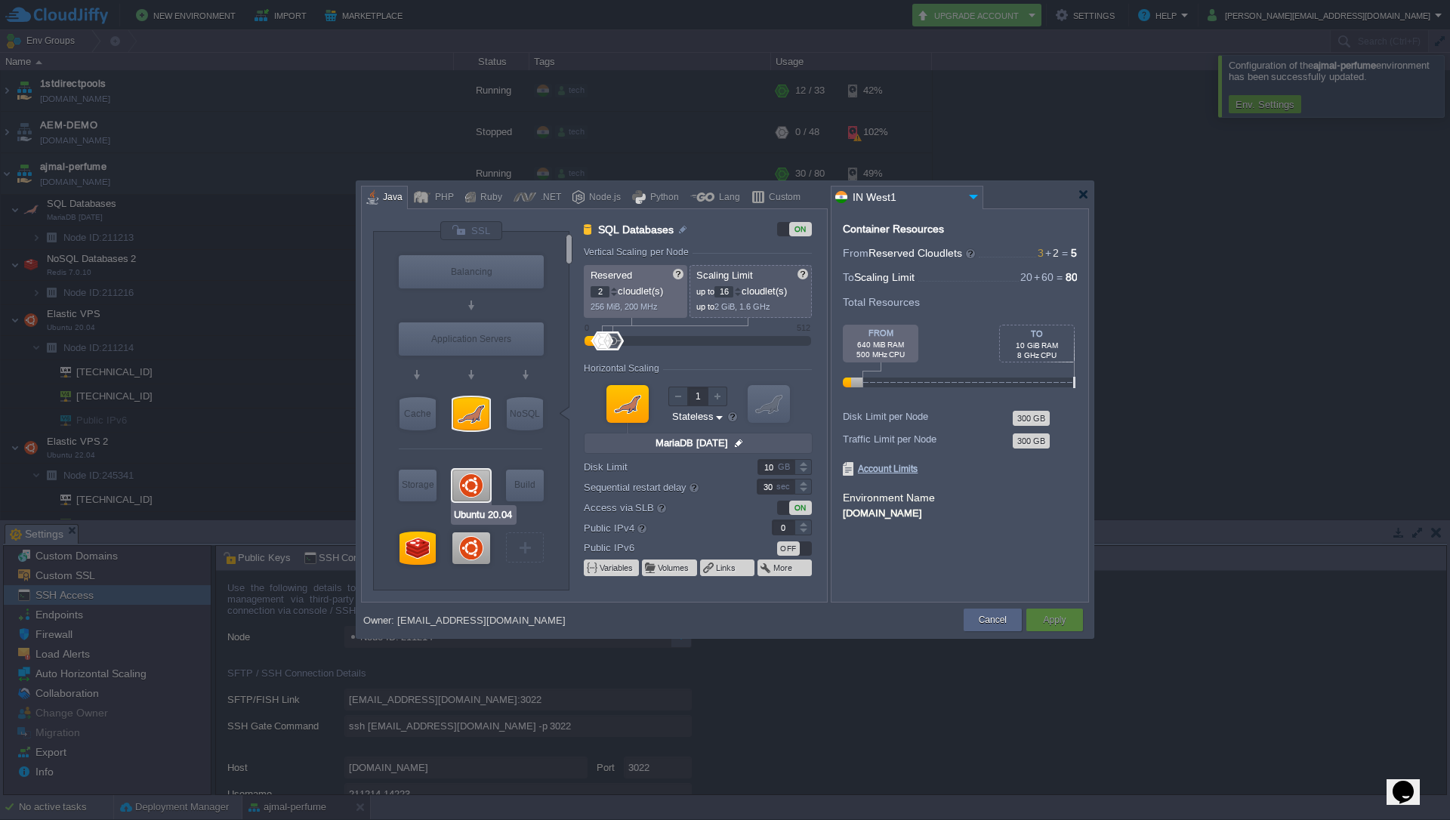
type input "1"
type input "Ubuntu 22.04"
click at [473, 541] on div at bounding box center [471, 548] width 38 height 32
type input "Elastic VPS 2"
type input "12"
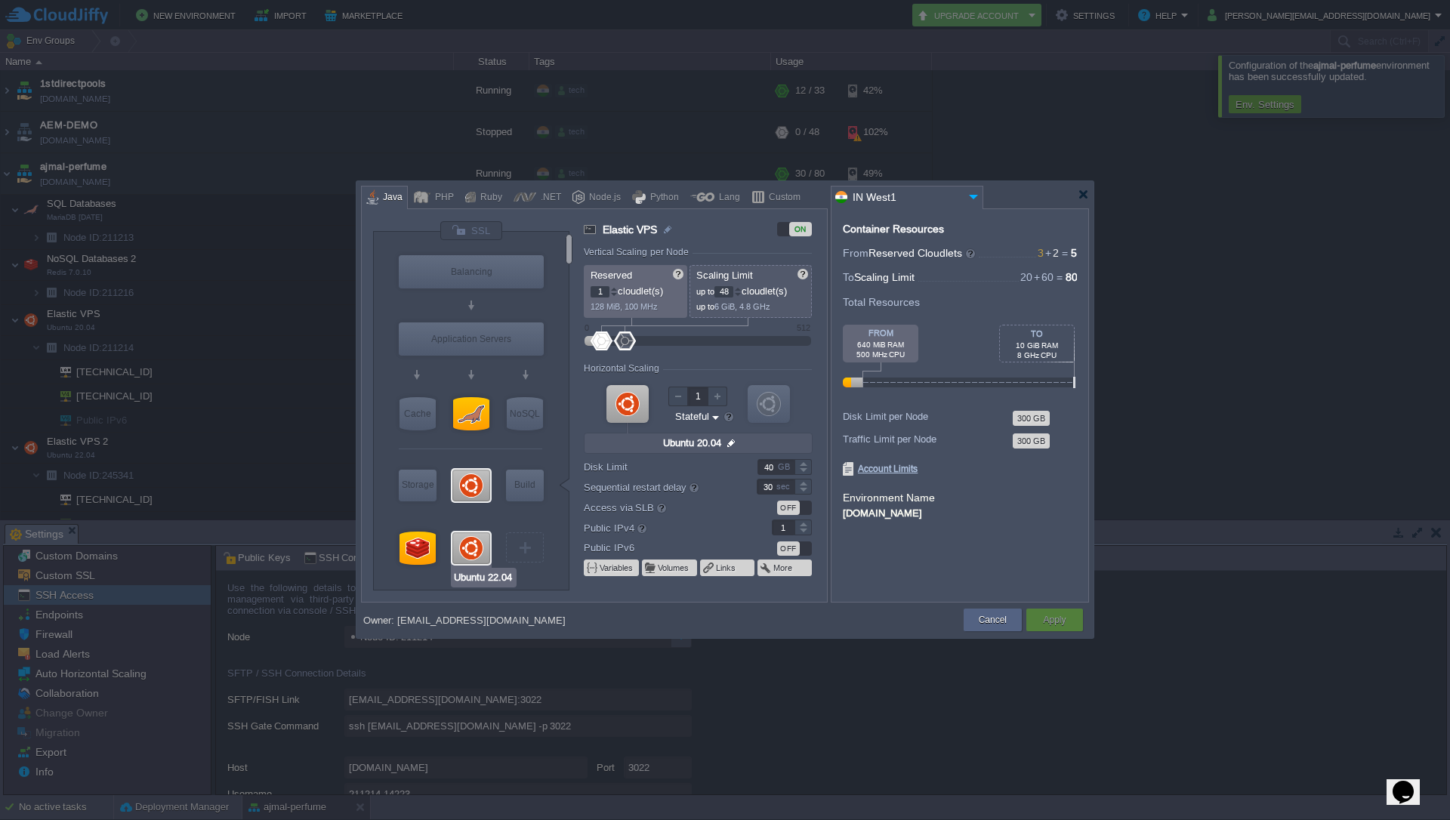
type input "Ubuntu 22.04"
type input "null"
type input "22.04"
type input "30"
type input "0"
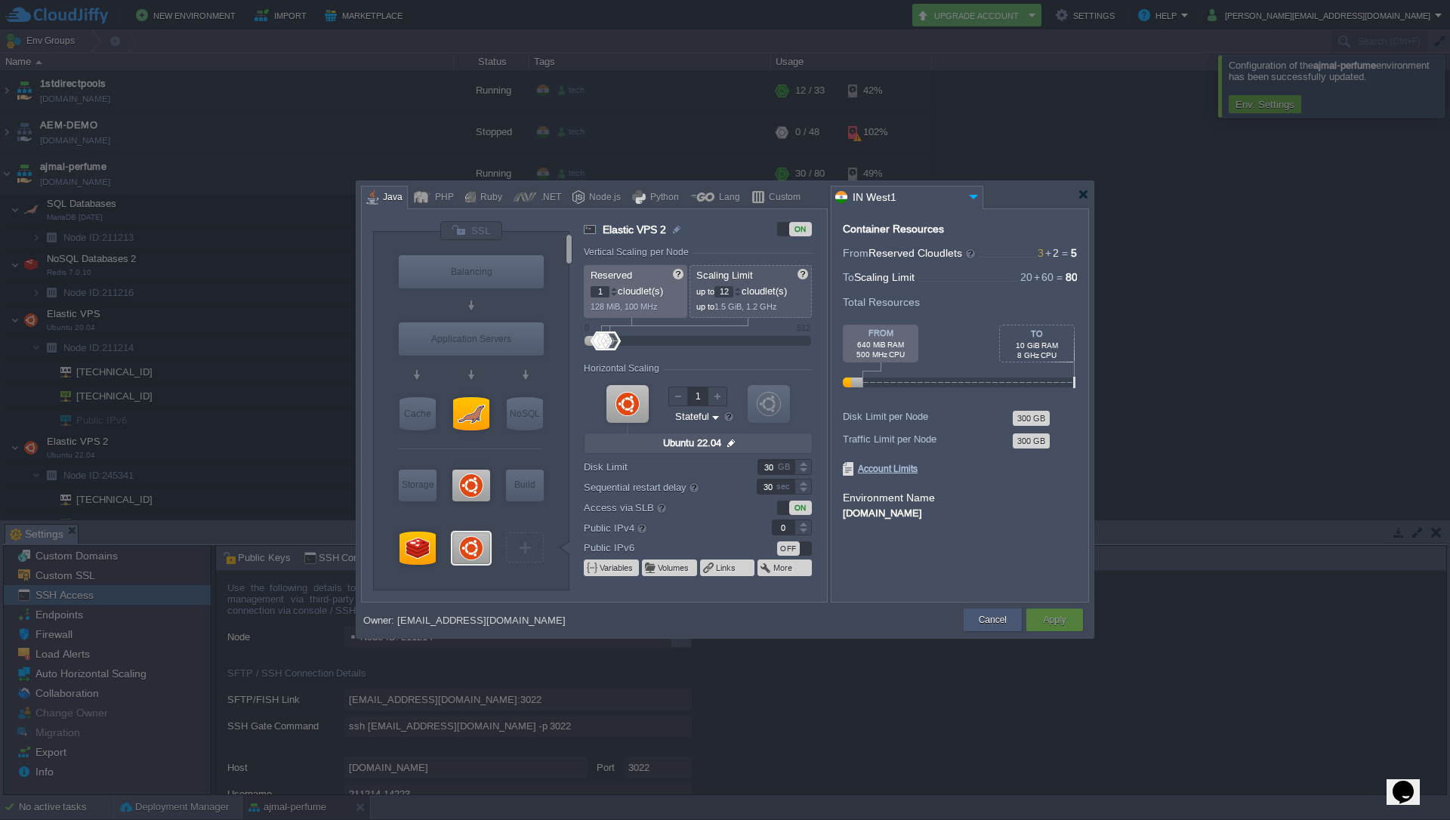
click at [994, 618] on button "Cancel" at bounding box center [993, 619] width 28 height 15
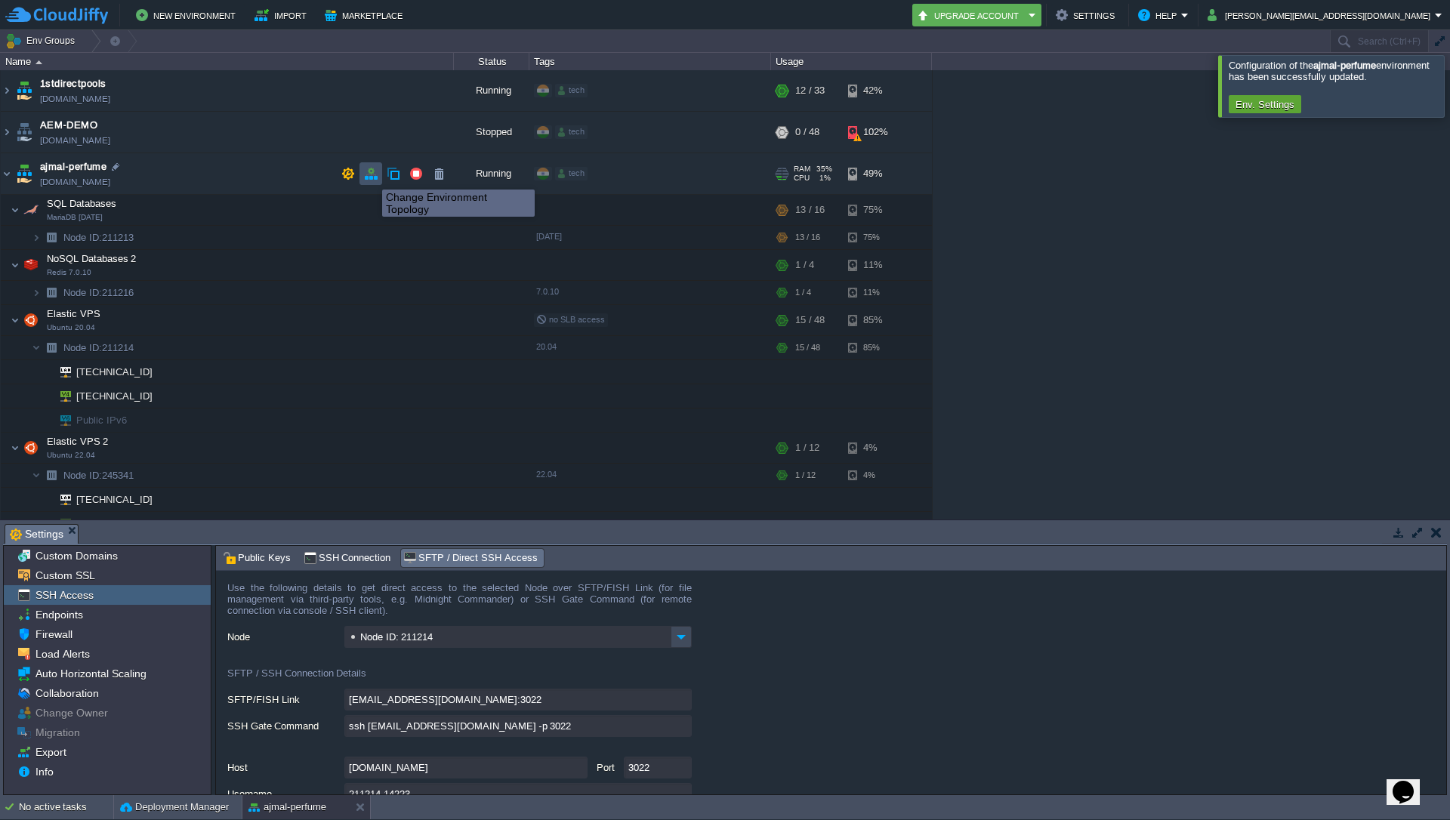
click at [371, 176] on button "button" at bounding box center [371, 174] width 14 height 14
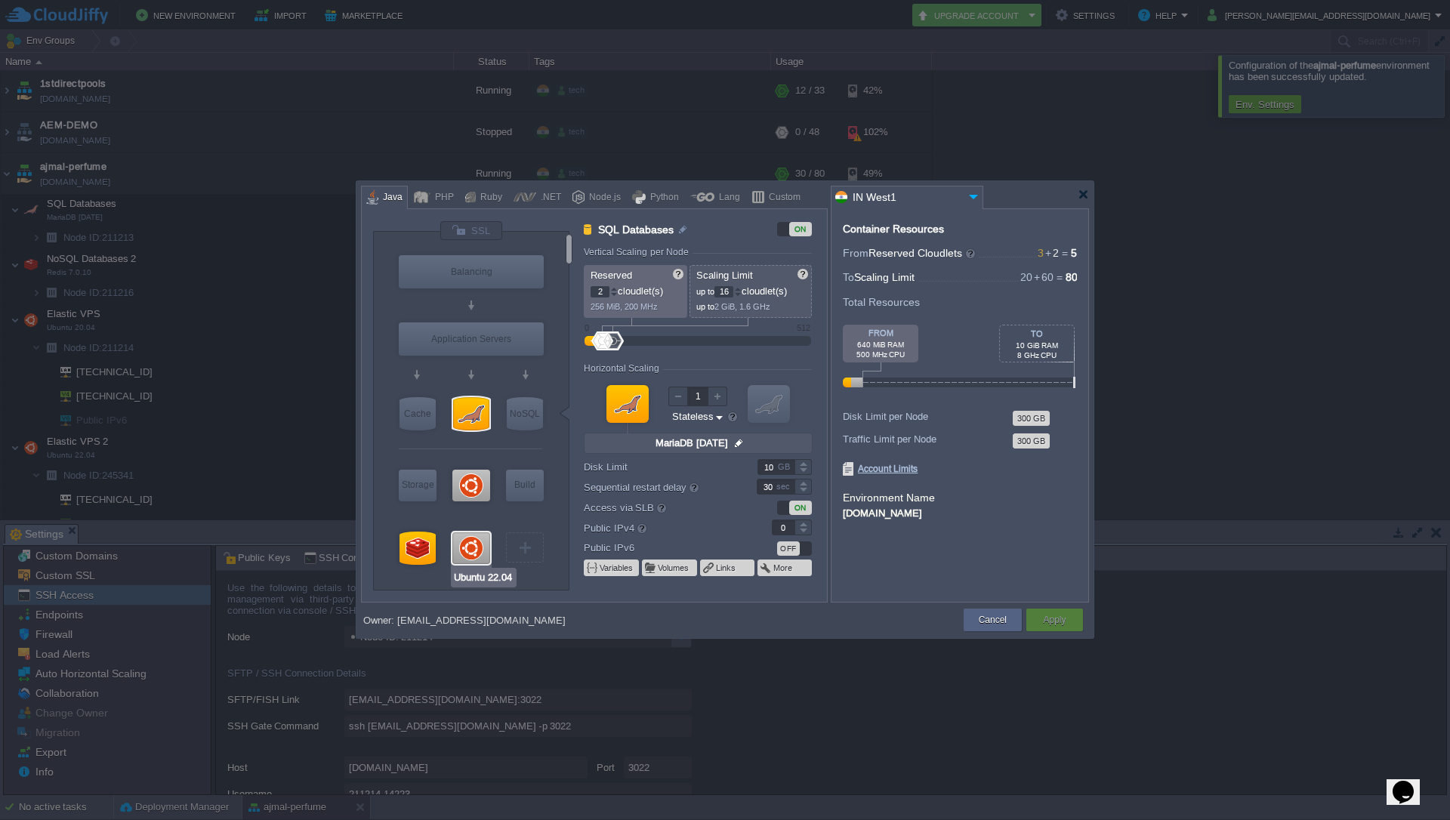
click at [471, 547] on div at bounding box center [471, 548] width 38 height 32
type input "Elastic VPS 2"
type input "1"
type input "12"
type input "Ubuntu 22.04"
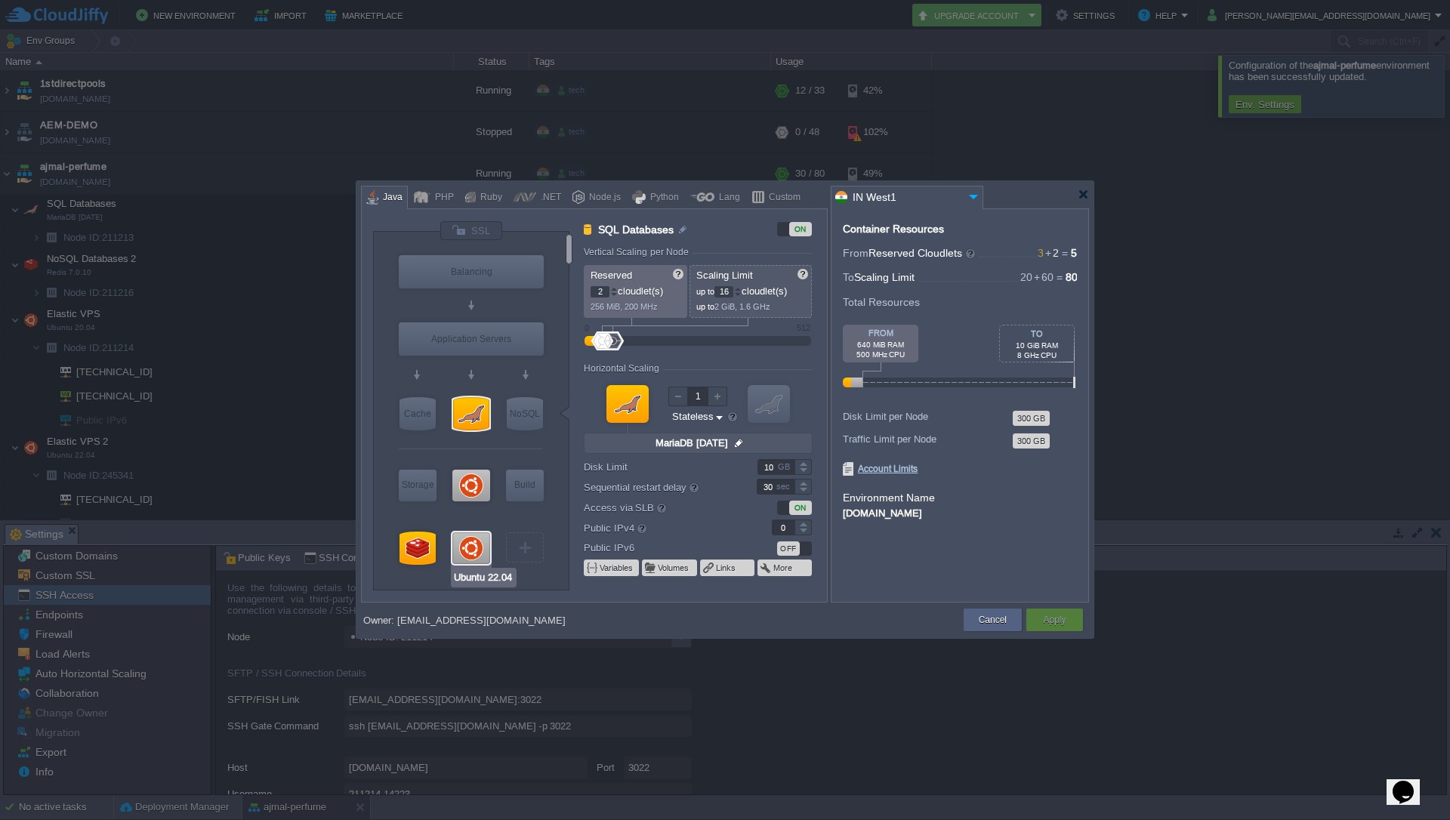
type input "null"
type input "22.04"
type input "Stateful"
type input "30"
type input "Maven [DATE]"
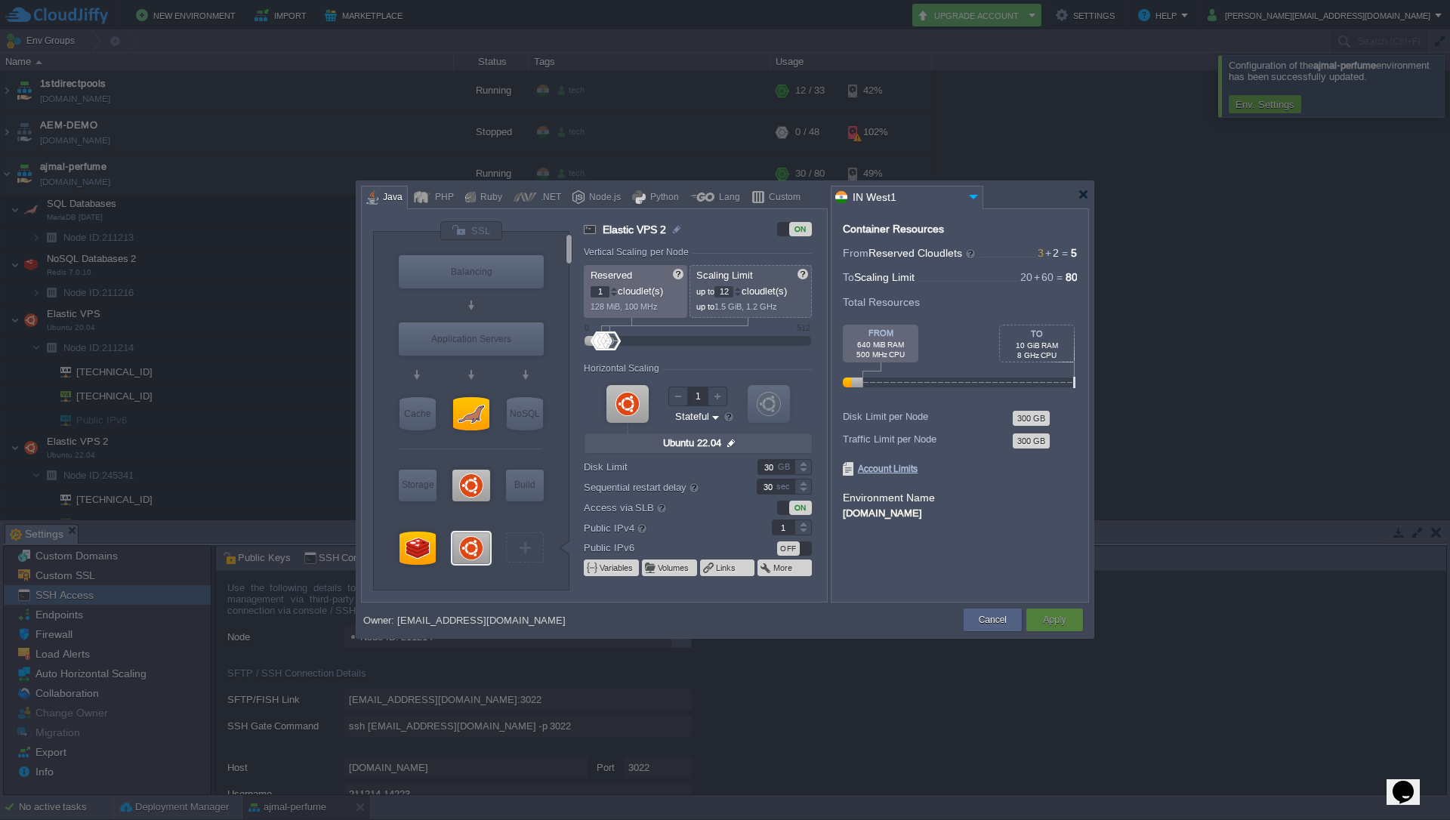
click at [805, 526] on div at bounding box center [802, 523] width 17 height 8
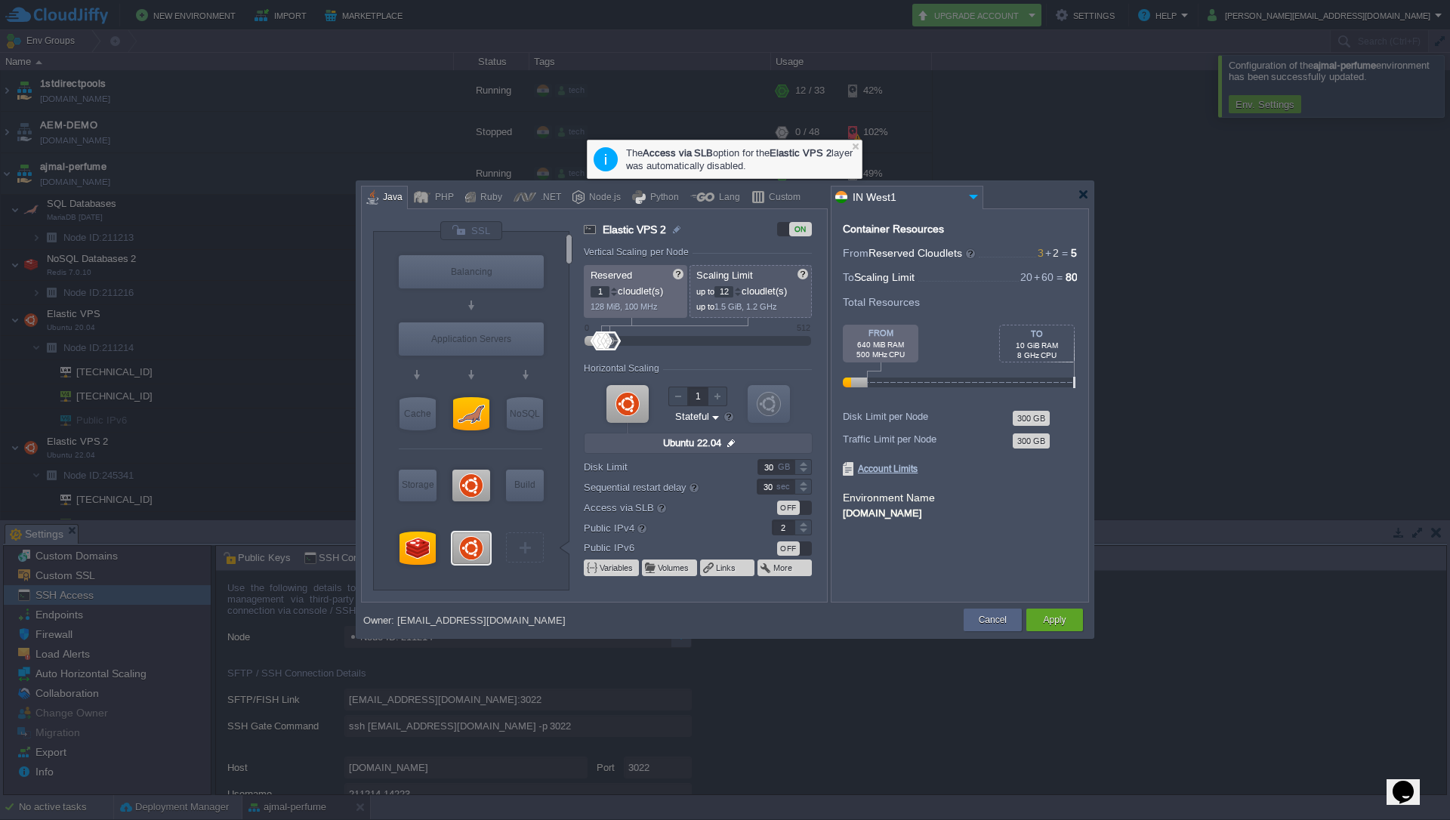
click at [805, 523] on div at bounding box center [802, 523] width 17 height 8
click at [803, 526] on div at bounding box center [802, 523] width 17 height 8
click at [803, 532] on div at bounding box center [802, 532] width 17 height 8
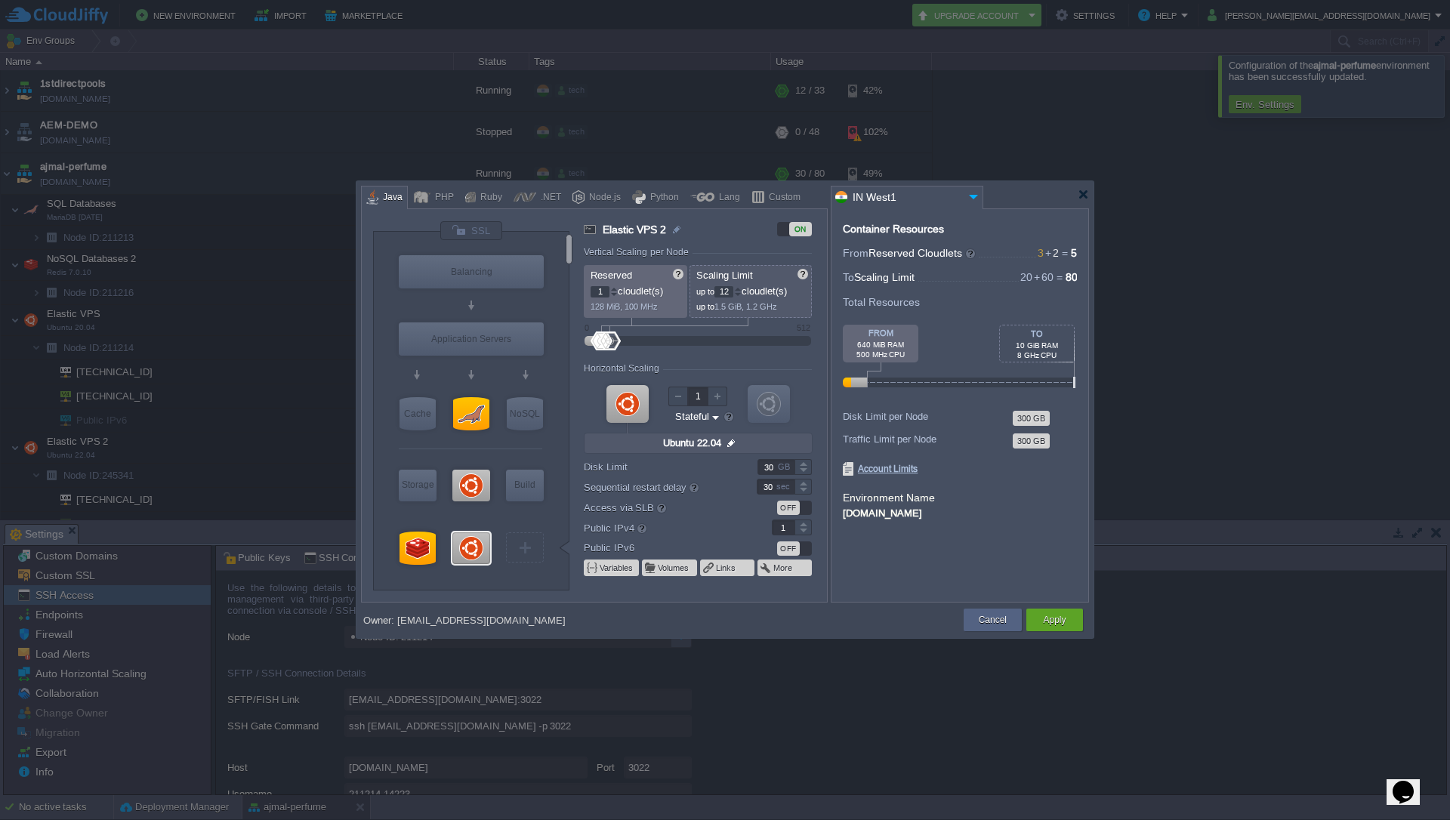
click at [803, 527] on div at bounding box center [803, 527] width 17 height 1
click at [807, 537] on form "Vertical Scaling per Node Reserved 1 cloudlet(s) 128 MiB, 100 MHz Scaling Limit…" at bounding box center [705, 424] width 242 height 355
click at [803, 529] on div at bounding box center [802, 532] width 17 height 8
click at [803, 519] on div at bounding box center [802, 523] width 17 height 8
click at [803, 522] on div at bounding box center [802, 523] width 17 height 8
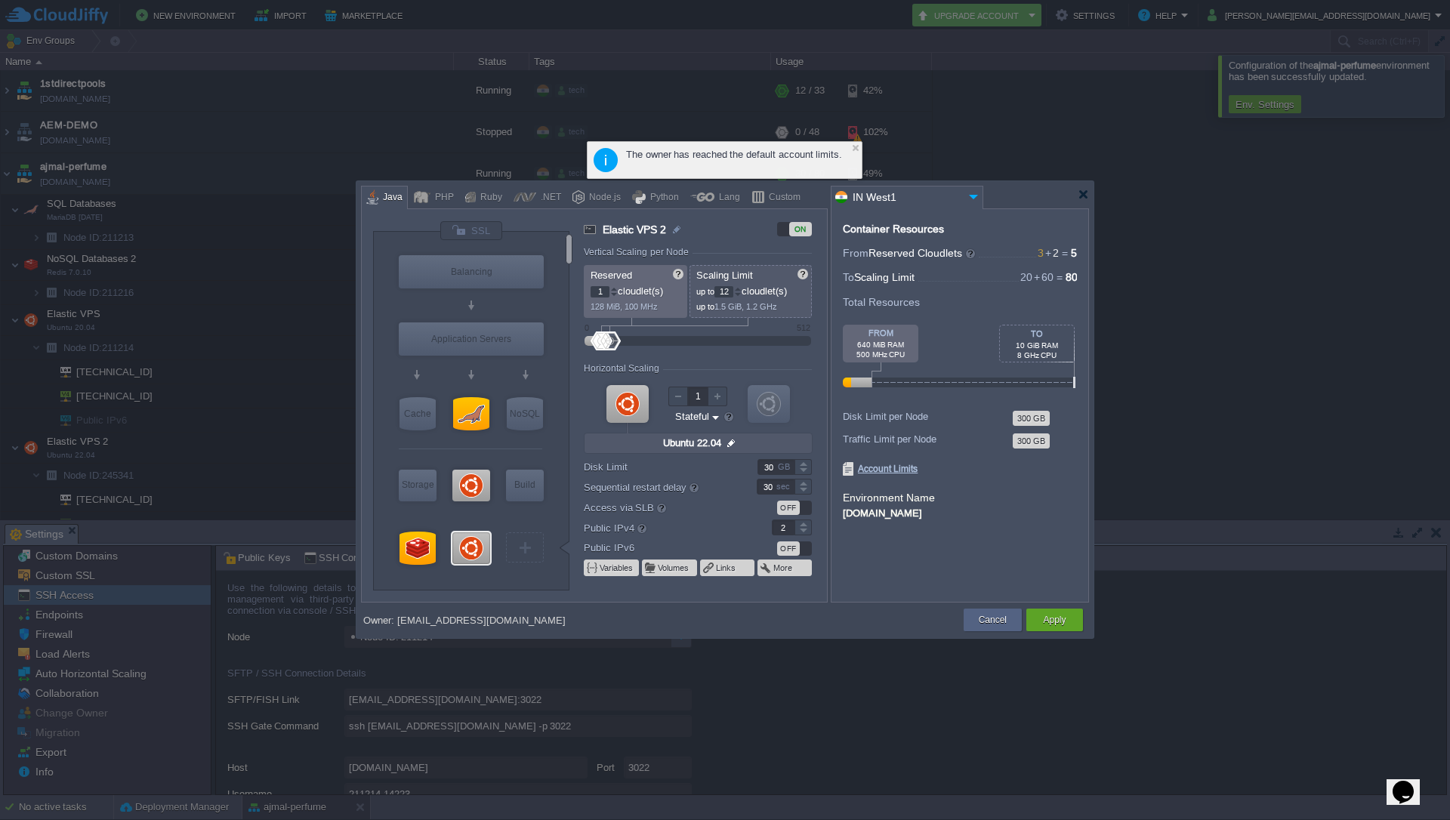
click at [803, 522] on div at bounding box center [802, 523] width 17 height 8
type input "1"
click at [806, 534] on div at bounding box center [802, 532] width 17 height 8
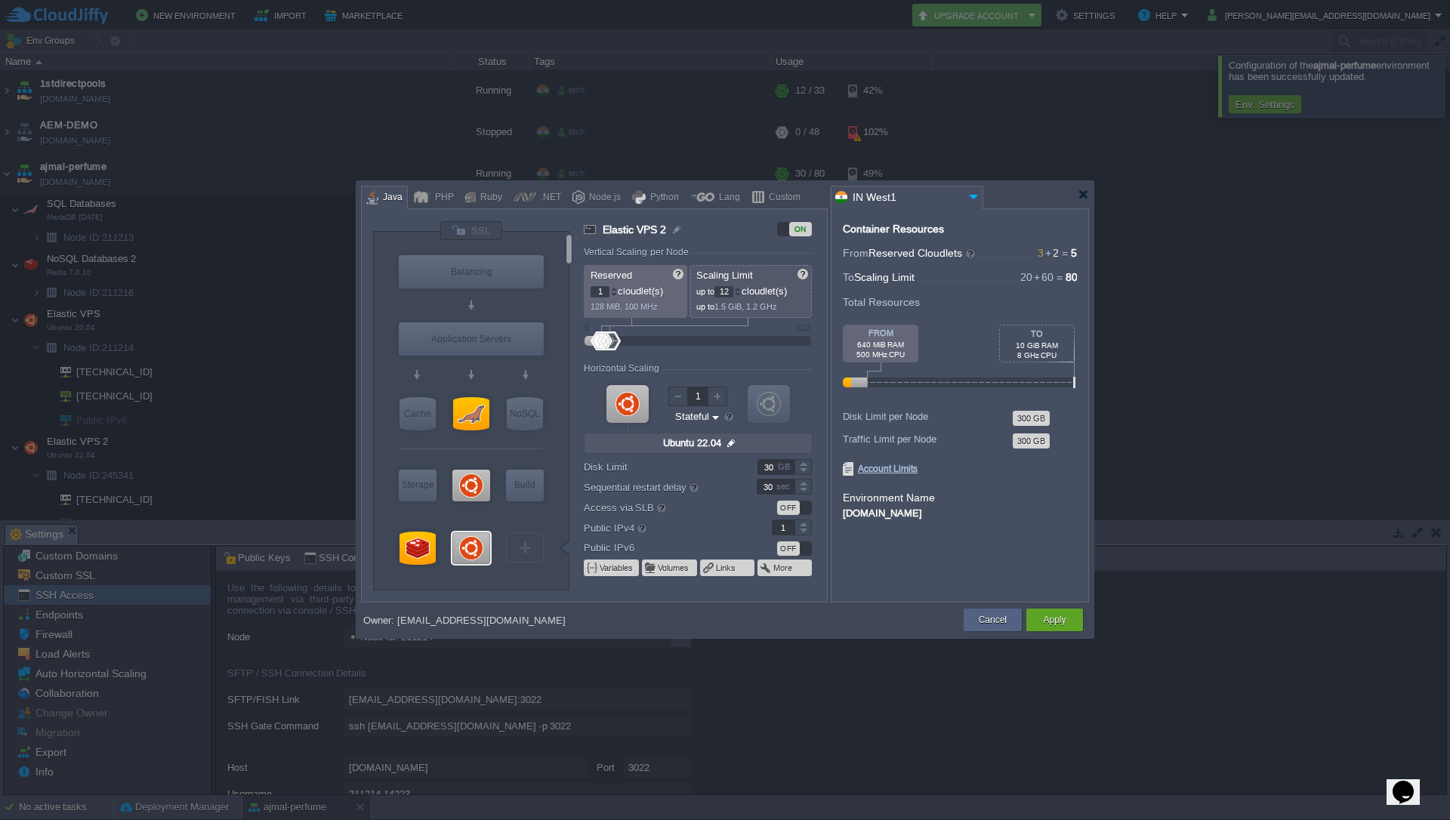
click at [899, 572] on div "Container Resources From Reserved Cloudlets 3 + 2 ... = 5 not added To Scaling …" at bounding box center [960, 405] width 258 height 394
type input "Maven [DATE]"
click at [997, 624] on button "Cancel" at bounding box center [993, 619] width 28 height 15
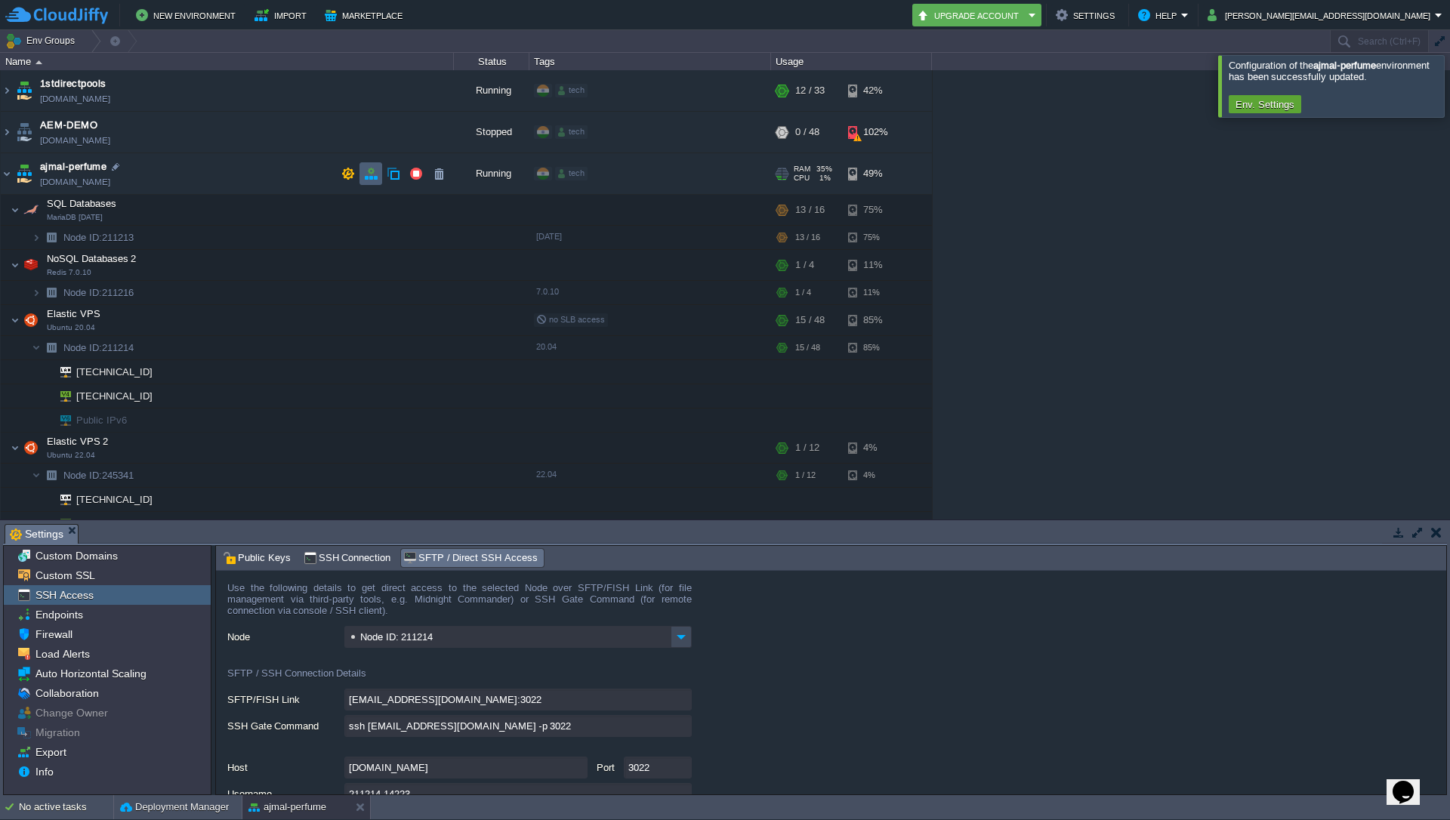
click at [368, 175] on button "button" at bounding box center [371, 174] width 14 height 14
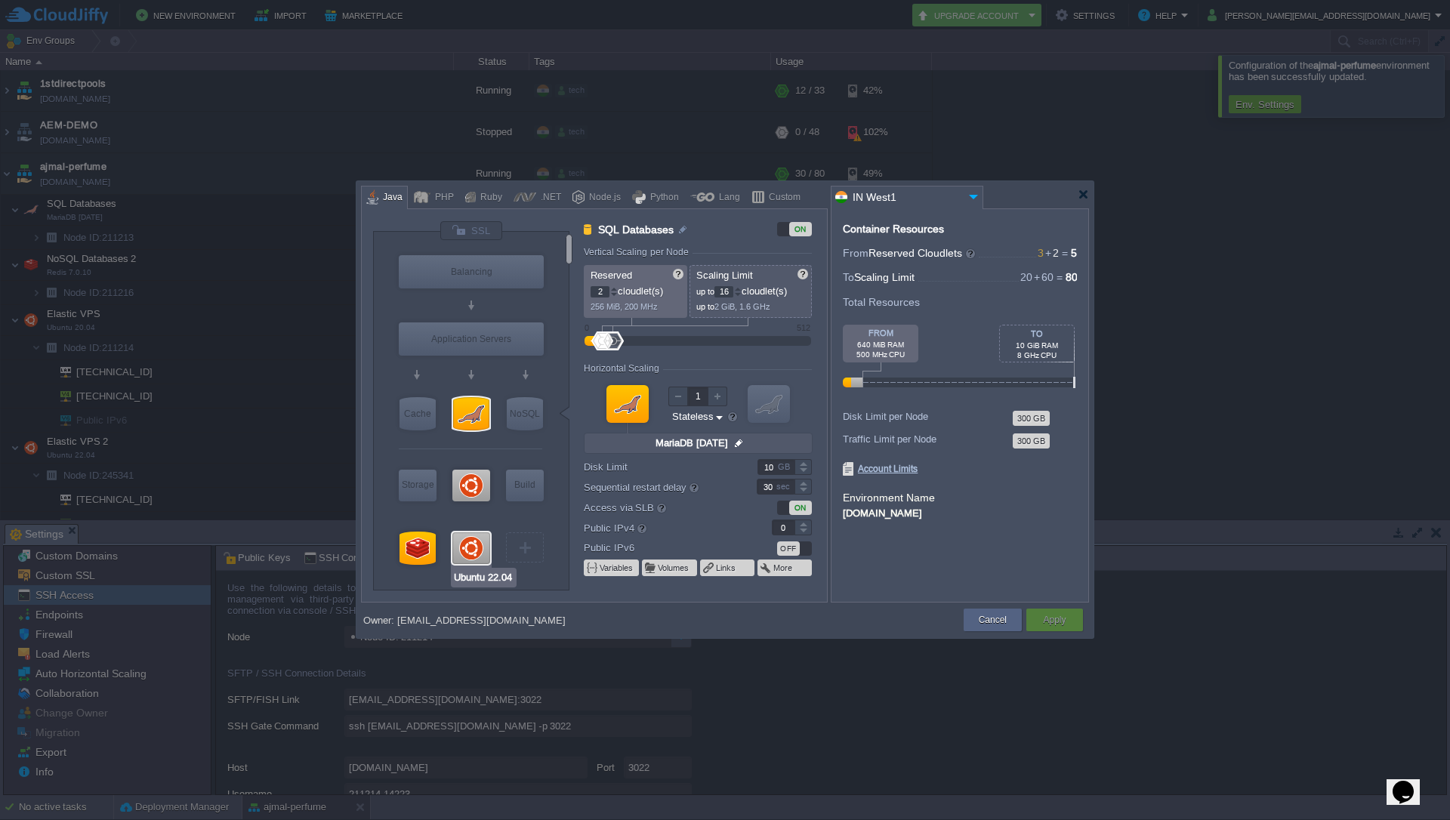
click at [465, 547] on div at bounding box center [471, 548] width 38 height 32
type input "Elastic VPS 2"
type input "1"
type input "12"
type input "Ubuntu 22.04"
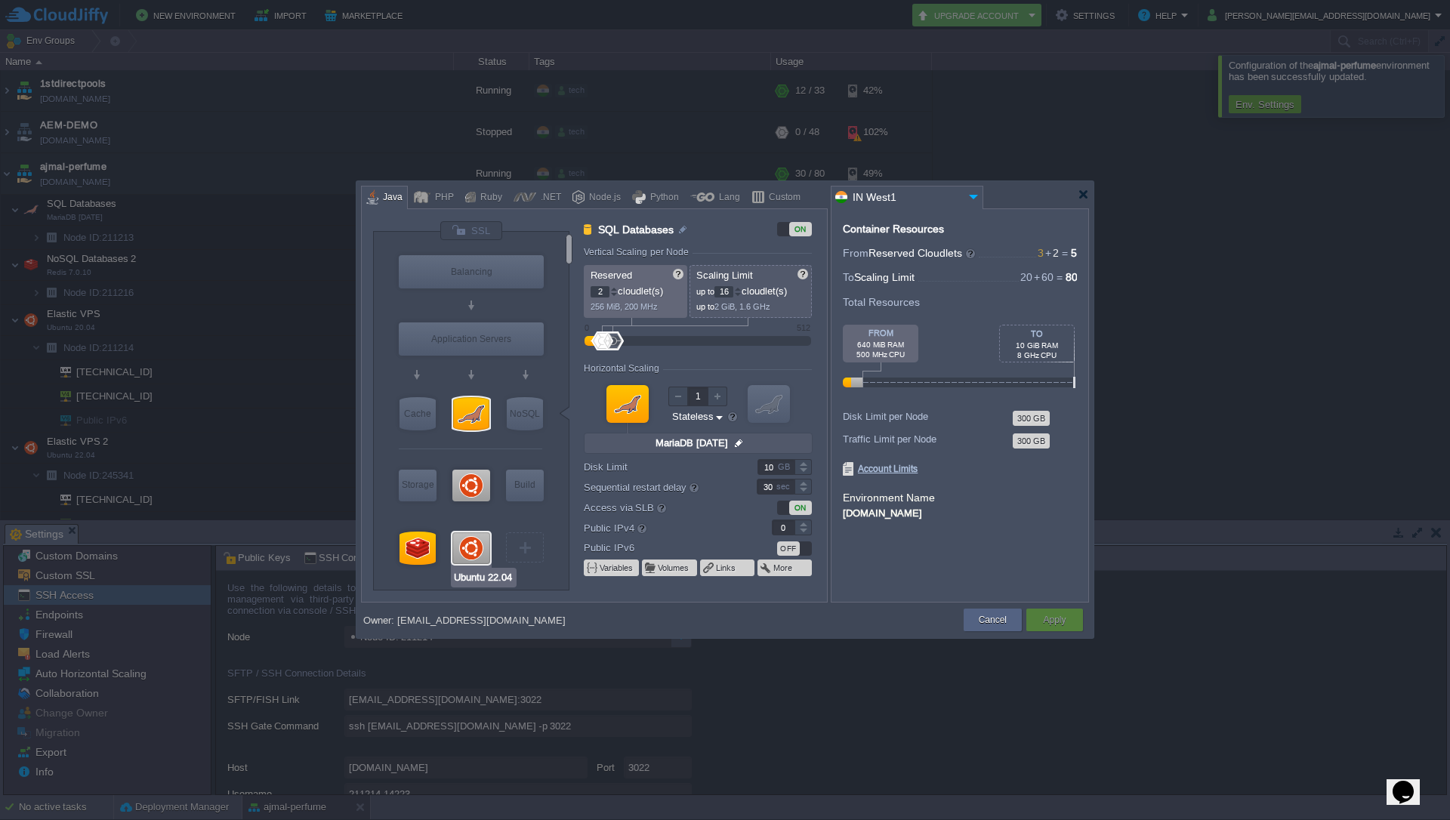
type input "null"
type input "22.04"
type input "Stateful"
type input "30"
click at [802, 529] on div at bounding box center [802, 532] width 17 height 8
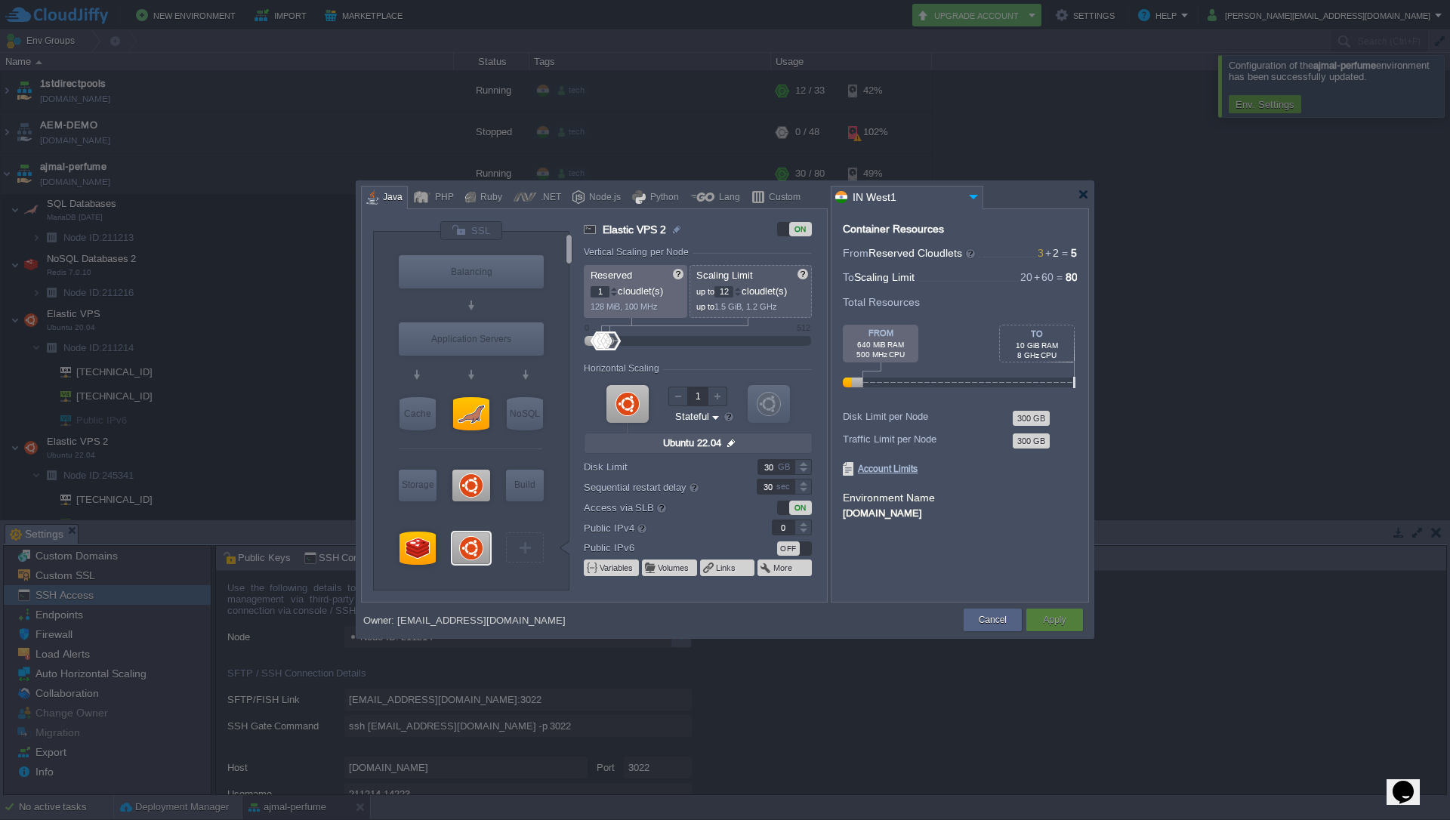
click at [803, 527] on div at bounding box center [803, 527] width 17 height 1
type input "1"
click at [803, 524] on div at bounding box center [802, 523] width 17 height 8
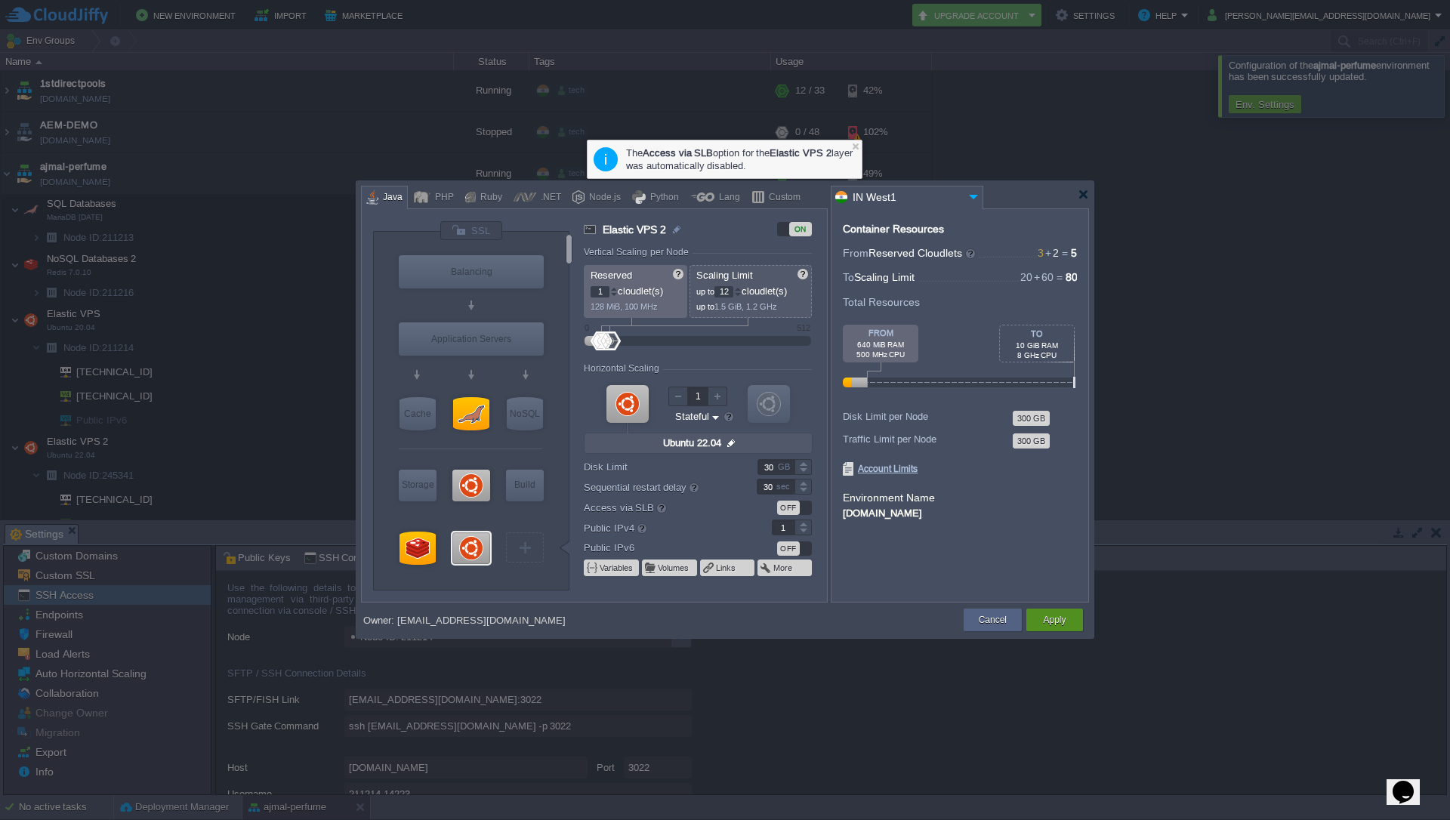
click at [1046, 624] on button "Apply" at bounding box center [1054, 619] width 23 height 15
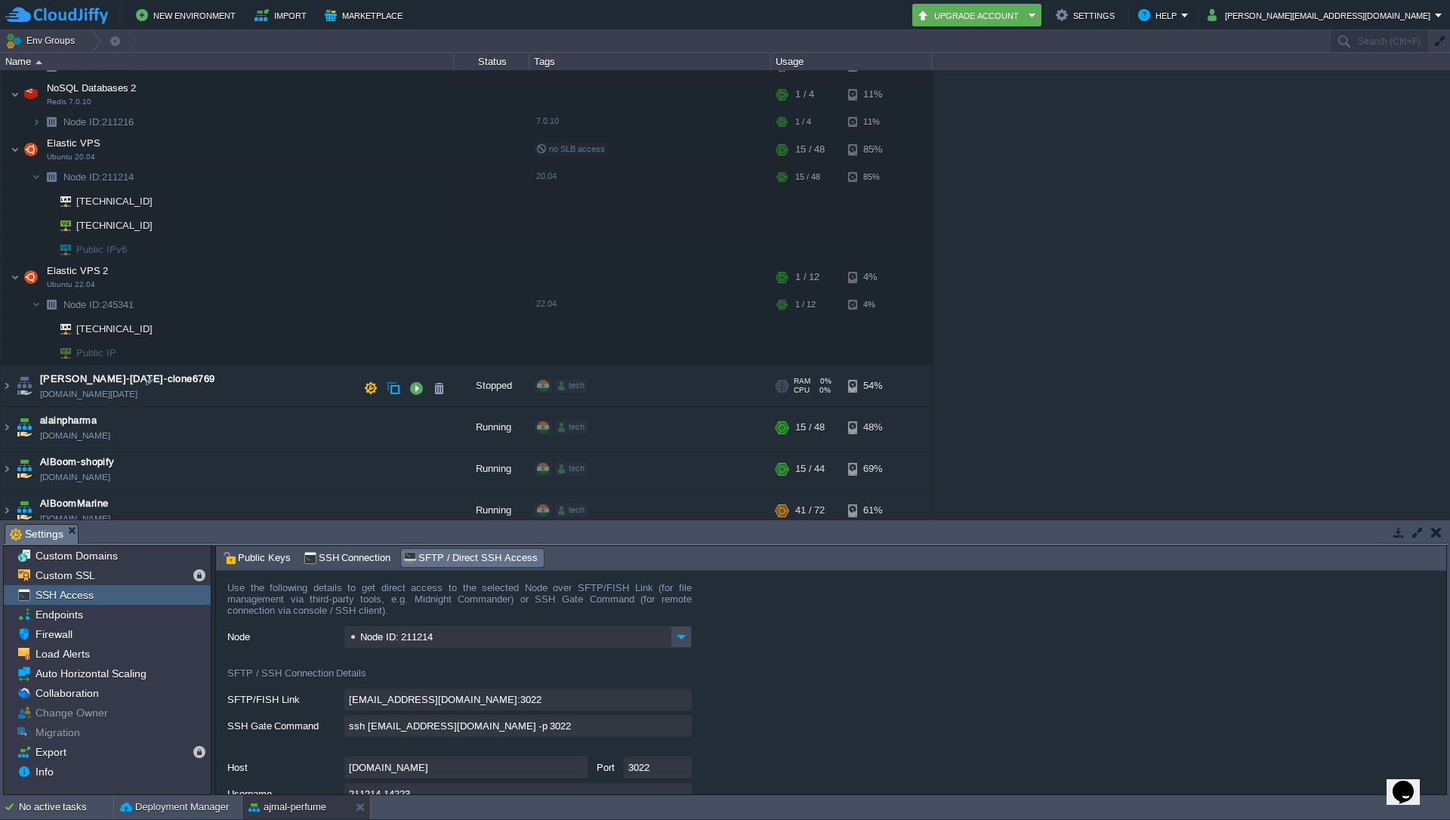
scroll to position [181, 0]
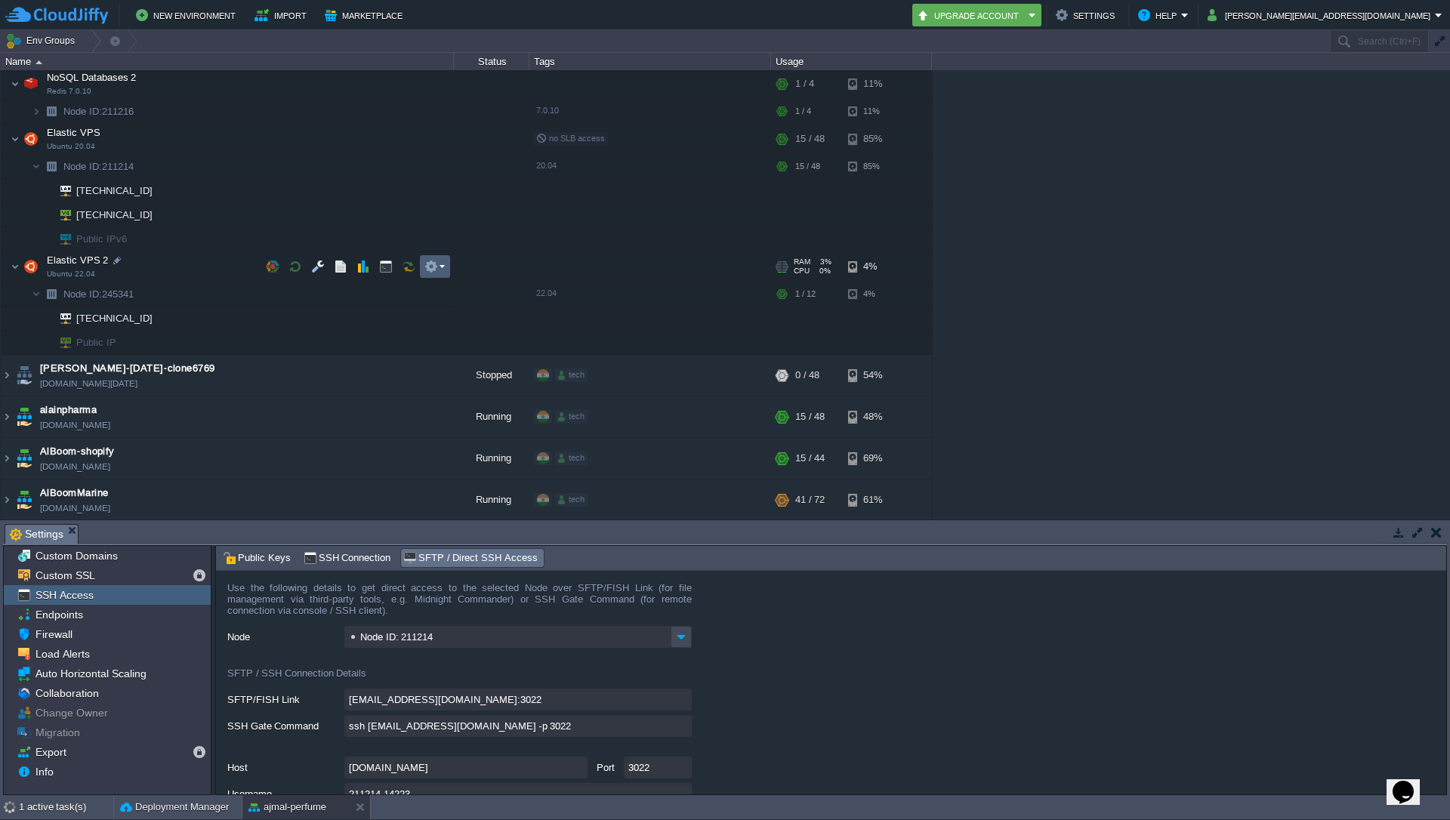
click at [440, 267] on em at bounding box center [434, 267] width 20 height 14
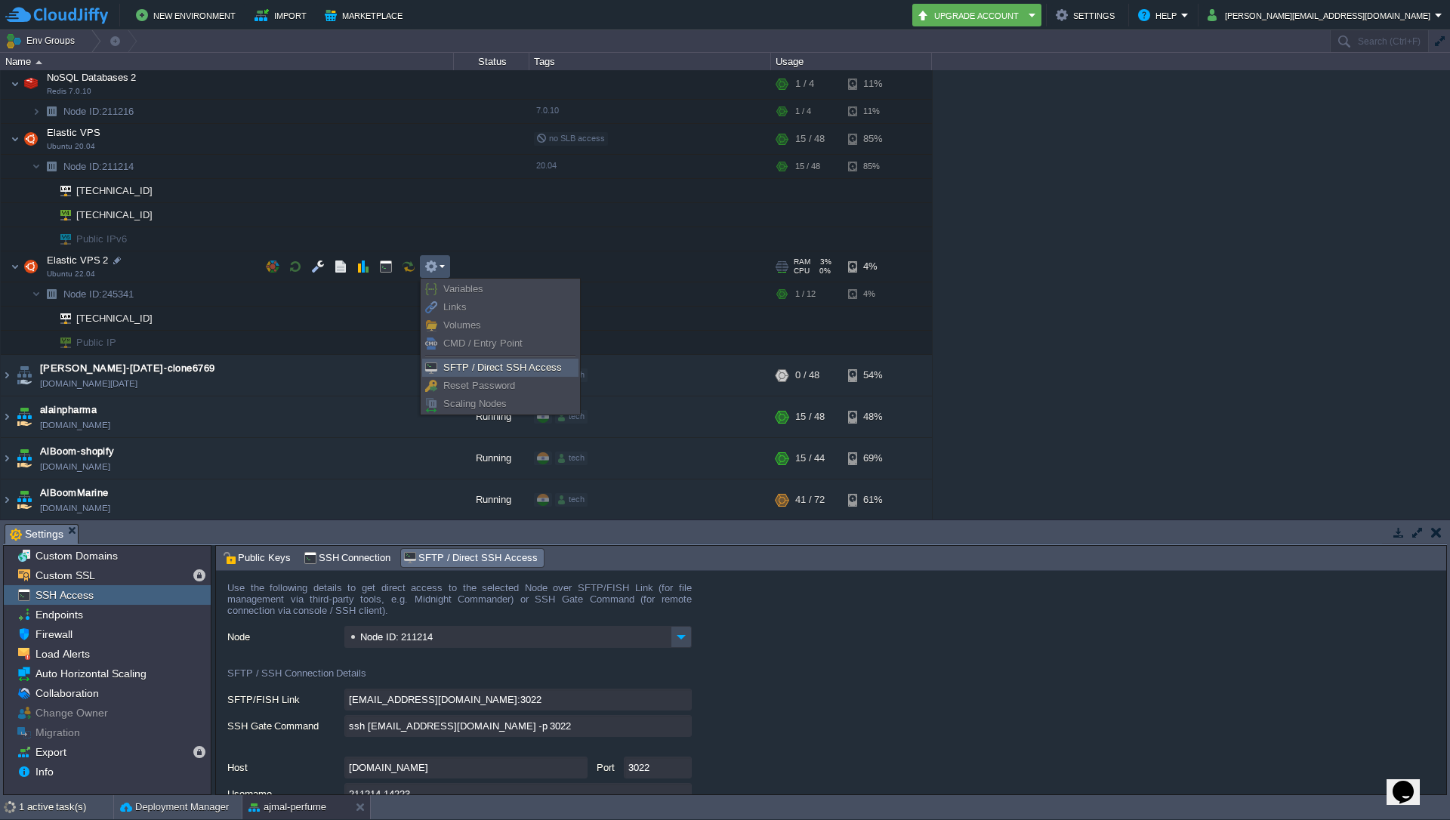
click at [466, 364] on span "SFTP / Direct SSH Access" at bounding box center [502, 367] width 119 height 11
type input "Node ID: 245341"
type input "[EMAIL_ADDRESS][DOMAIN_NAME]:3022"
type input "ssh [EMAIL_ADDRESS][DOMAIN_NAME] -p 3022"
type input "245341-14223"
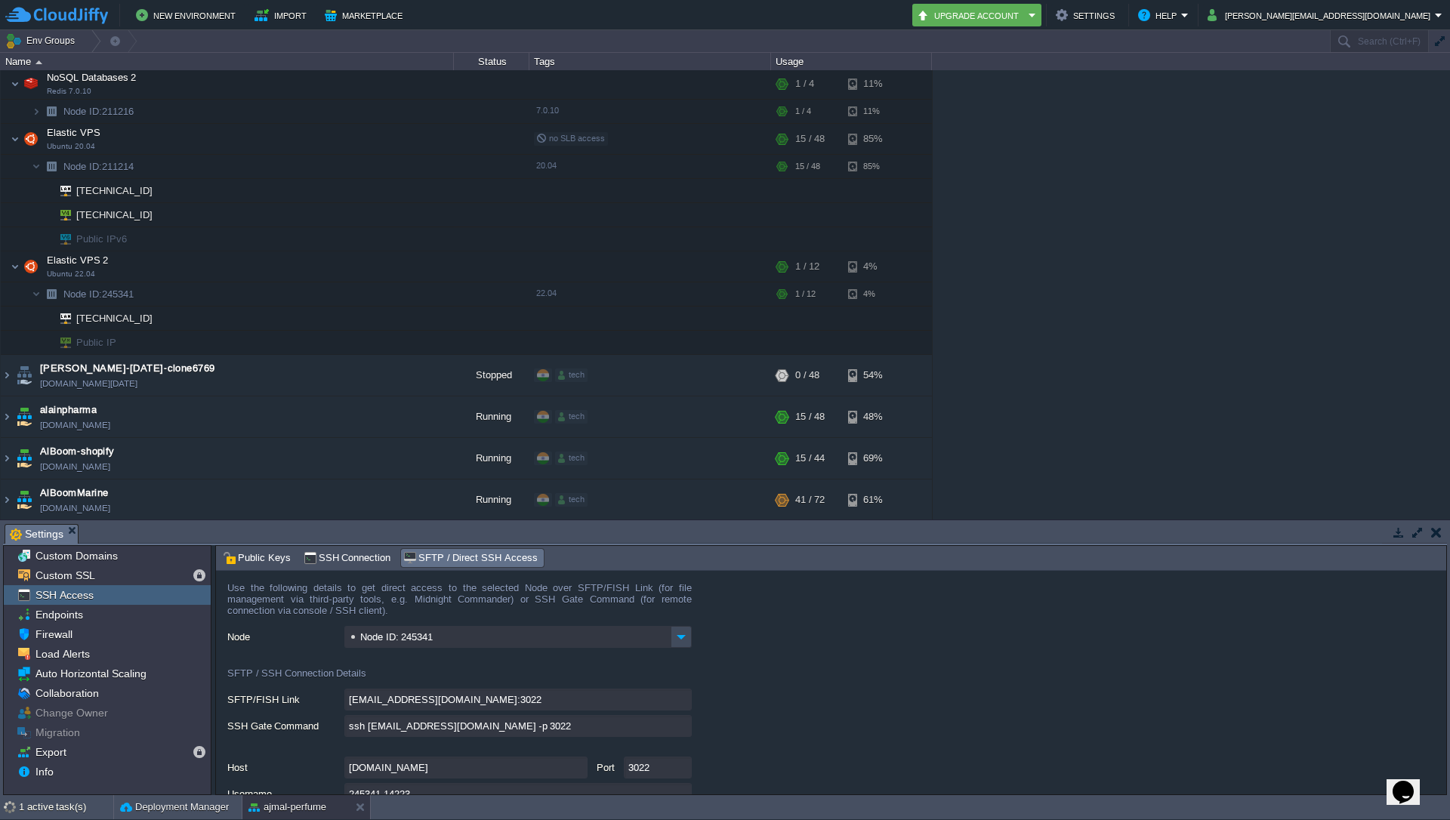
click at [685, 727] on input "ssh [EMAIL_ADDRESS][DOMAIN_NAME] -p 3022" at bounding box center [517, 726] width 347 height 22
type textarea "ssh [EMAIL_ADDRESS][DOMAIN_NAME] -p 3022"
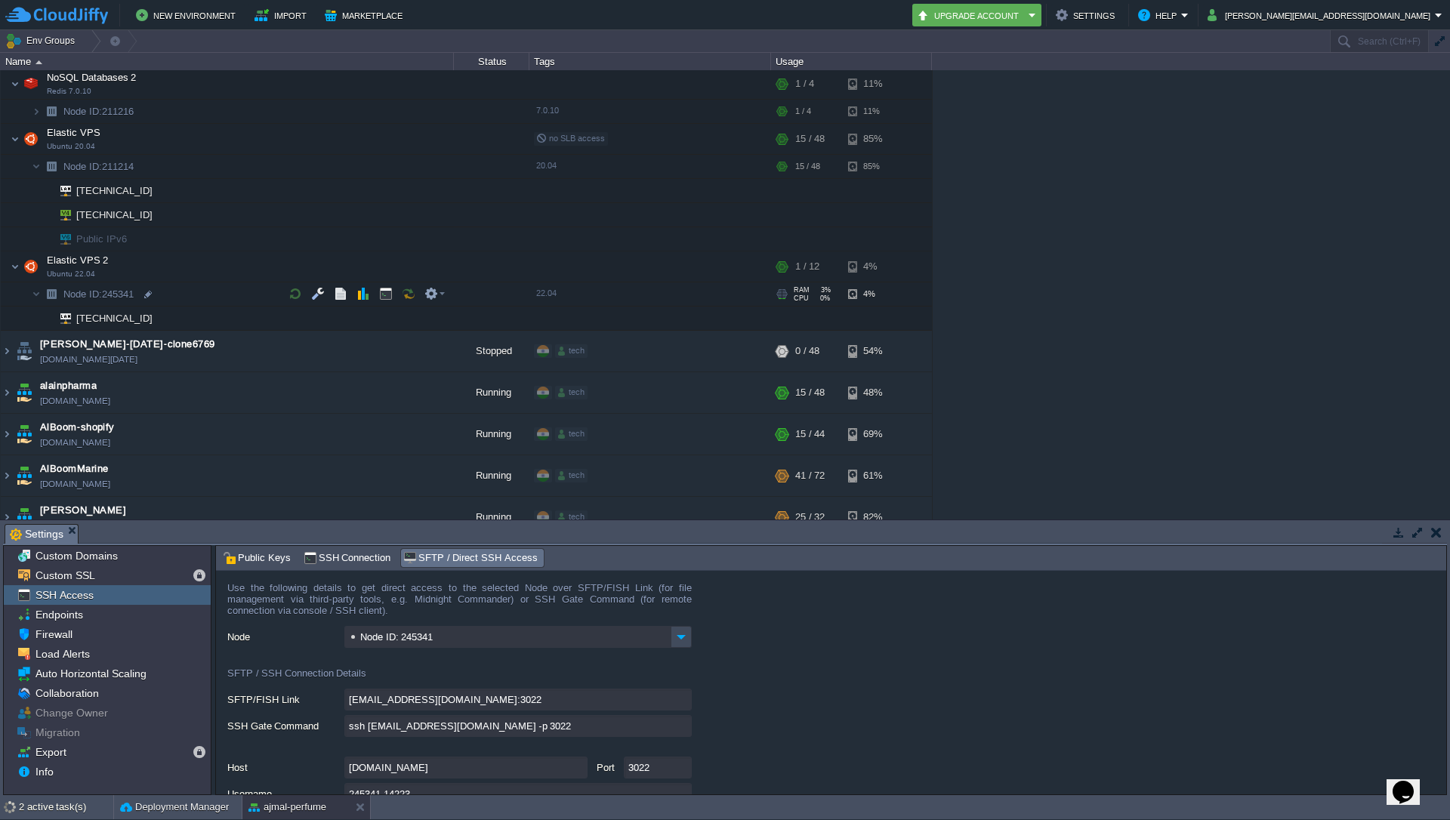
click at [42, 296] on img at bounding box center [51, 293] width 21 height 23
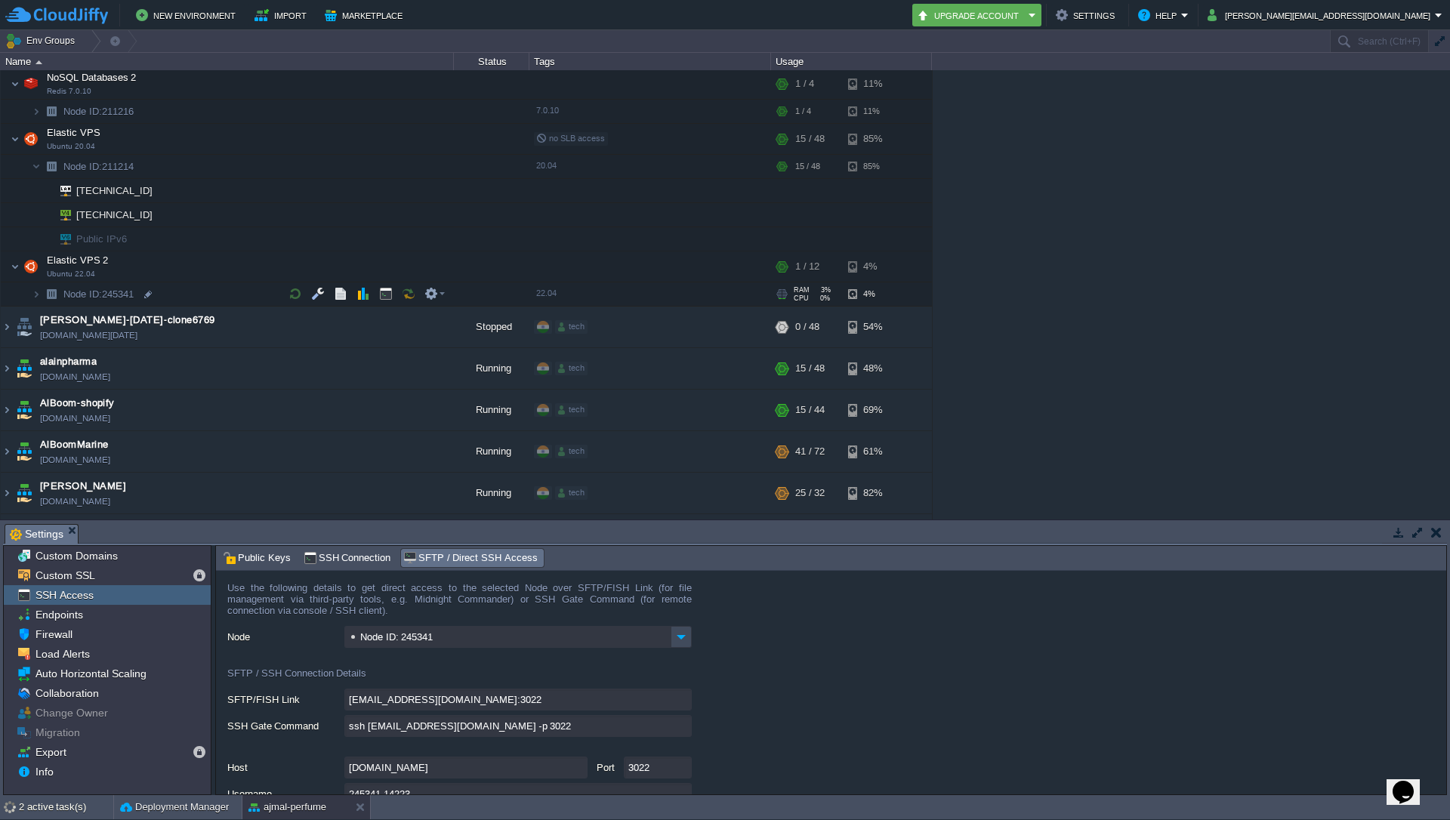
click at [42, 296] on img at bounding box center [51, 293] width 21 height 23
click at [39, 296] on img at bounding box center [36, 293] width 9 height 23
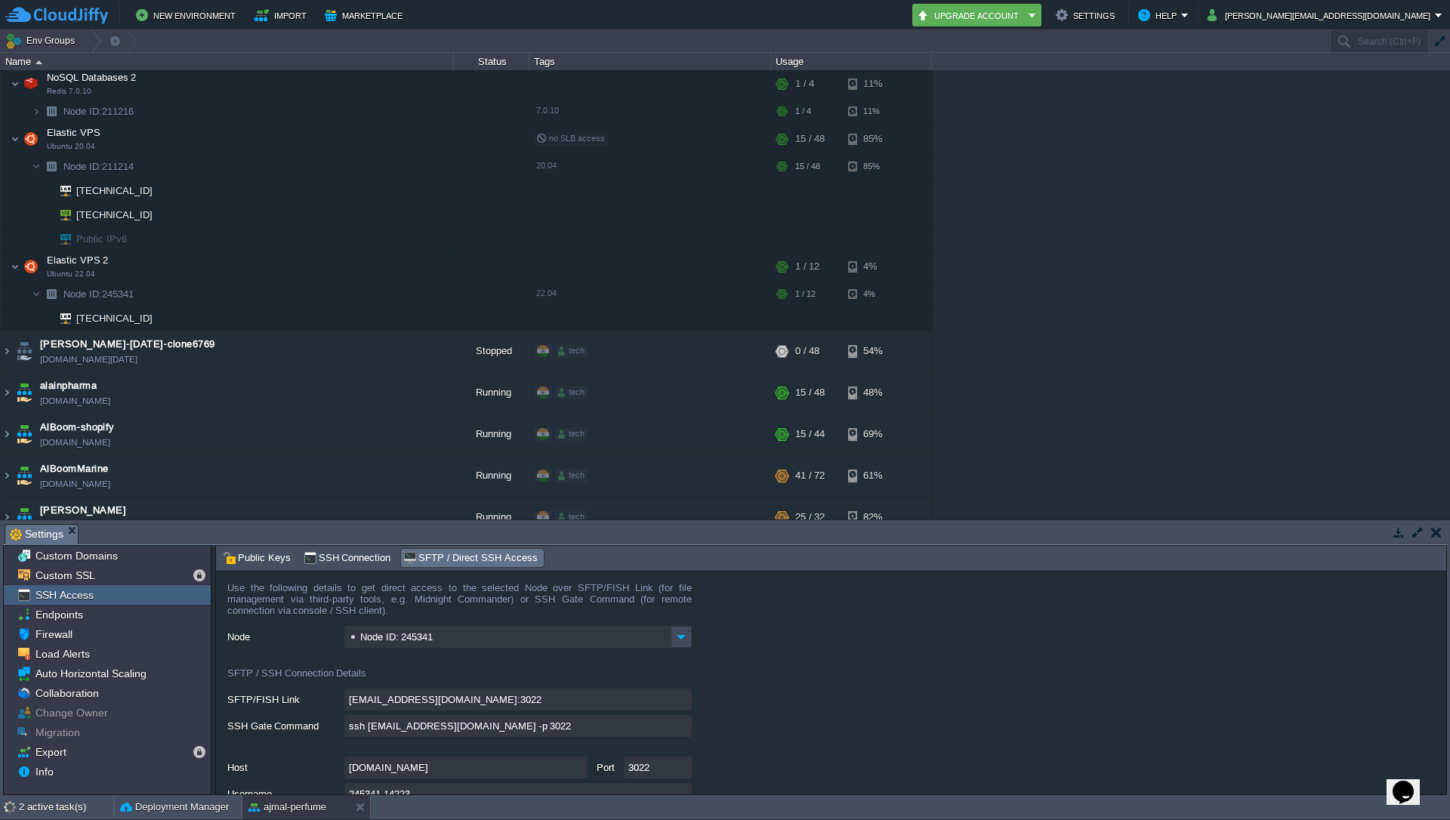
click at [1072, 393] on div "1stdirectpools [DOMAIN_NAME] Running tech + Add to Env Group RAM 34% CPU 2% 12 …" at bounding box center [725, 294] width 1450 height 449
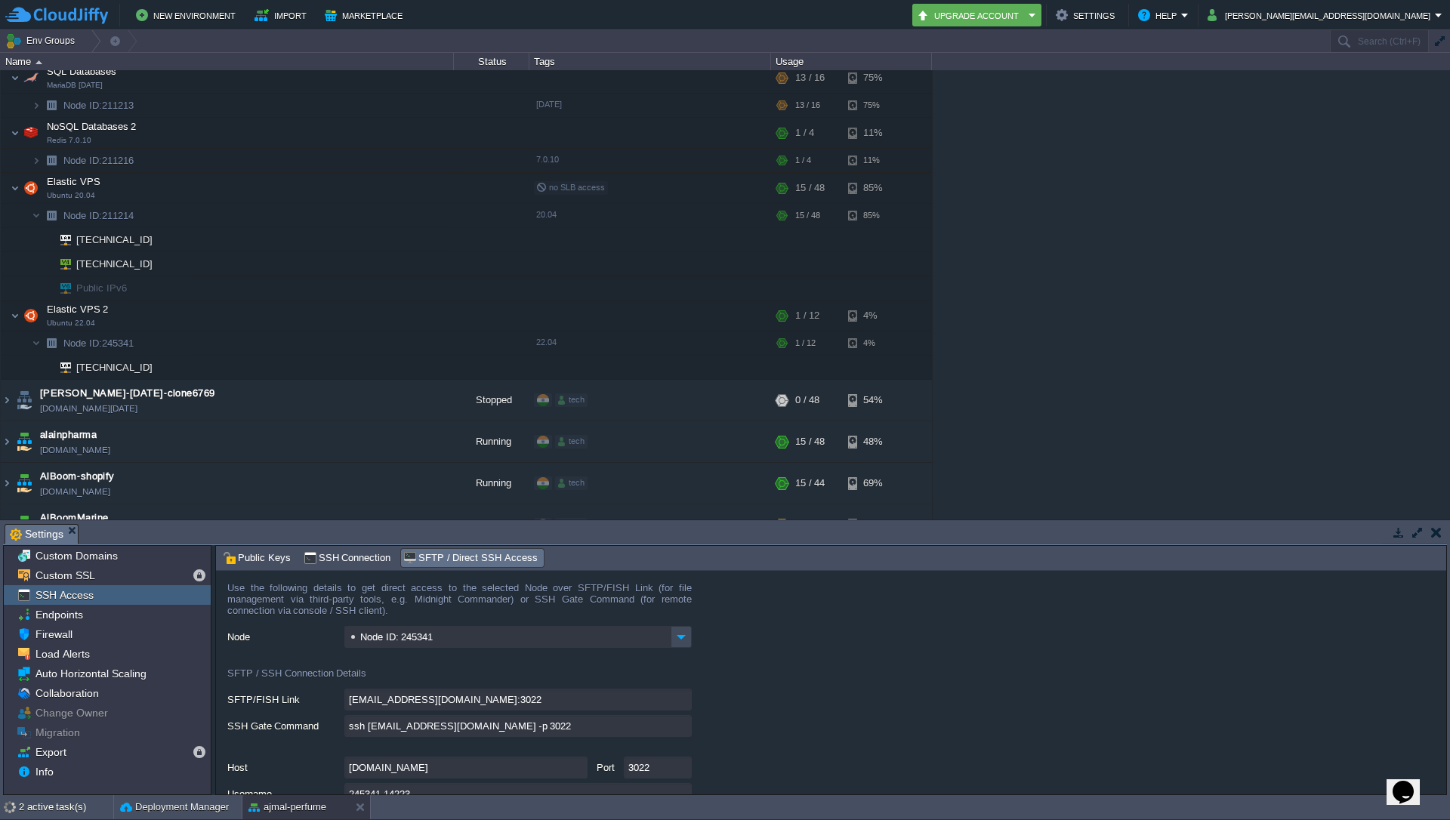
scroll to position [91, 0]
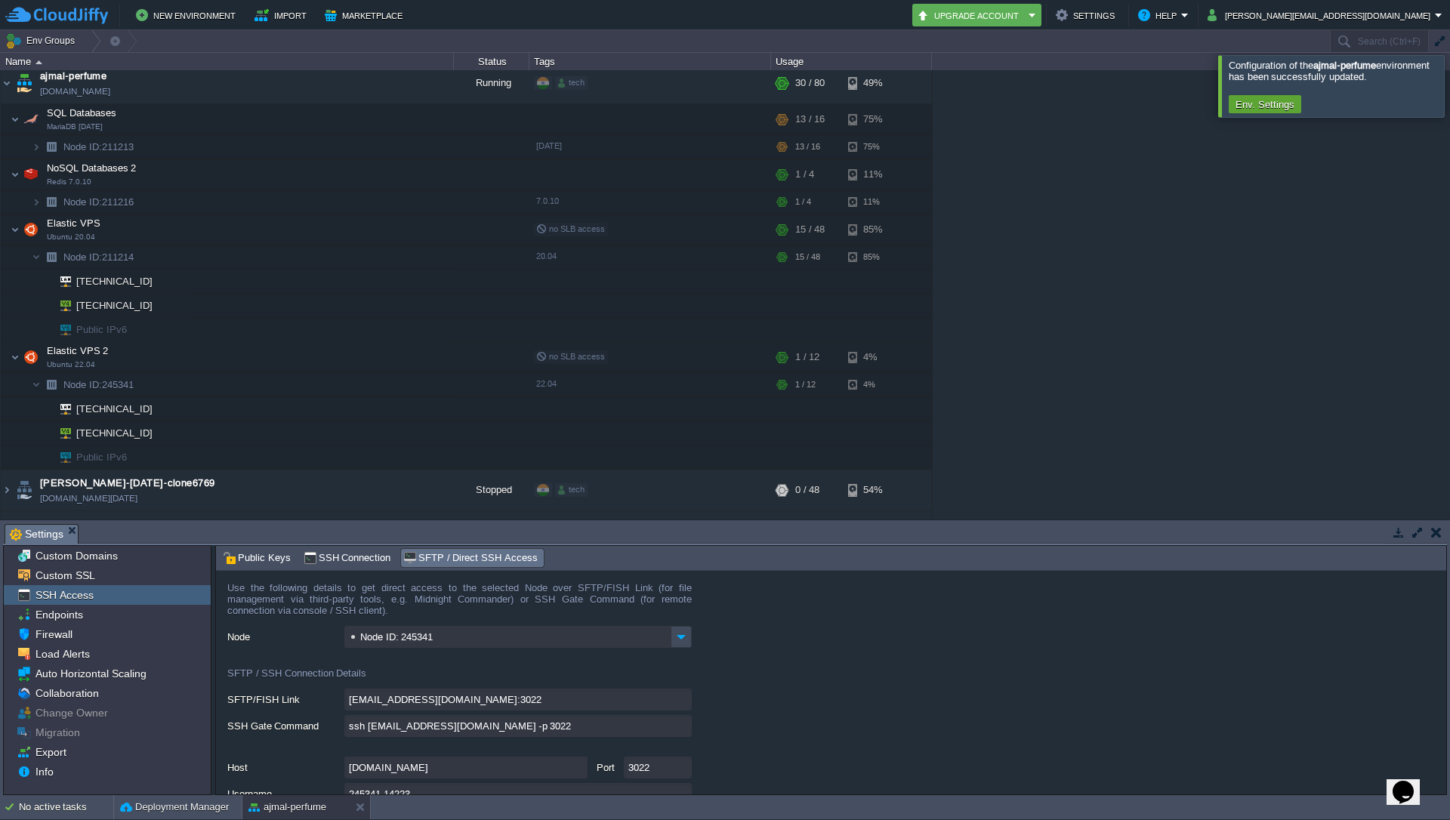
click at [1021, 341] on div "1stdirectpools [DOMAIN_NAME] Running tech + Add to Env Group RAM 34% CPU 2% 12 …" at bounding box center [725, 294] width 1450 height 449
click at [18, 360] on img at bounding box center [15, 357] width 9 height 30
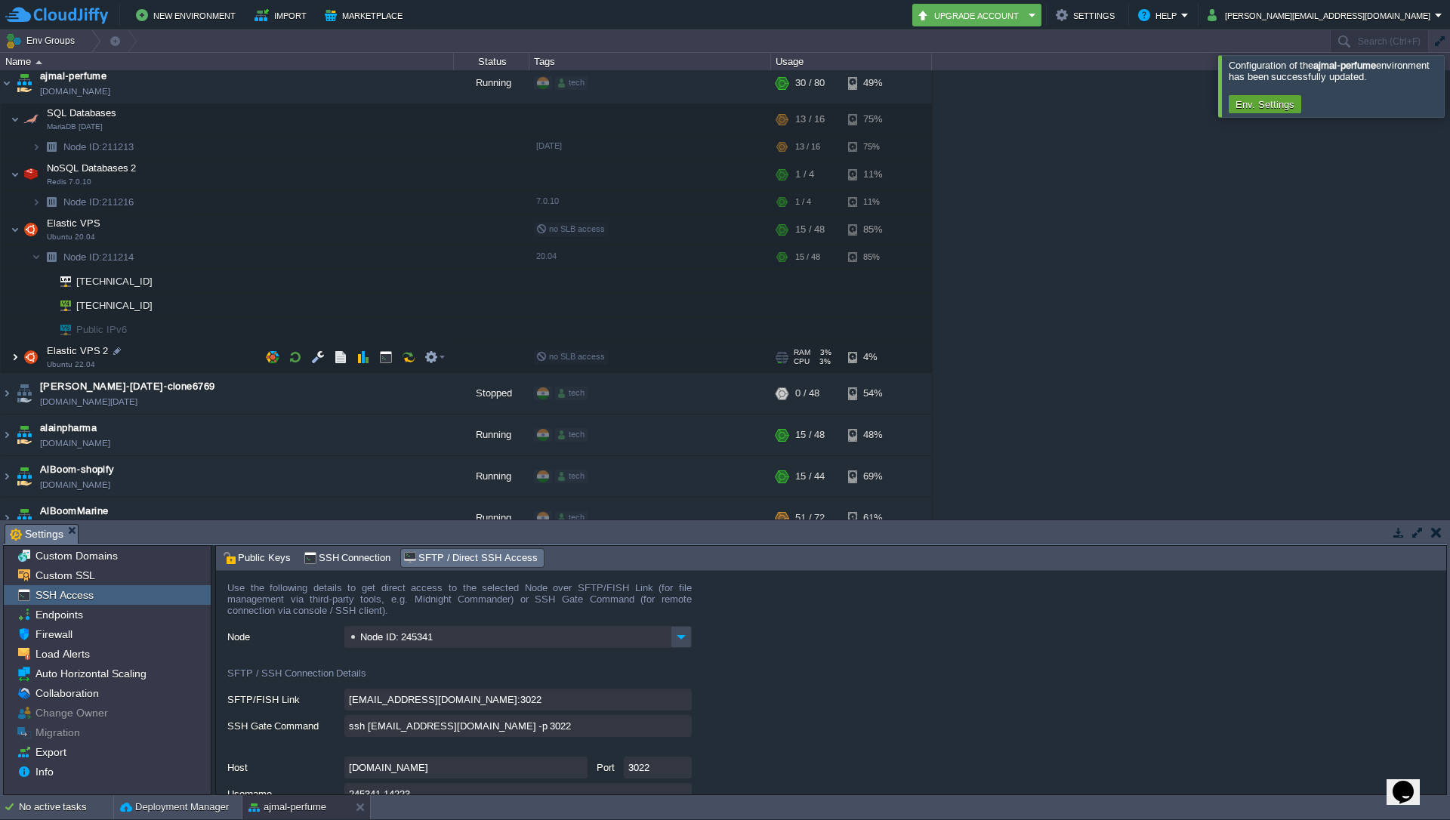
click at [14, 356] on img at bounding box center [15, 357] width 9 height 30
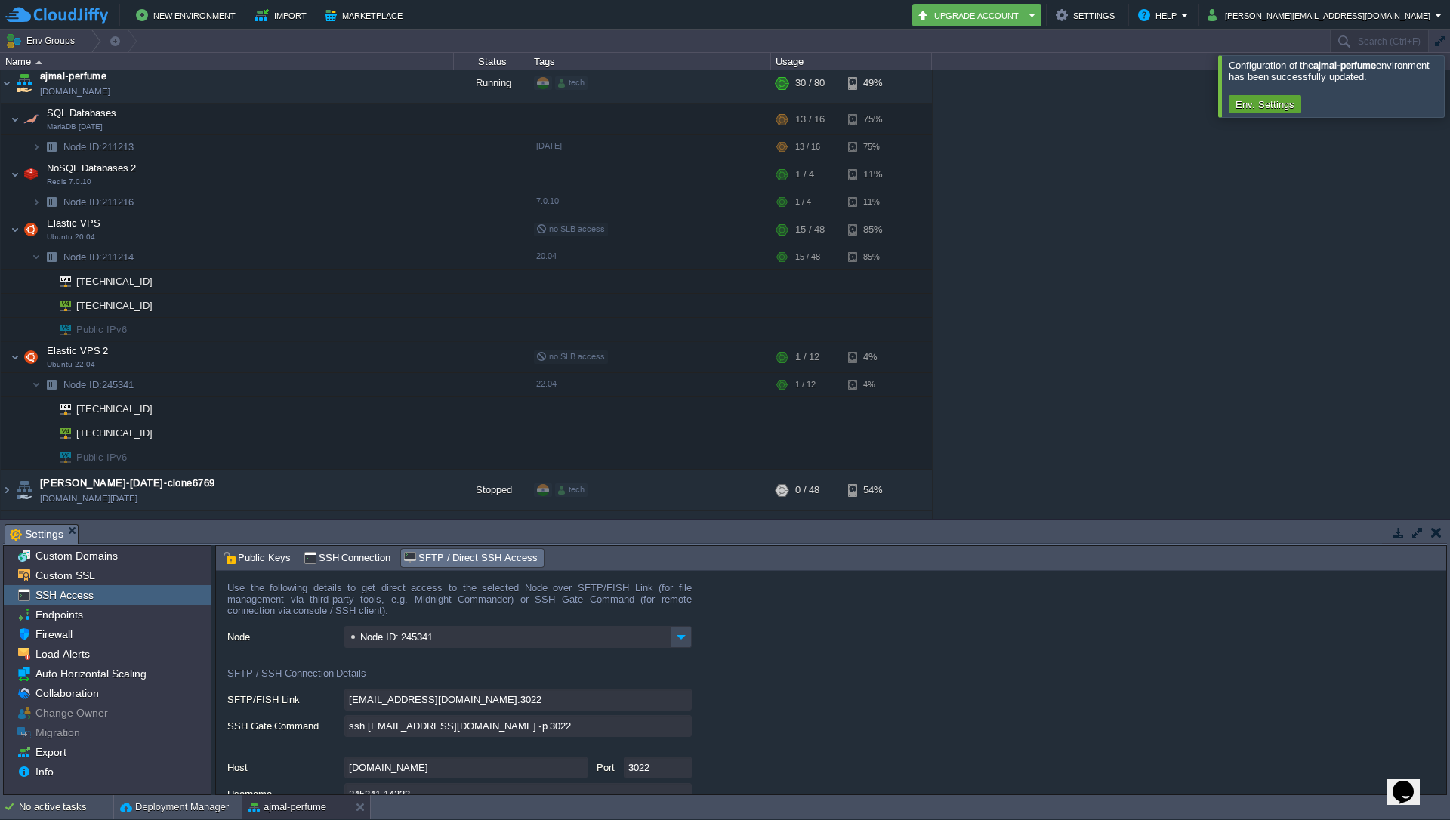
click at [1121, 124] on div "1stdirectpools [DOMAIN_NAME] Running tech + Add to Env Group RAM 34% CPU 2% 12 …" at bounding box center [725, 294] width 1450 height 449
click at [1110, 189] on div "1stdirectpools [DOMAIN_NAME] Running tech + Add to Env Group RAM 34% CPU 2% 12 …" at bounding box center [725, 294] width 1450 height 449
click at [1194, 275] on div "1stdirectpools [DOMAIN_NAME] Running tech + Add to Env Group RAM 34% CPU 1% 12 …" at bounding box center [725, 294] width 1450 height 449
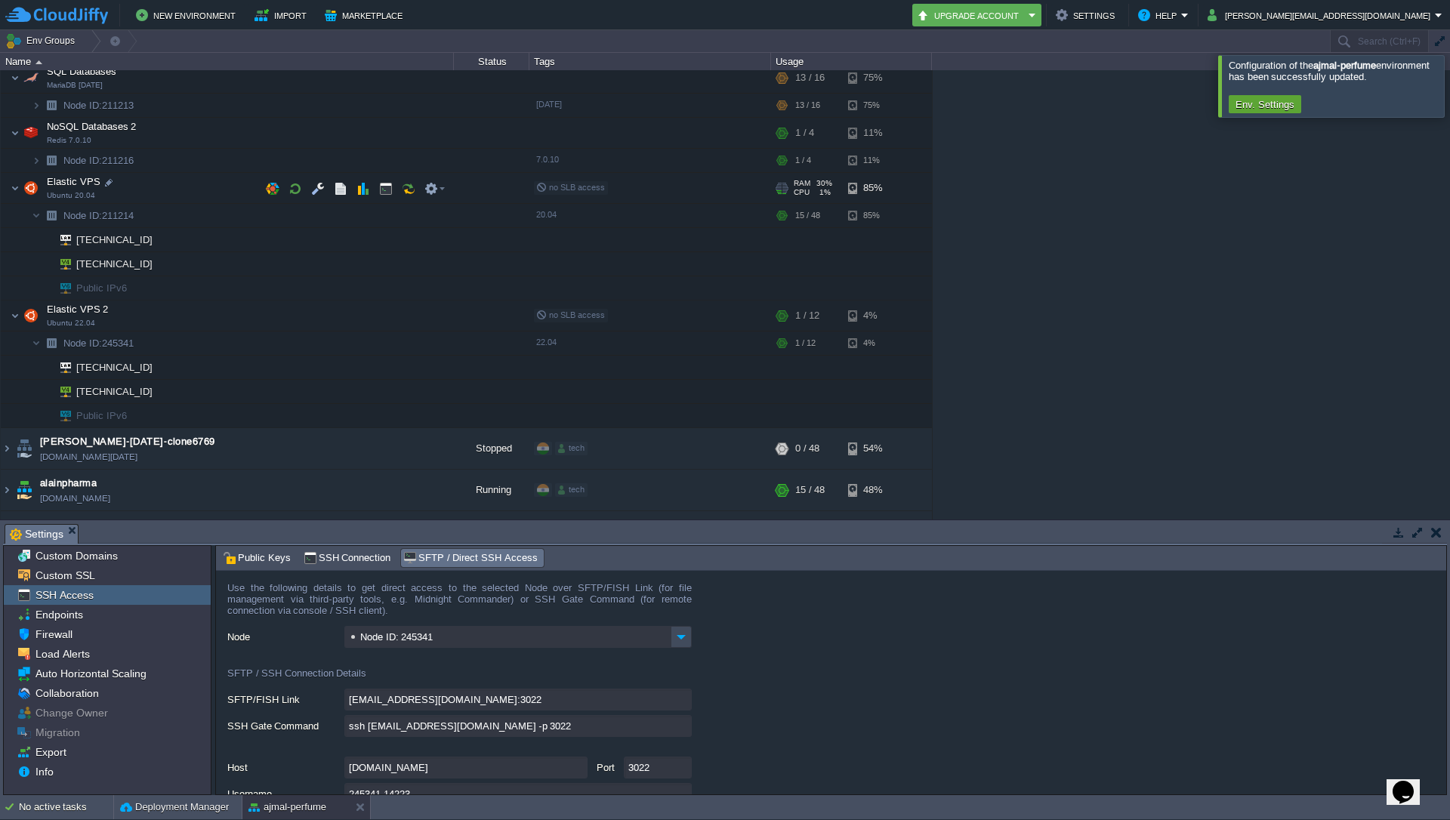
scroll to position [0, 0]
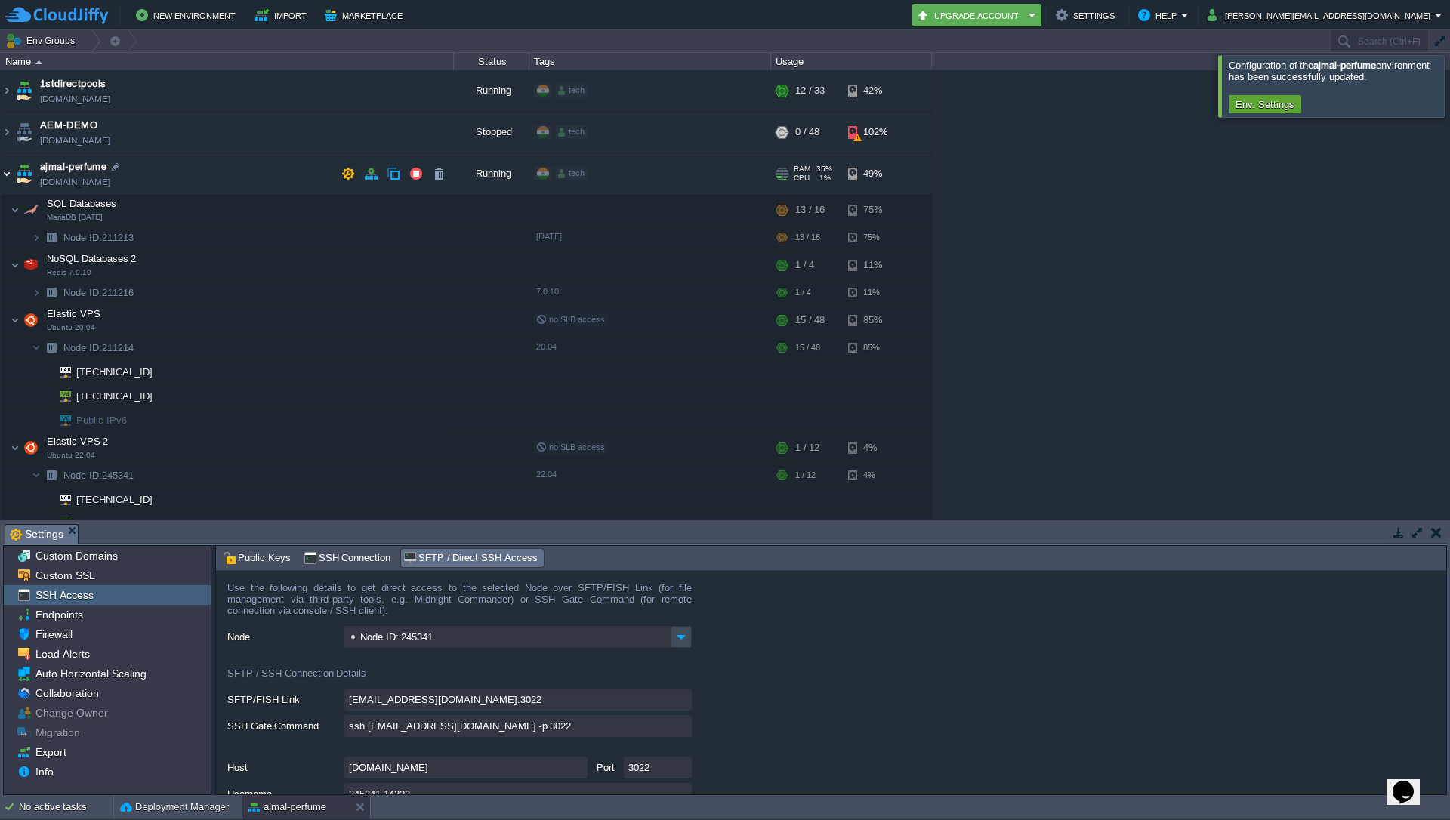
click at [11, 173] on img at bounding box center [7, 173] width 12 height 41
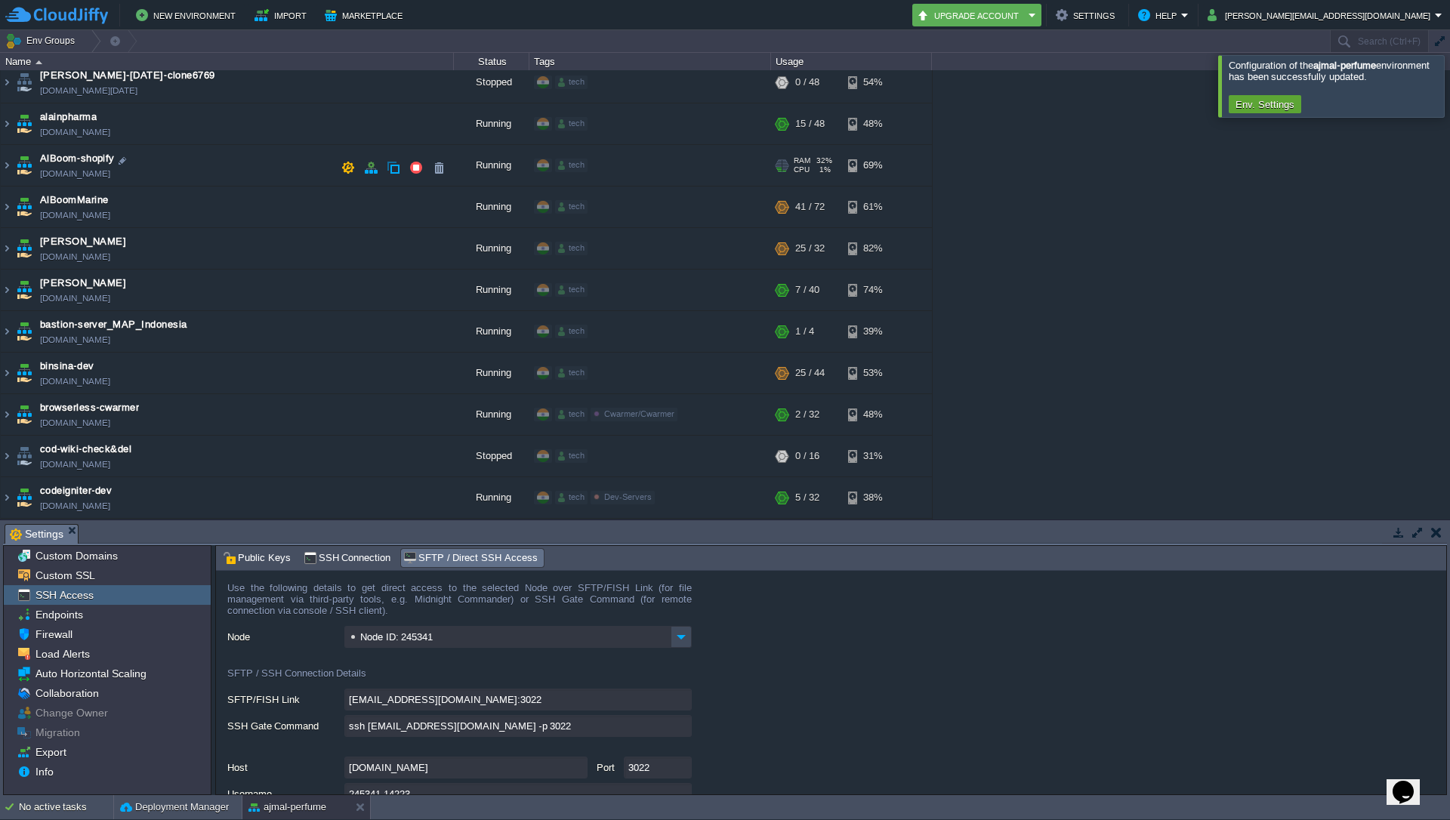
scroll to position [91, 0]
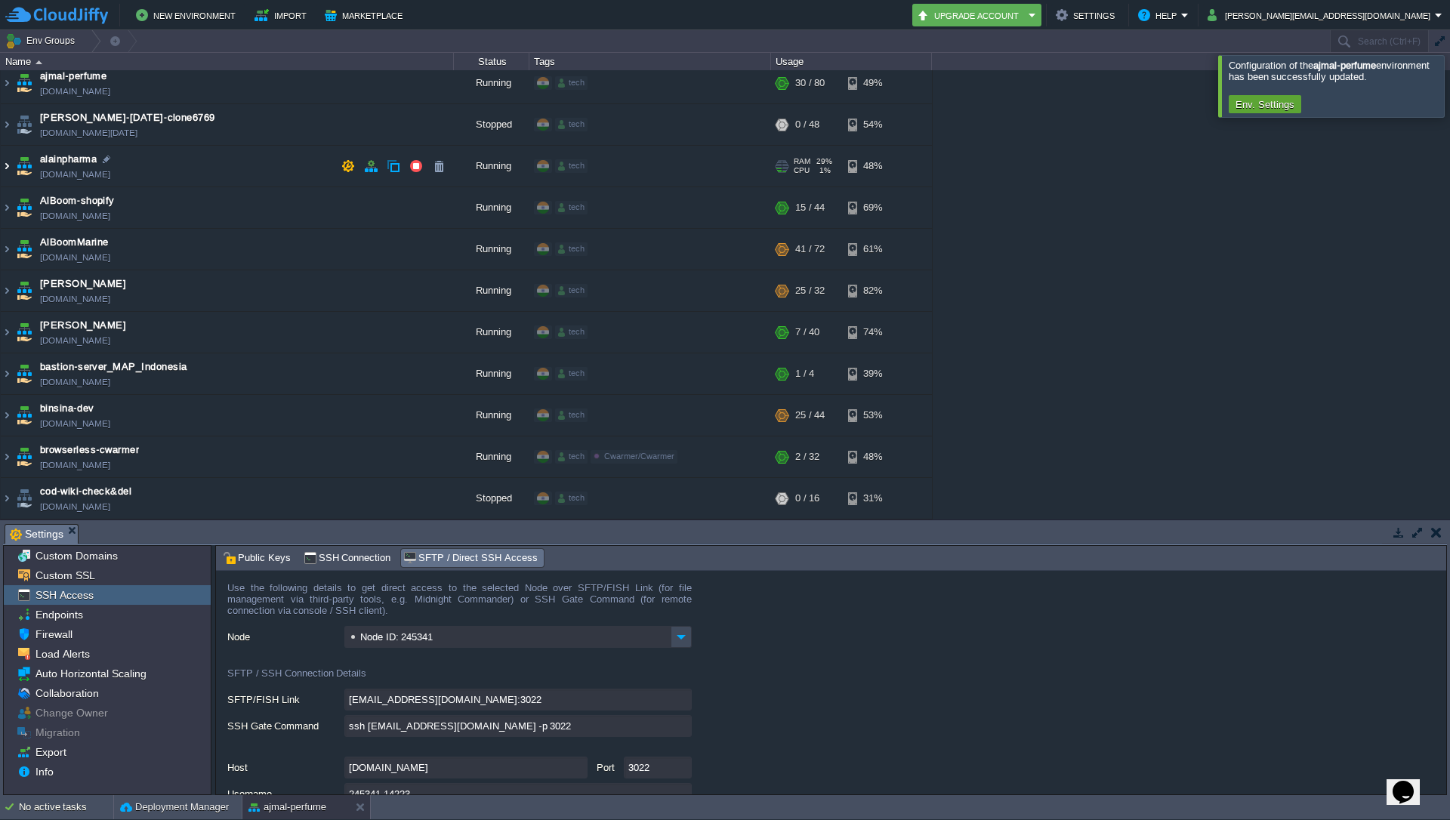
click at [4, 166] on img at bounding box center [7, 166] width 12 height 41
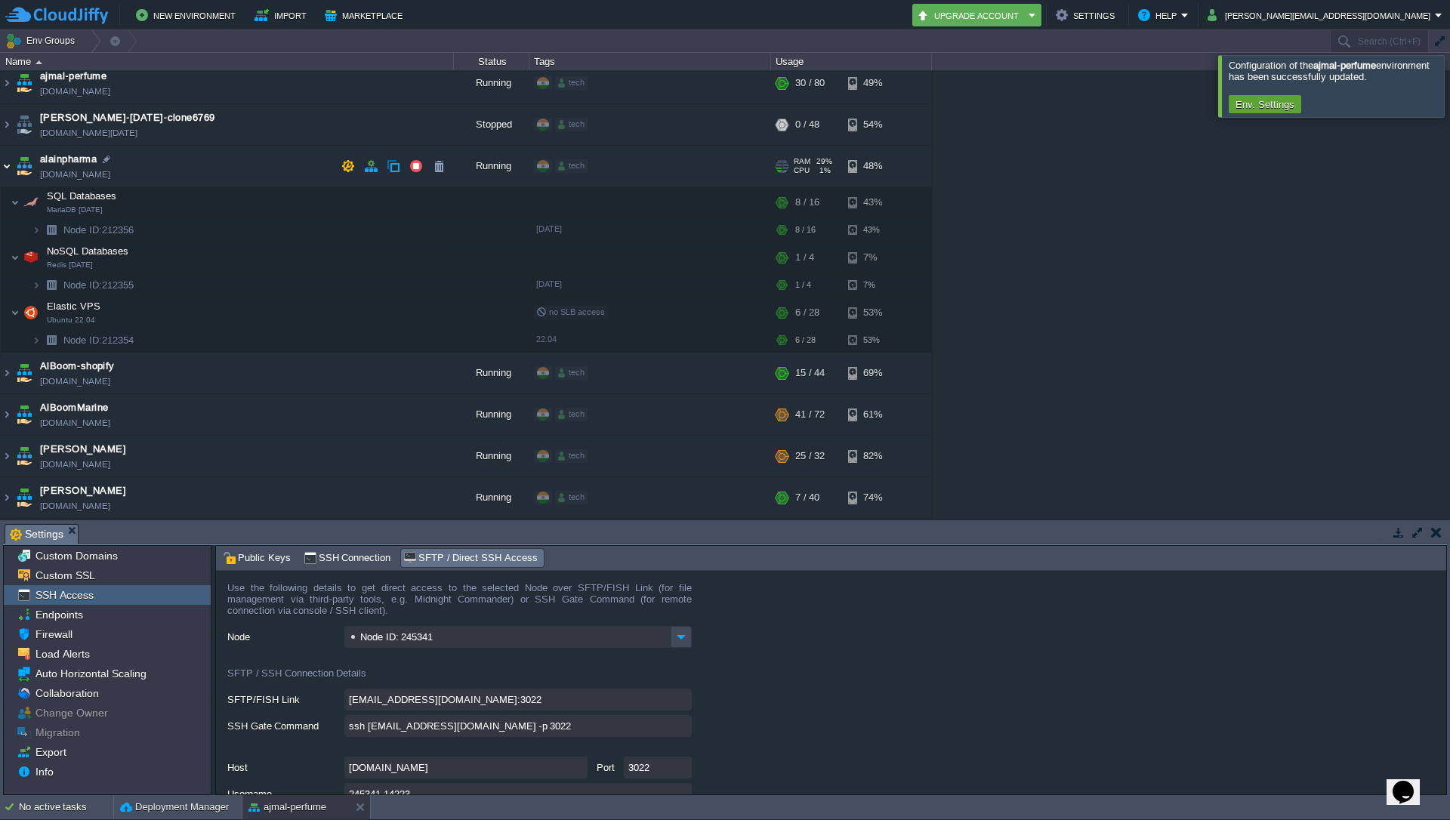
click at [4, 166] on img at bounding box center [7, 166] width 12 height 41
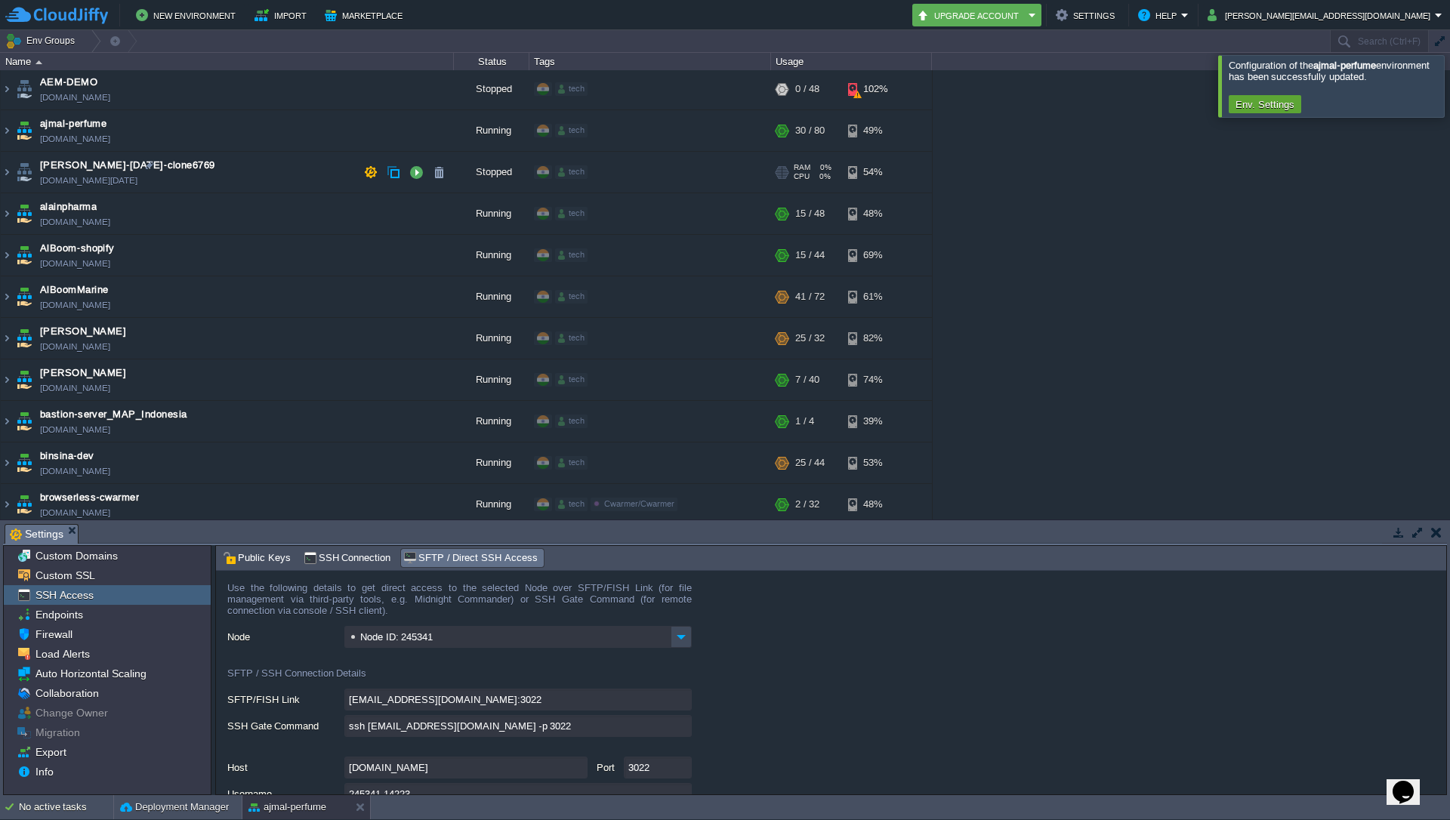
scroll to position [0, 0]
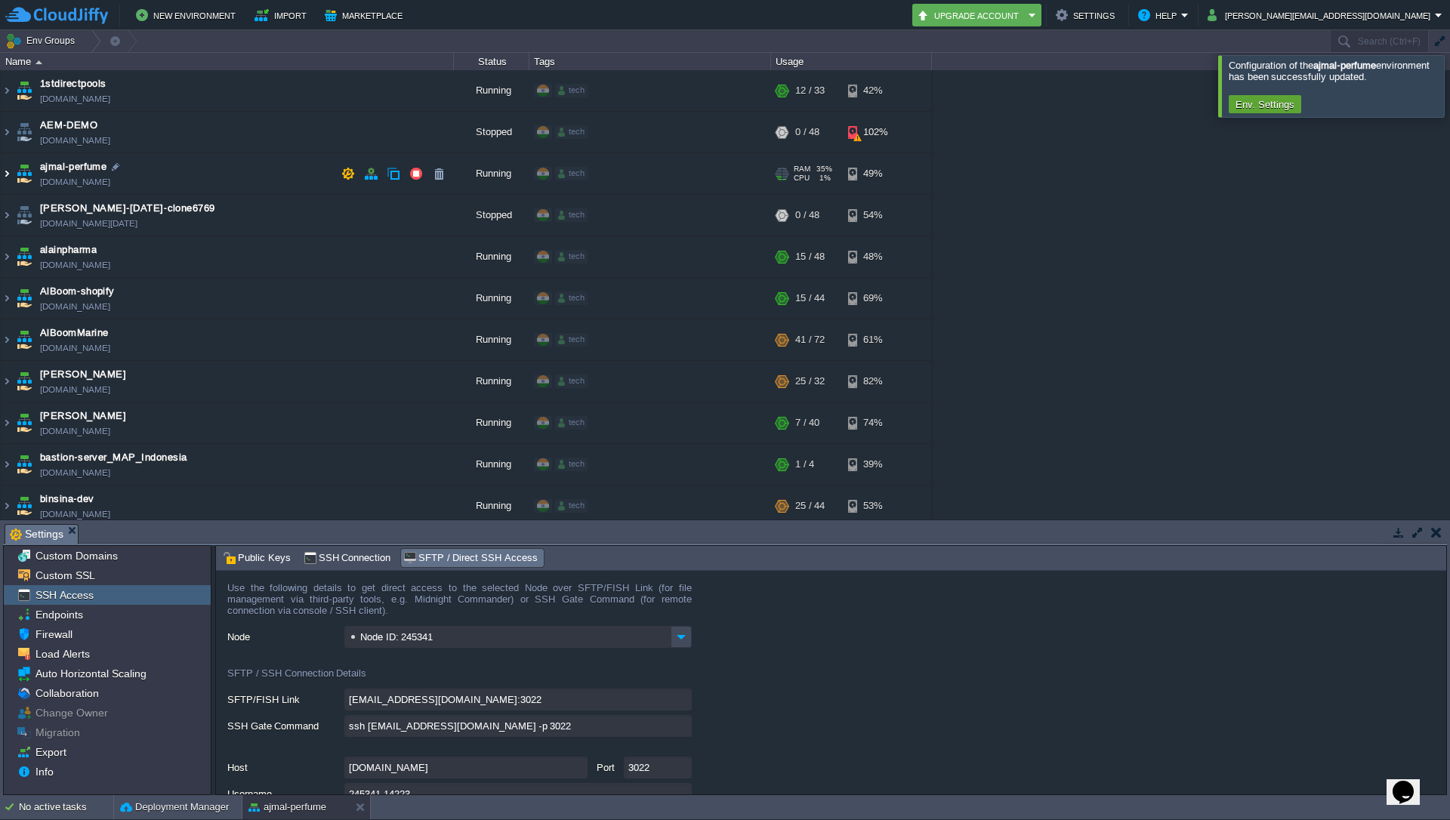
click at [2, 171] on img at bounding box center [7, 173] width 12 height 41
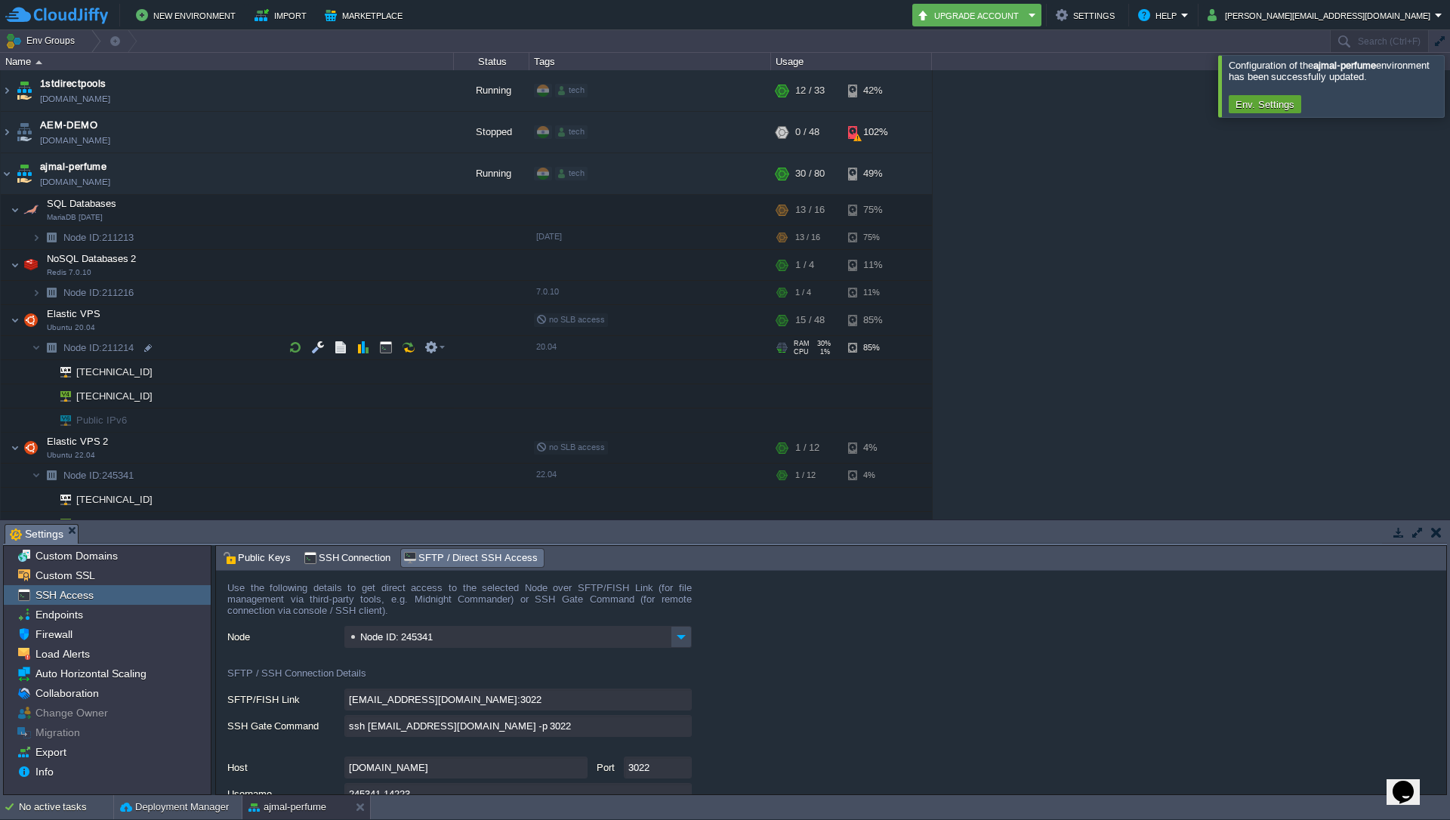
click at [44, 347] on img at bounding box center [51, 347] width 21 height 23
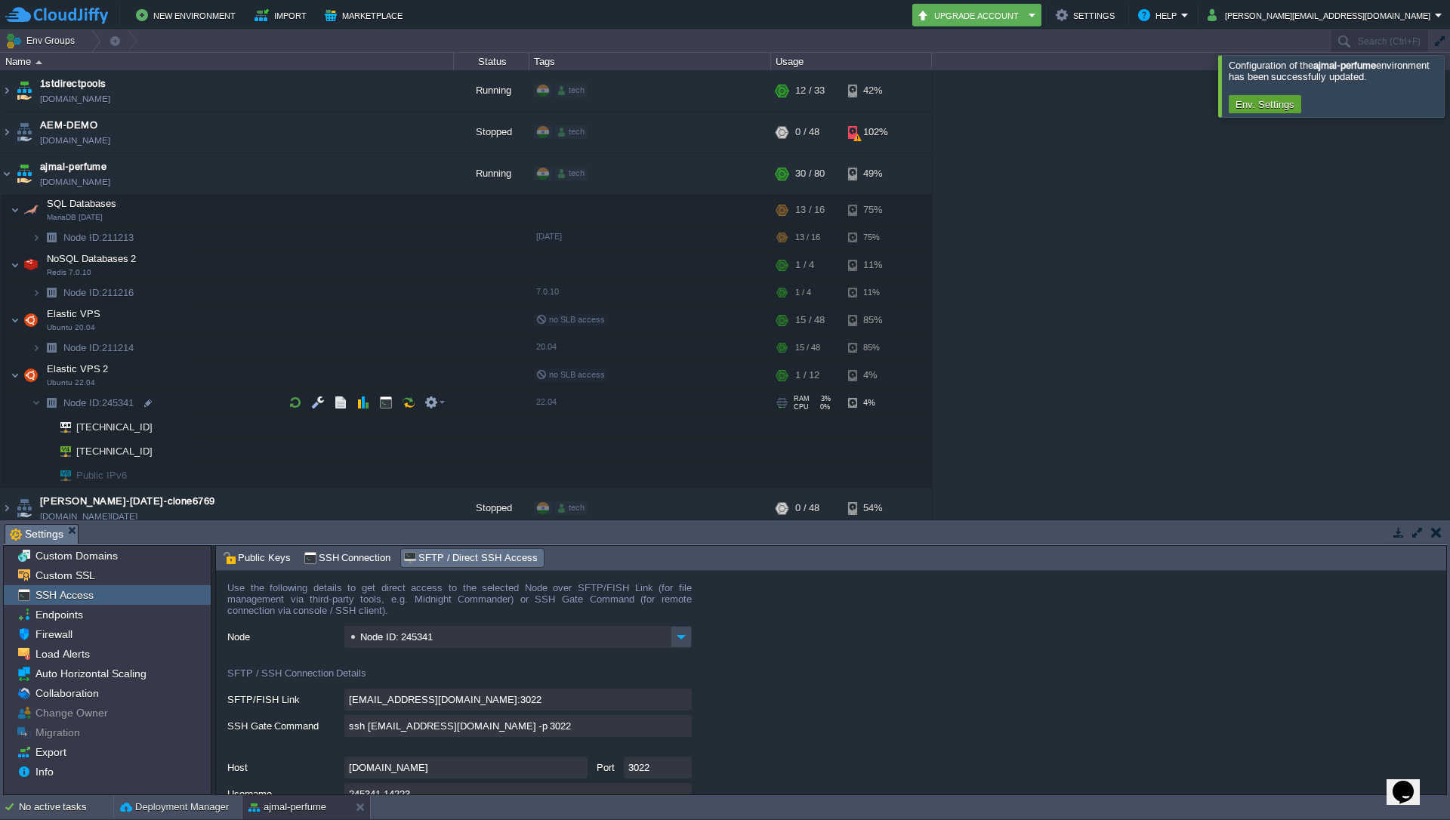
click at [41, 408] on img at bounding box center [51, 402] width 21 height 23
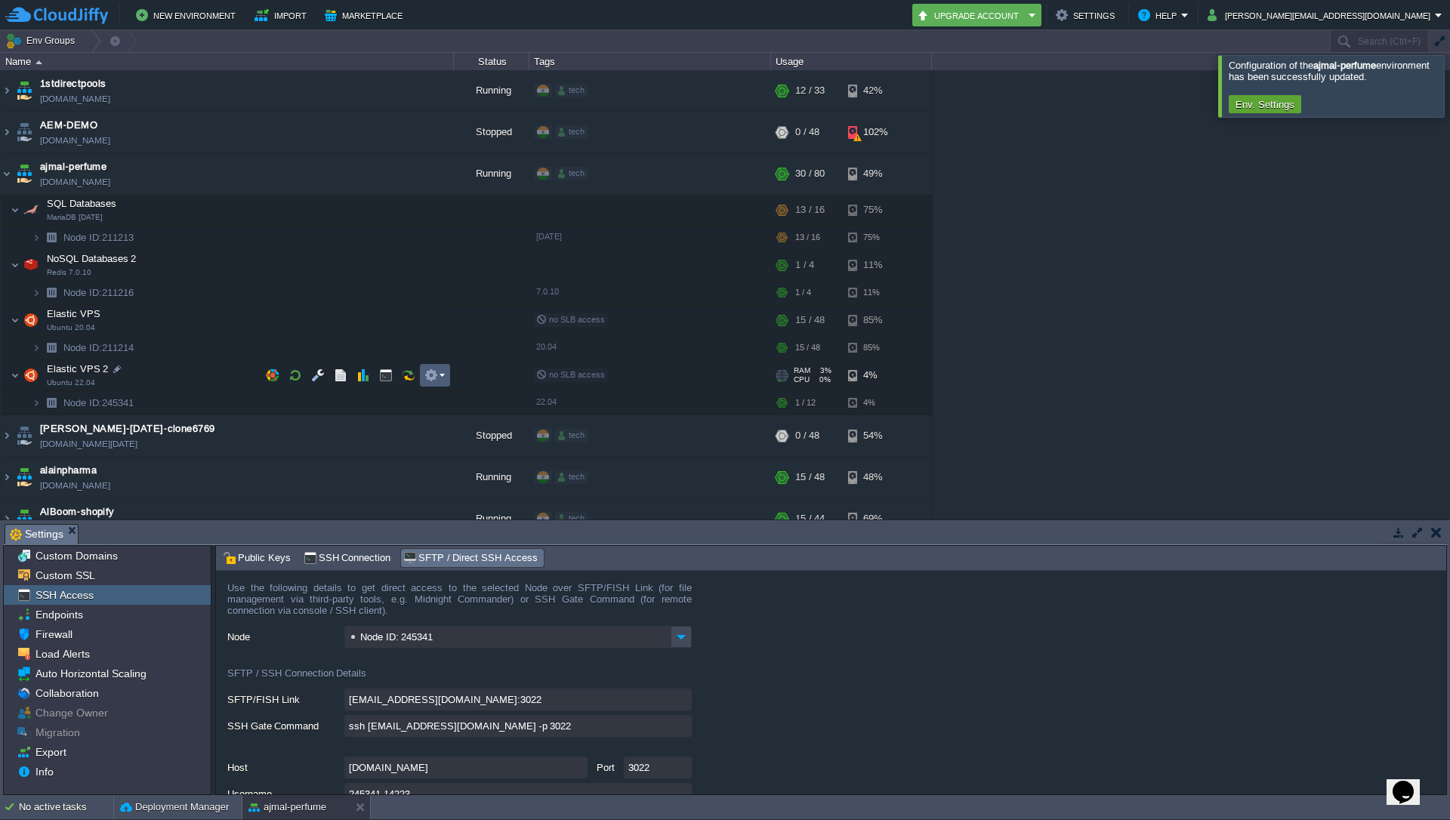
click at [439, 373] on em at bounding box center [434, 375] width 20 height 14
click at [1175, 401] on div "1stdirectpools [DOMAIN_NAME] Running tech + Add to Env Group RAM 34% CPU 2% 12 …" at bounding box center [725, 294] width 1450 height 449
click at [35, 348] on img at bounding box center [36, 347] width 9 height 23
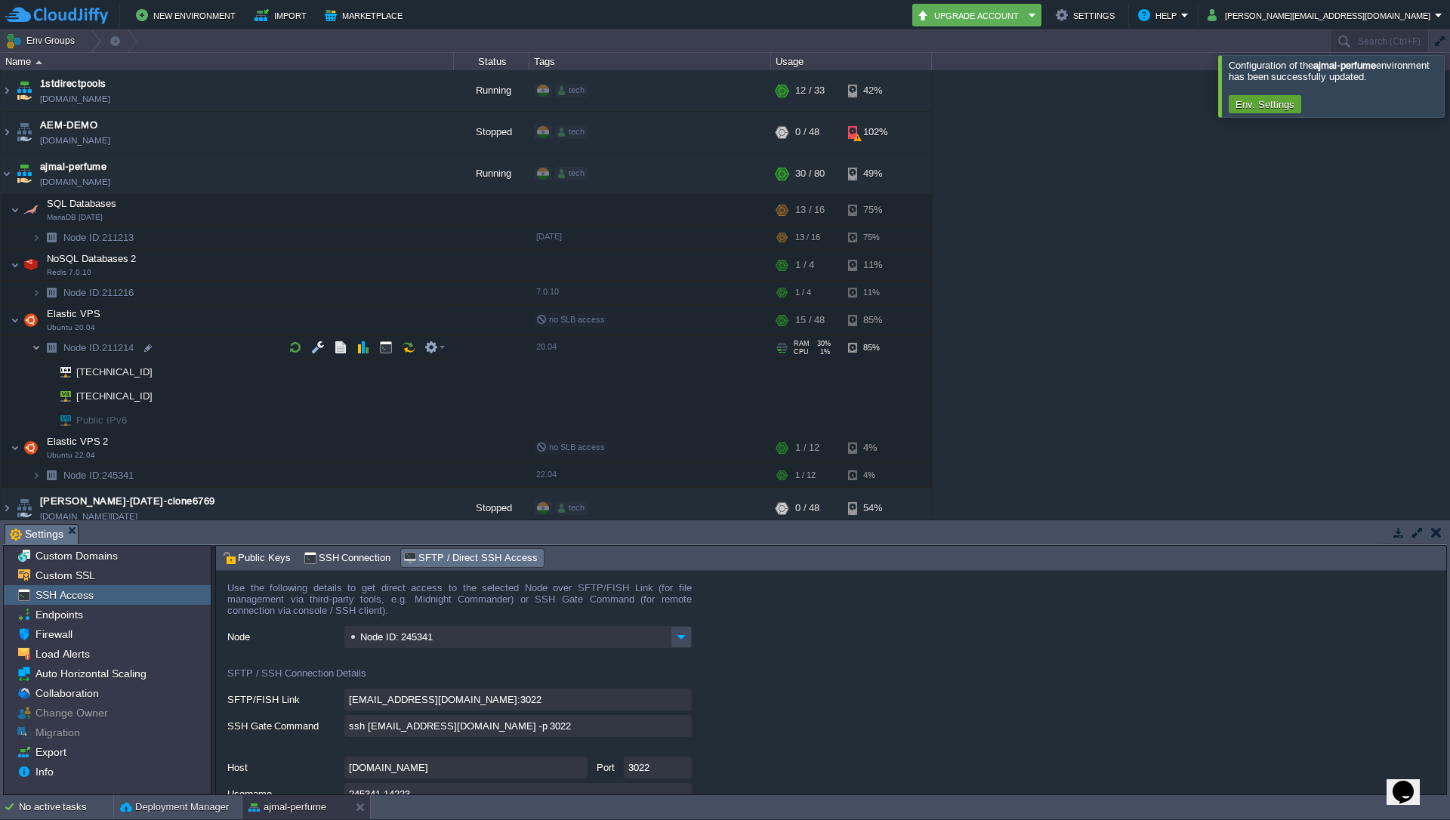
click at [35, 348] on img at bounding box center [36, 347] width 9 height 23
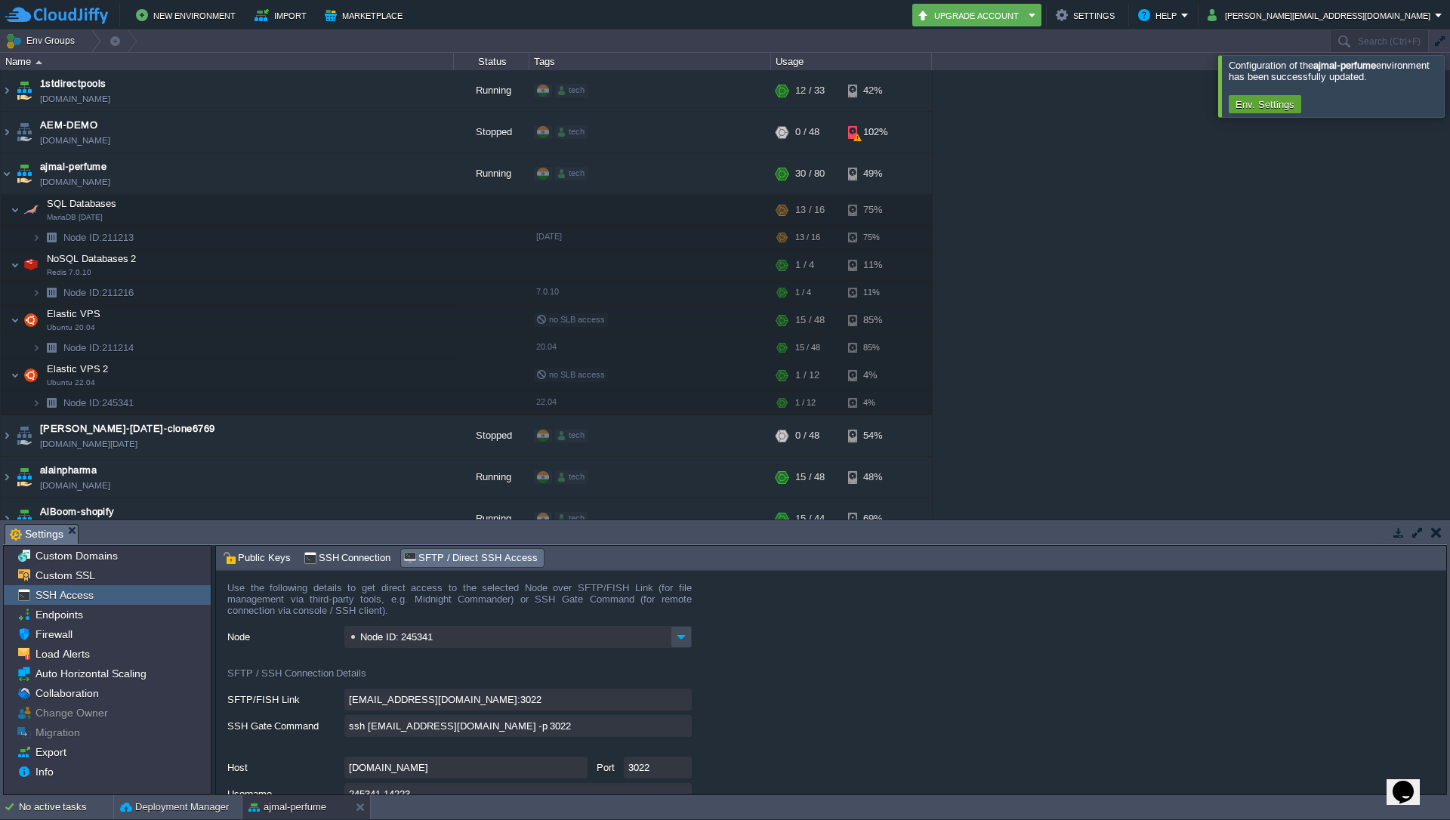
click at [1108, 381] on div "1stdirectpools [DOMAIN_NAME] Running tech + Add to Env Group RAM 34% CPU 2% 12 …" at bounding box center [725, 294] width 1450 height 449
click at [2, 181] on img at bounding box center [7, 173] width 12 height 41
